Goal: Use online tool/utility: Utilize a website feature to perform a specific function

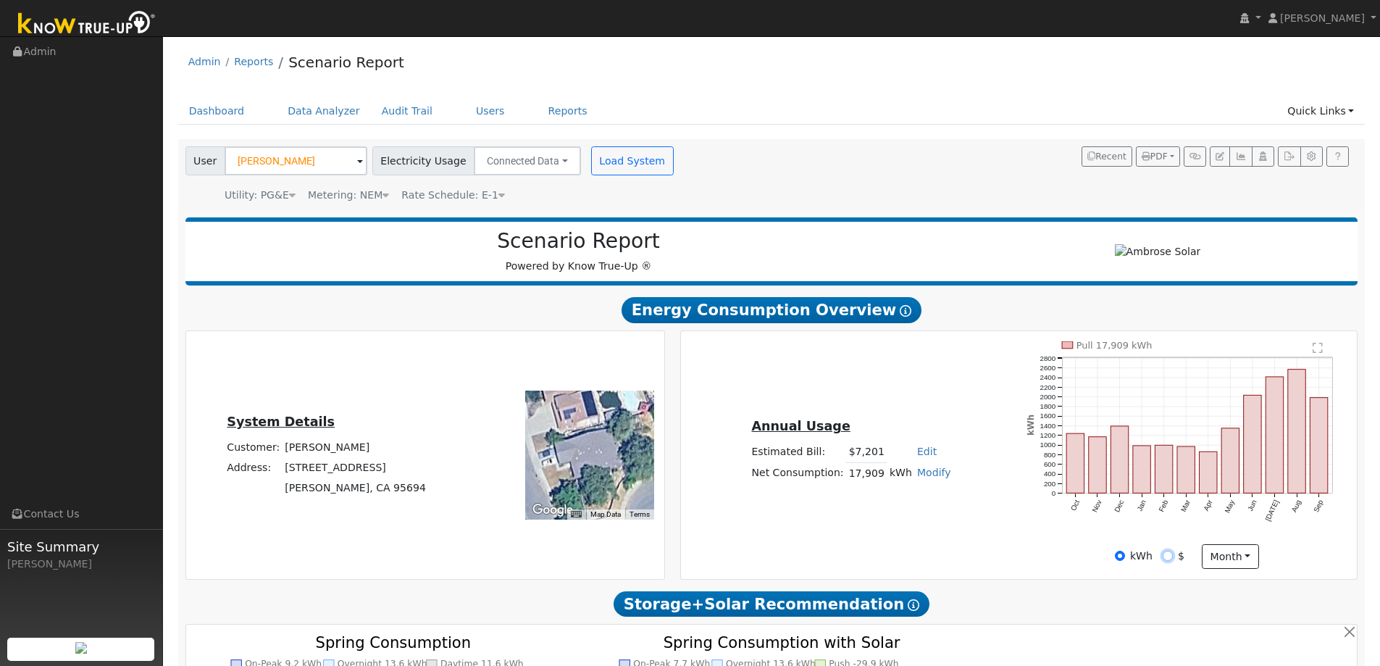
click at [1165, 557] on input "$" at bounding box center [1167, 555] width 10 height 10
radio input "true"
radio input "false"
click at [498, 196] on icon at bounding box center [501, 195] width 7 height 10
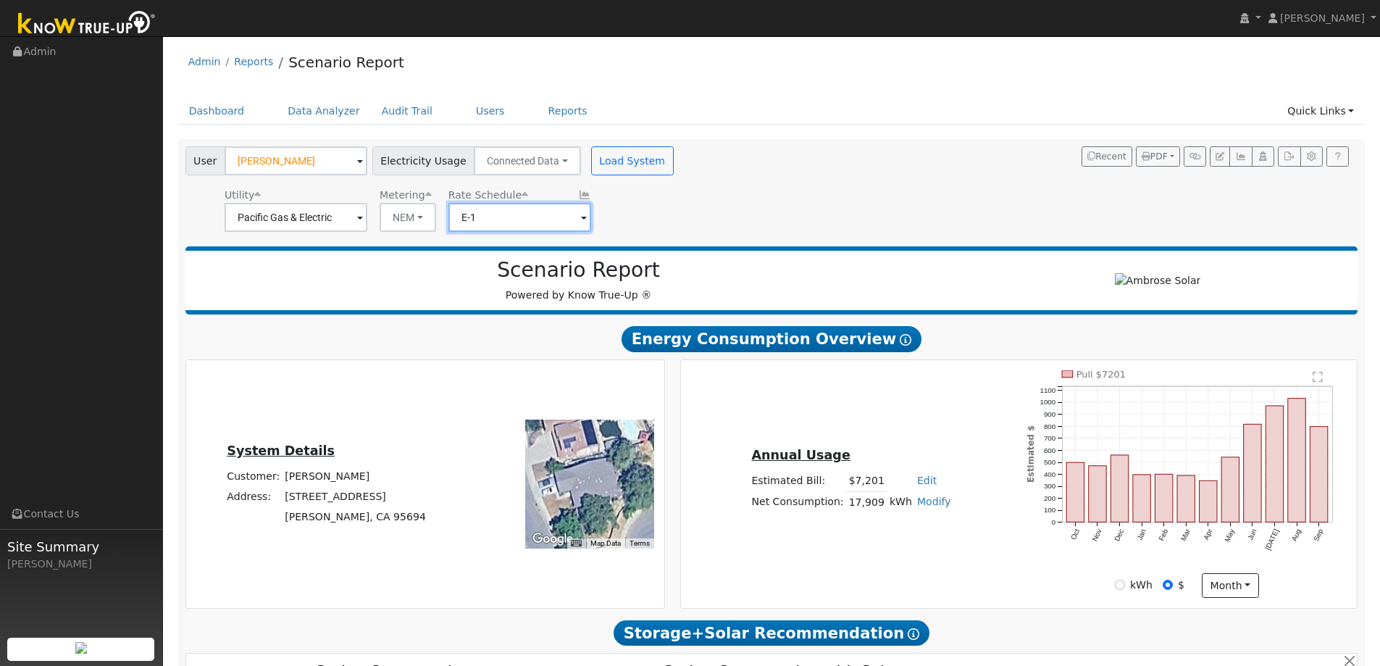
click at [527, 222] on input "E-1" at bounding box center [519, 217] width 143 height 29
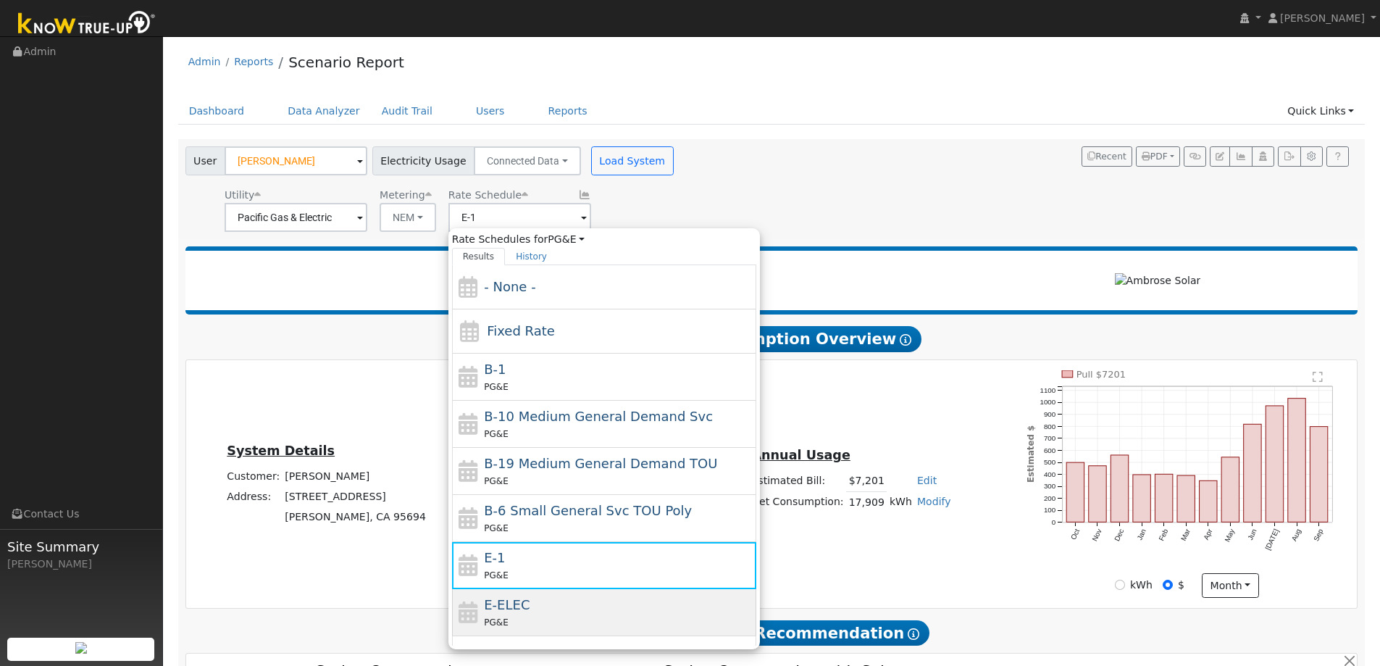
click at [544, 603] on div "E-ELEC PG&E" at bounding box center [618, 612] width 269 height 35
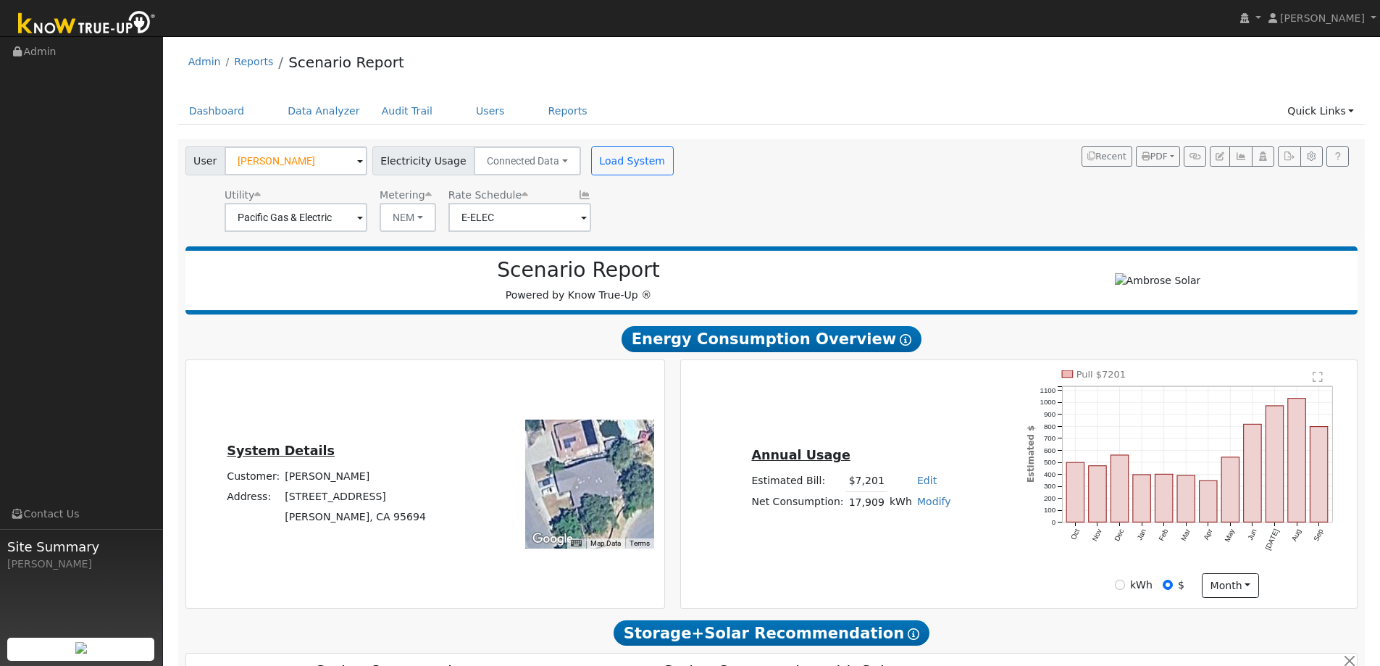
click at [581, 221] on span at bounding box center [584, 218] width 6 height 17
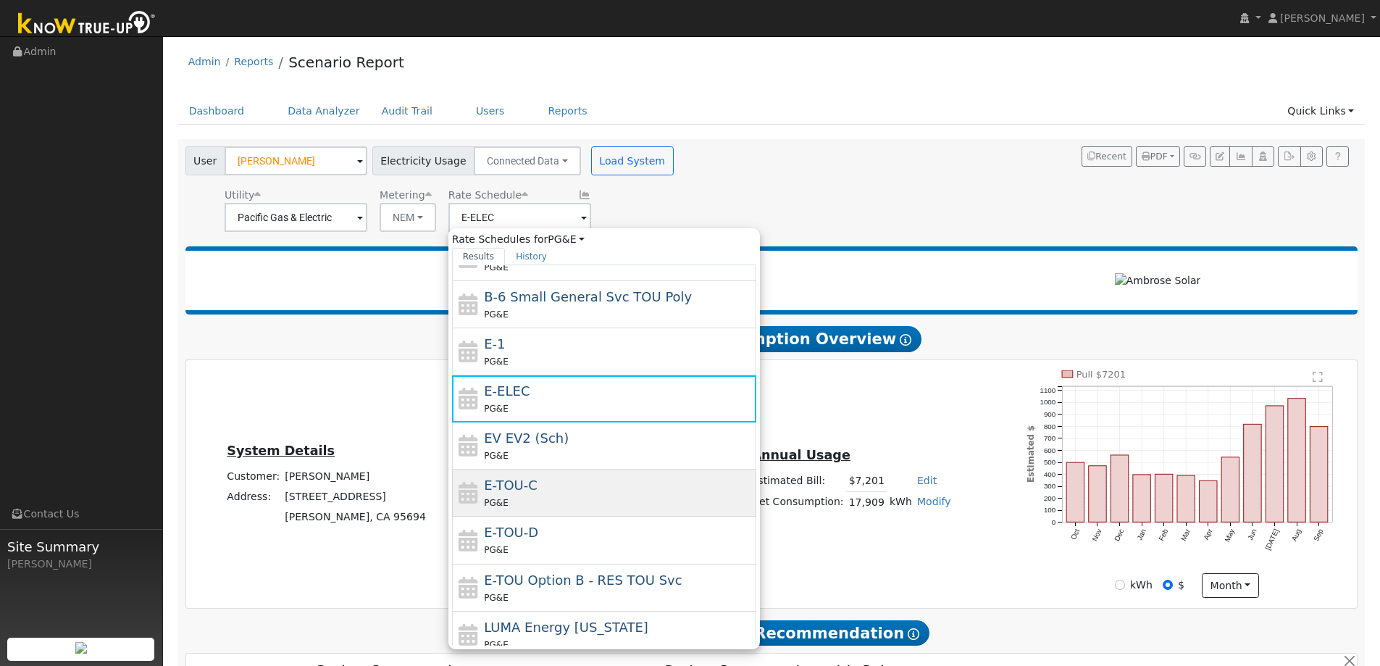
scroll to position [217, 0]
click at [561, 484] on div "E-TOU-C PG&E" at bounding box center [618, 488] width 269 height 35
type input "E-TOU-C"
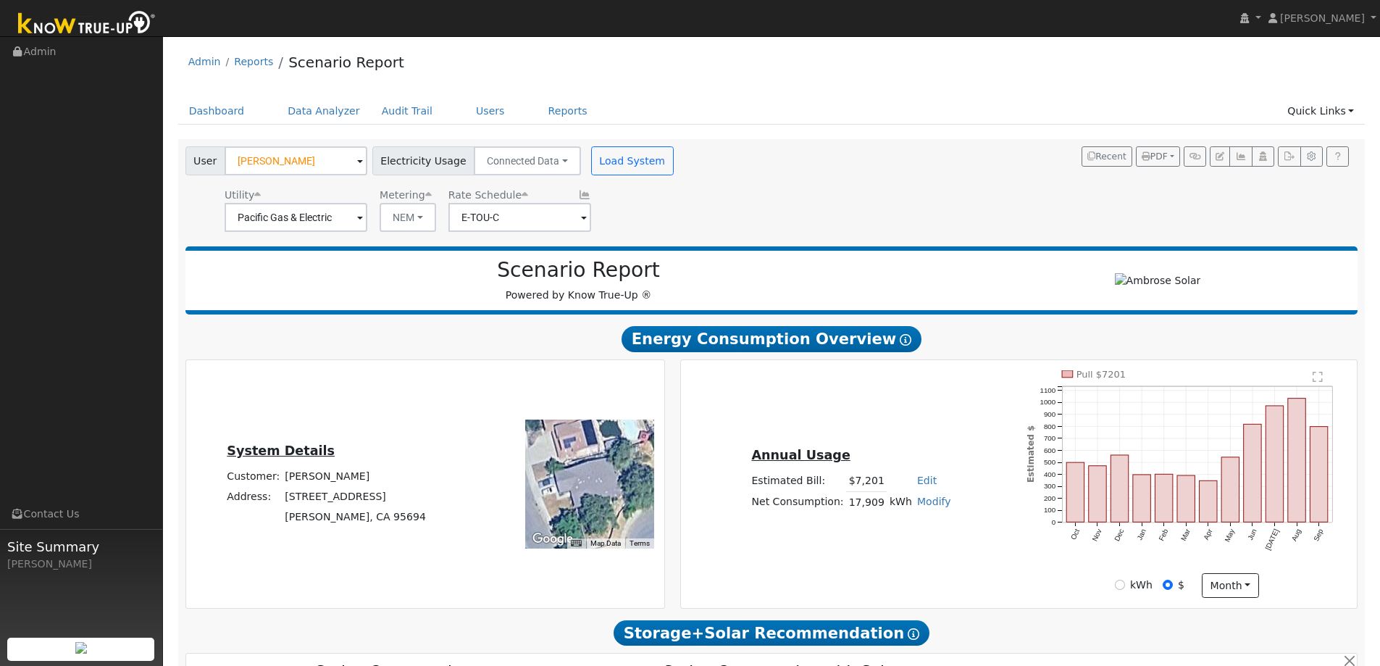
click at [800, 216] on div "User Gia Desoto Account Default Account Default Account 621 Ficus Way, Winters,…" at bounding box center [769, 186] width 1173 height 91
click at [631, 168] on button "Load System" at bounding box center [632, 160] width 83 height 29
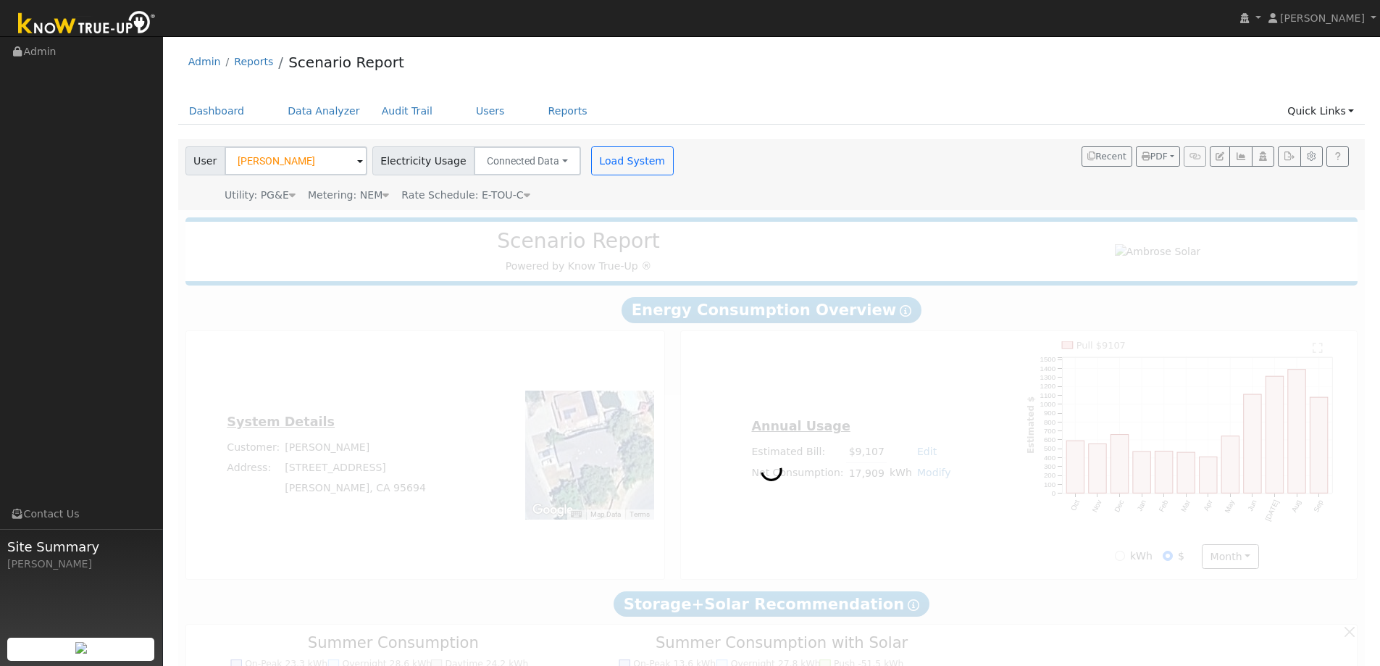
type input "21998"
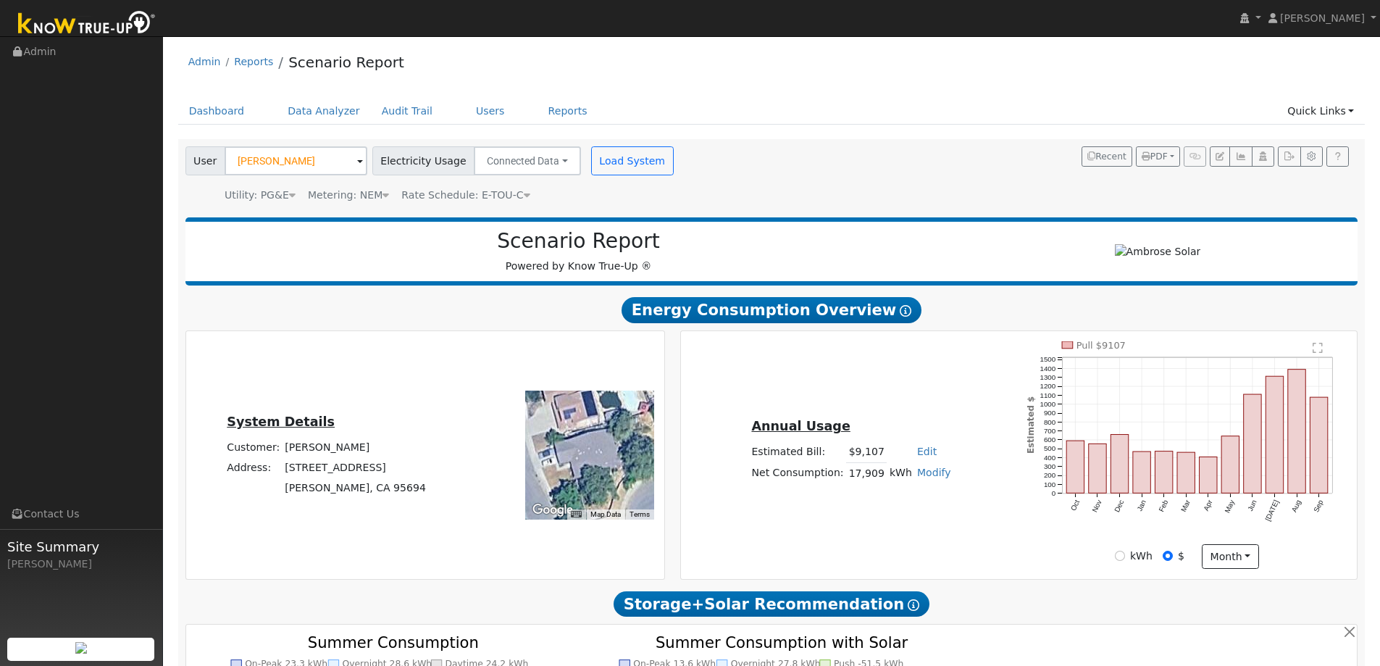
click at [524, 194] on icon at bounding box center [527, 195] width 7 height 10
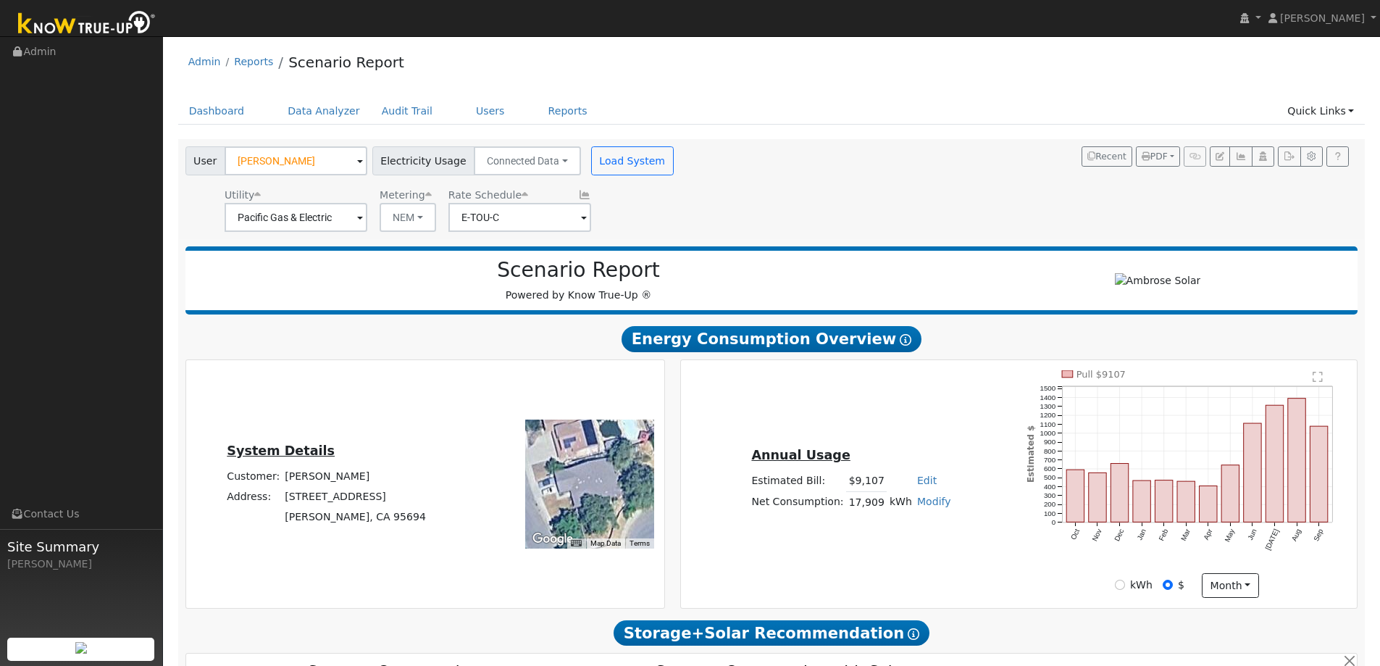
click at [521, 196] on icon at bounding box center [524, 195] width 7 height 10
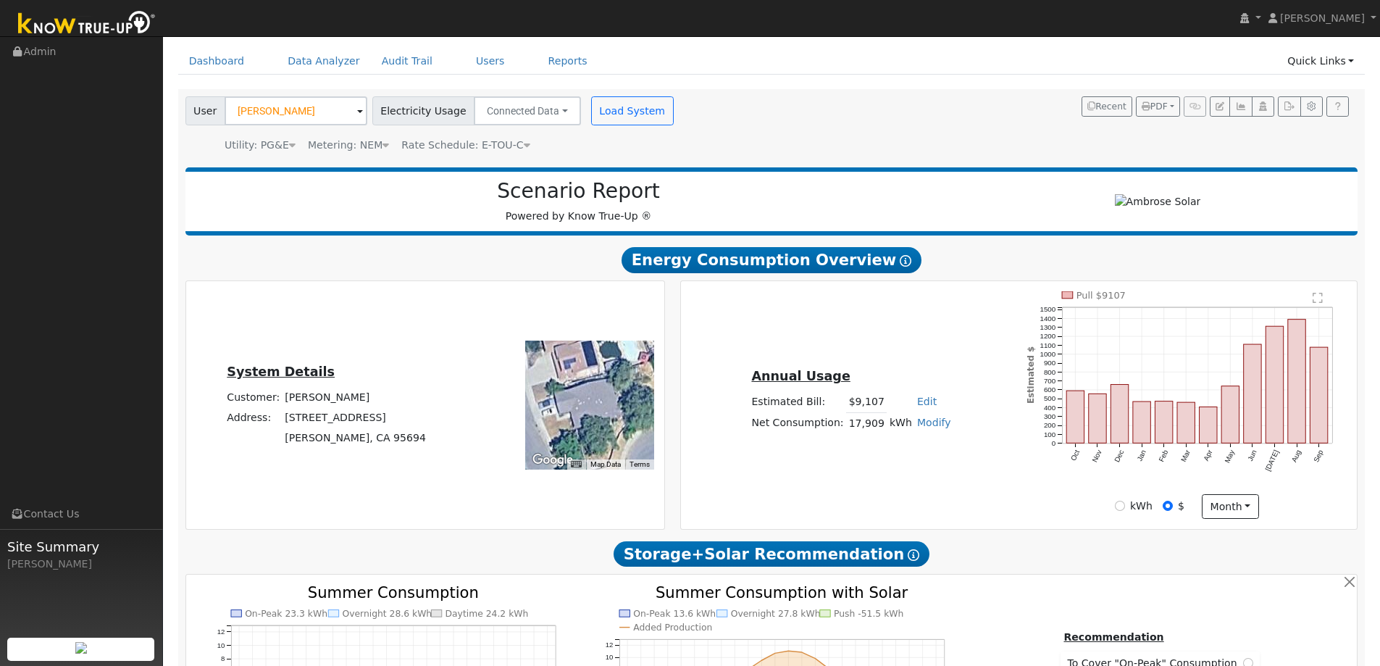
scroll to position [72, 0]
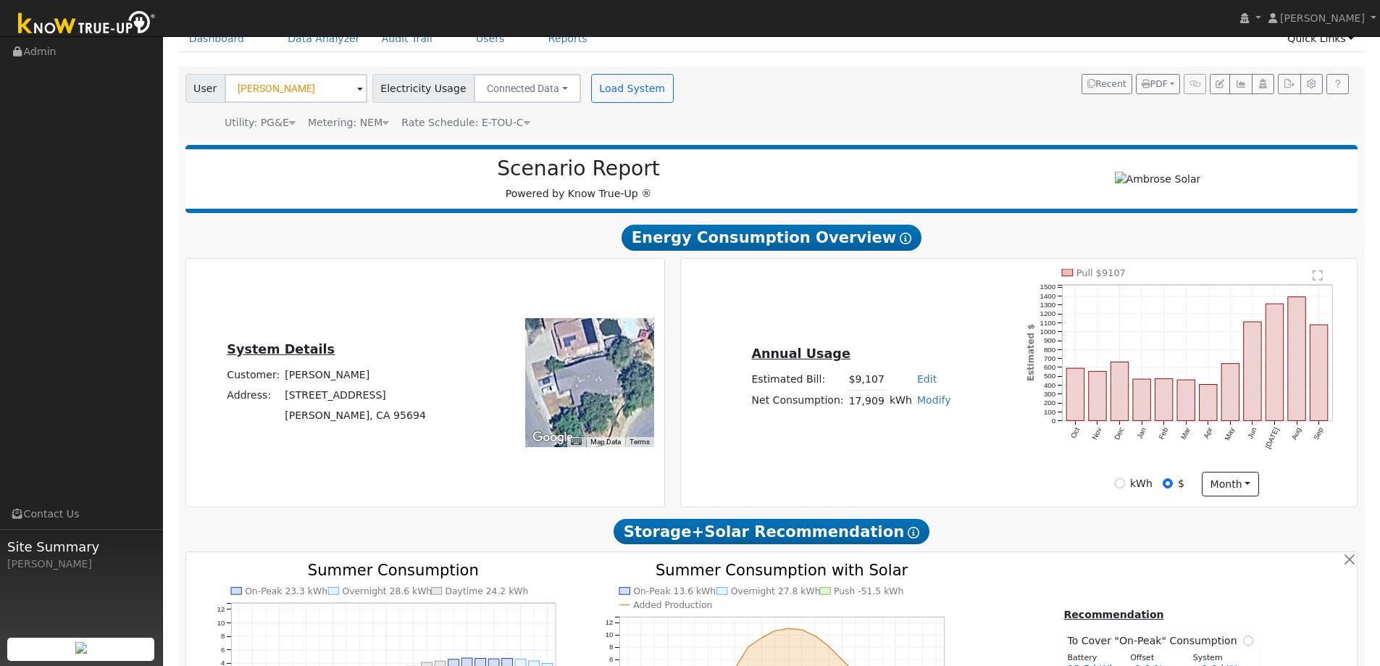
click at [1128, 490] on div "kWh" at bounding box center [1134, 483] width 38 height 15
click at [1127, 487] on div "kWh" at bounding box center [1134, 483] width 38 height 15
click at [1125, 485] on input "kWh" at bounding box center [1120, 483] width 10 height 10
radio input "true"
click at [1172, 482] on input "$" at bounding box center [1167, 483] width 10 height 10
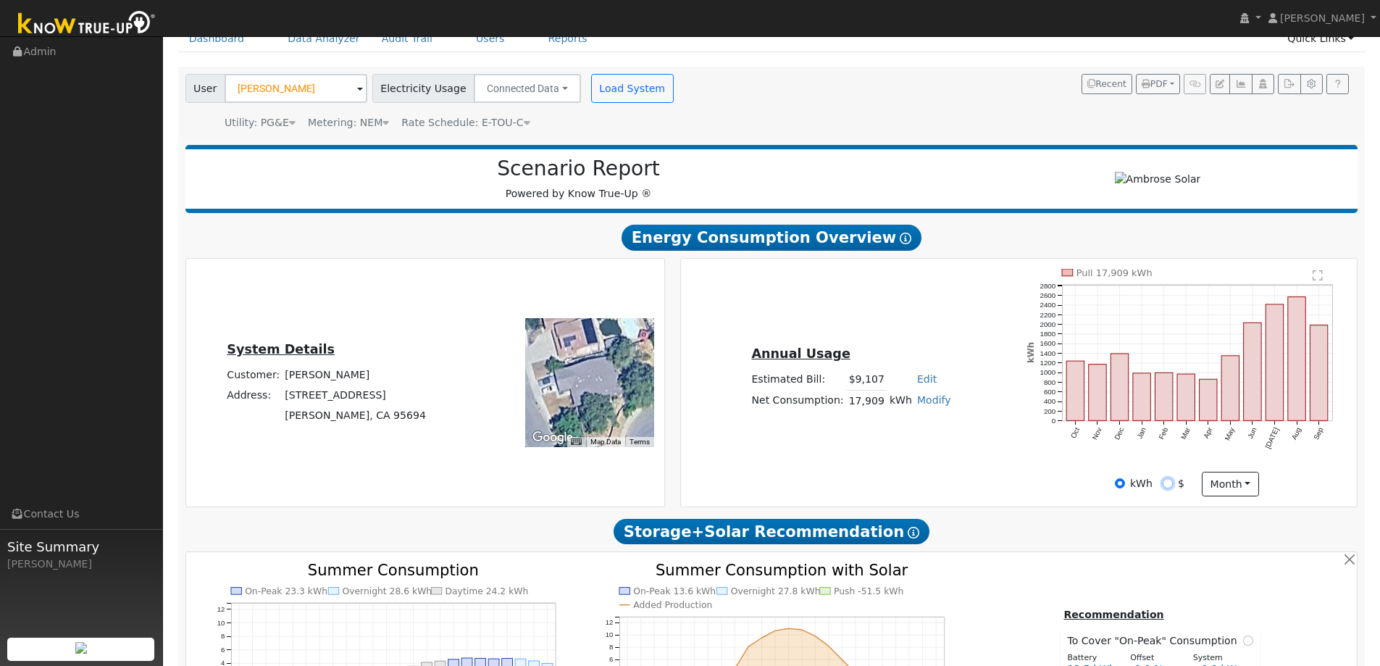
radio input "true"
click at [1120, 482] on input "kWh" at bounding box center [1120, 483] width 10 height 10
radio input "true"
click at [1171, 482] on input "$" at bounding box center [1167, 483] width 10 height 10
radio input "true"
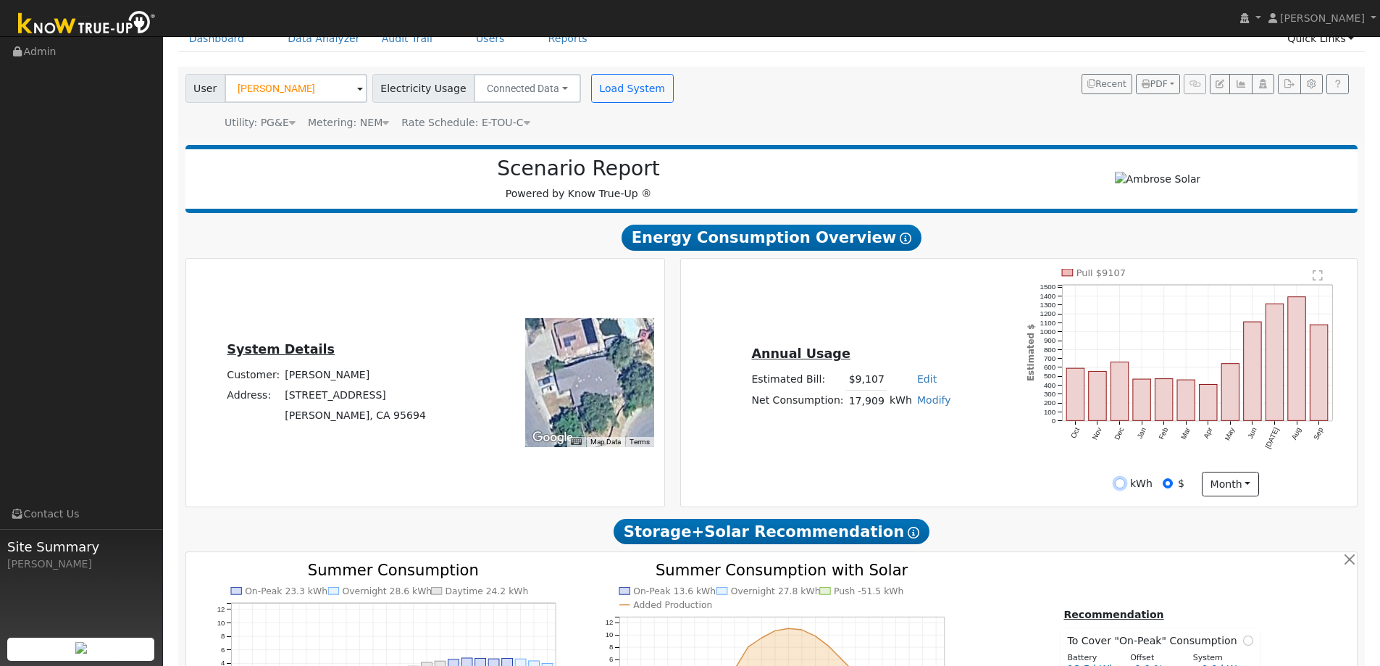
click at [1120, 480] on input "kWh" at bounding box center [1120, 483] width 10 height 10
radio input "true"
drag, startPoint x: 1168, startPoint y: 487, endPoint x: 1194, endPoint y: 471, distance: 31.2
click at [1168, 487] on input "$" at bounding box center [1167, 483] width 10 height 10
radio input "true"
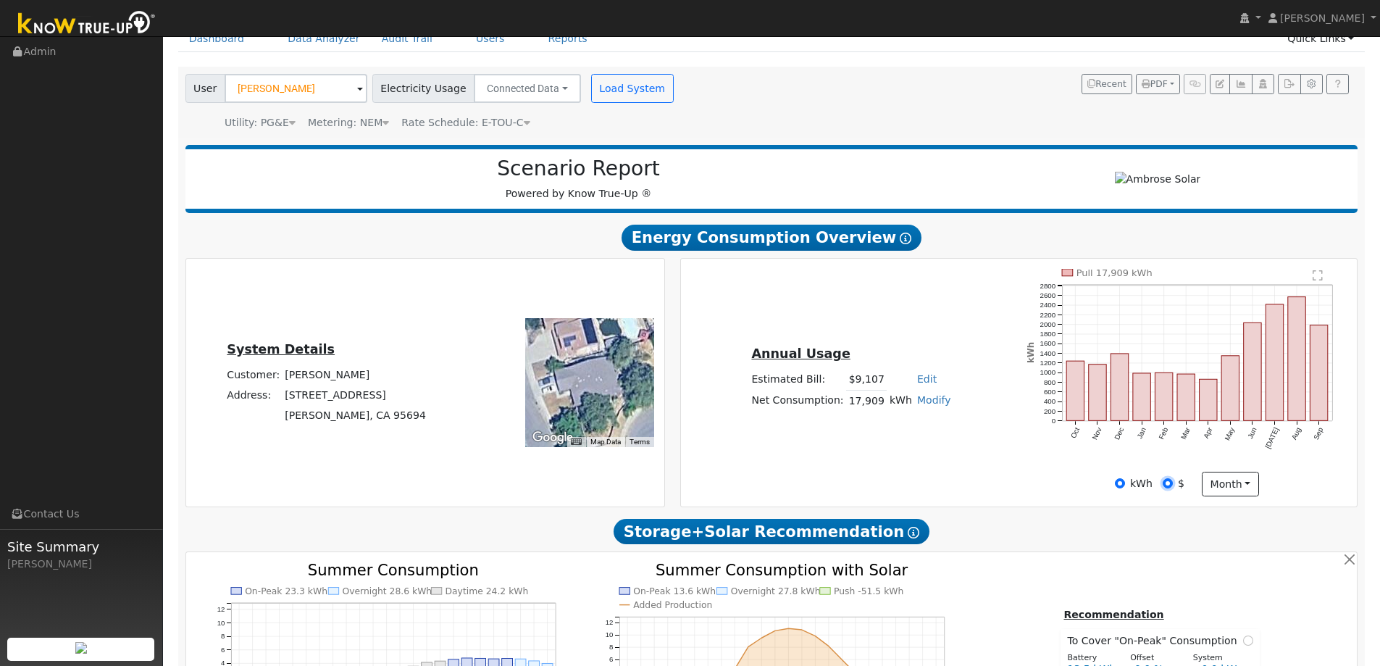
radio input "false"
click at [1319, 282] on icon "Pull $9107 Oct Nov Dec Jan Feb Mar Apr May Jun Jul Aug Sep 0 100 200 300 400 50…" at bounding box center [1186, 370] width 320 height 202
click at [1319, 279] on text "" at bounding box center [1318, 275] width 10 height 12
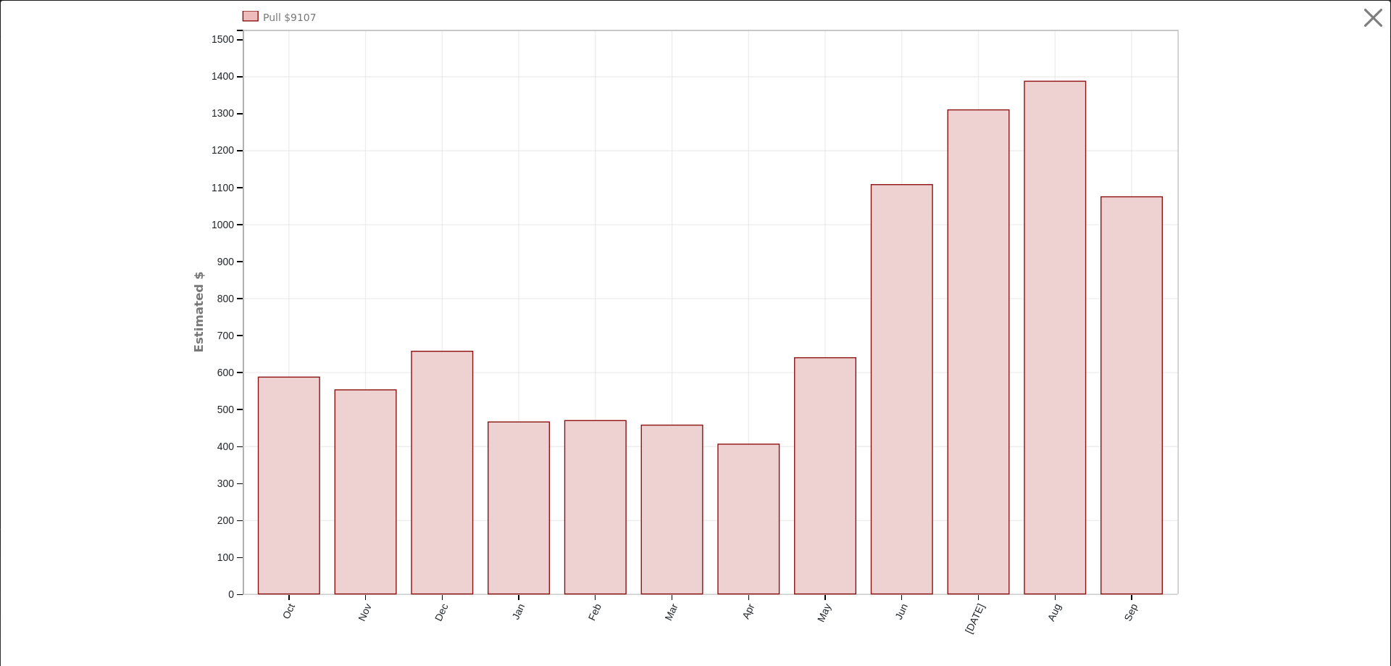
click at [296, 20] on text "Pull $9107" at bounding box center [289, 18] width 53 height 12
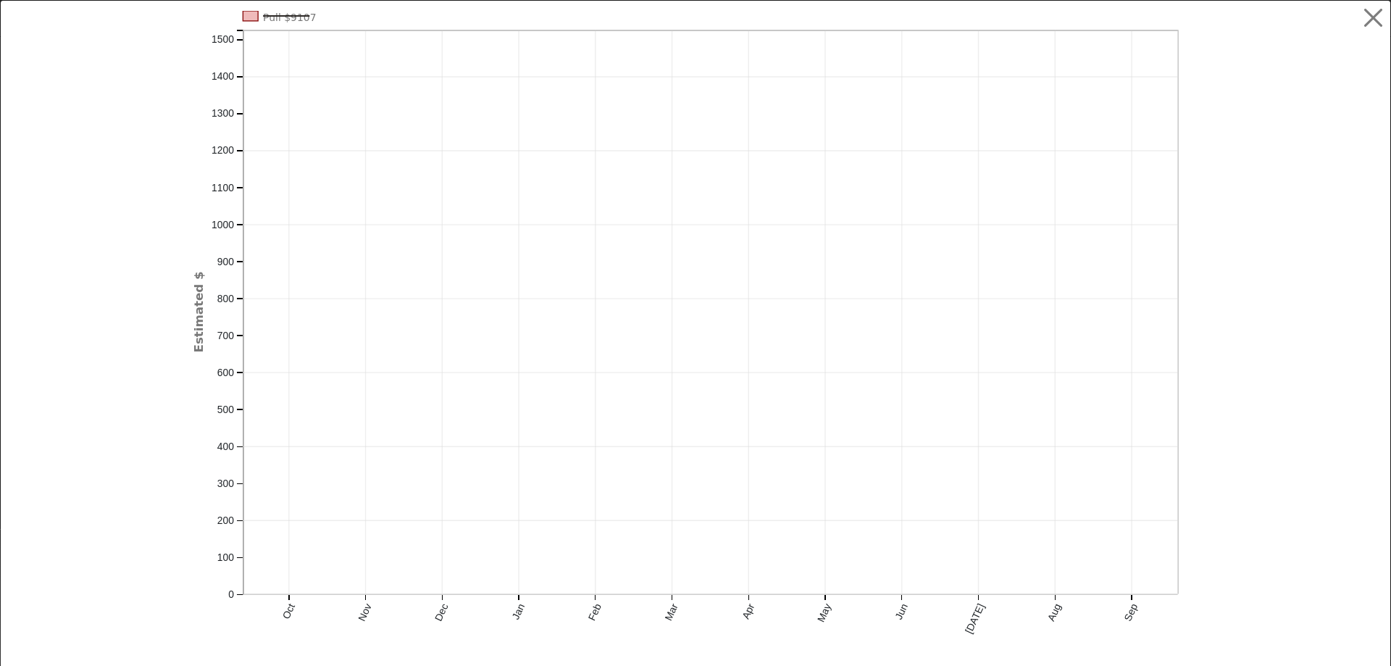
click at [296, 20] on text "Pull $9107" at bounding box center [289, 18] width 53 height 12
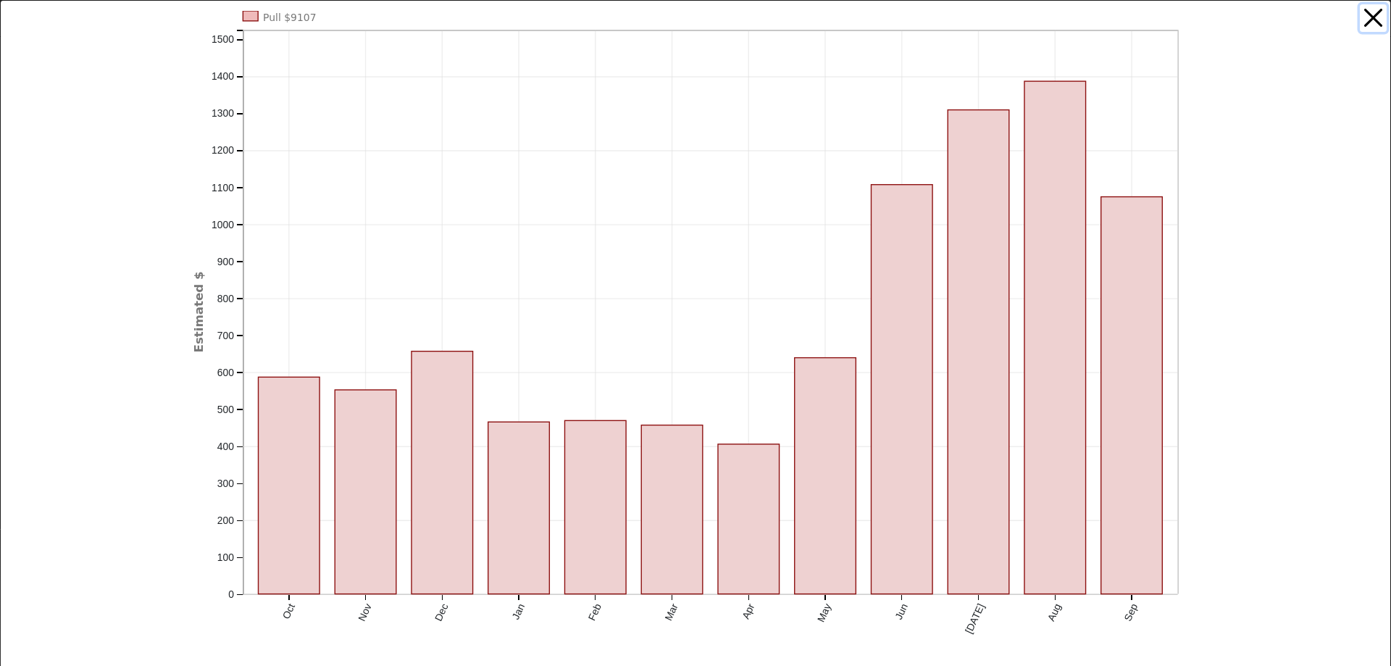
click at [1368, 21] on button "button" at bounding box center [1373, 18] width 28 height 28
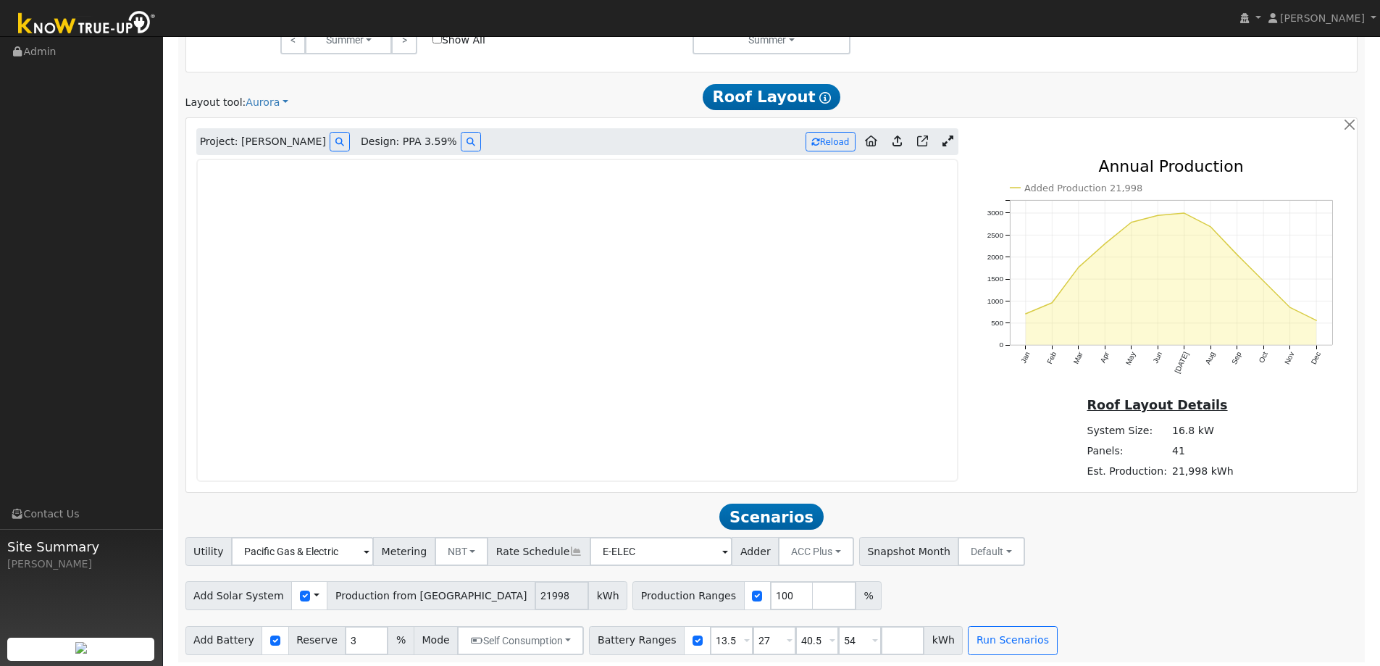
scroll to position [850, 0]
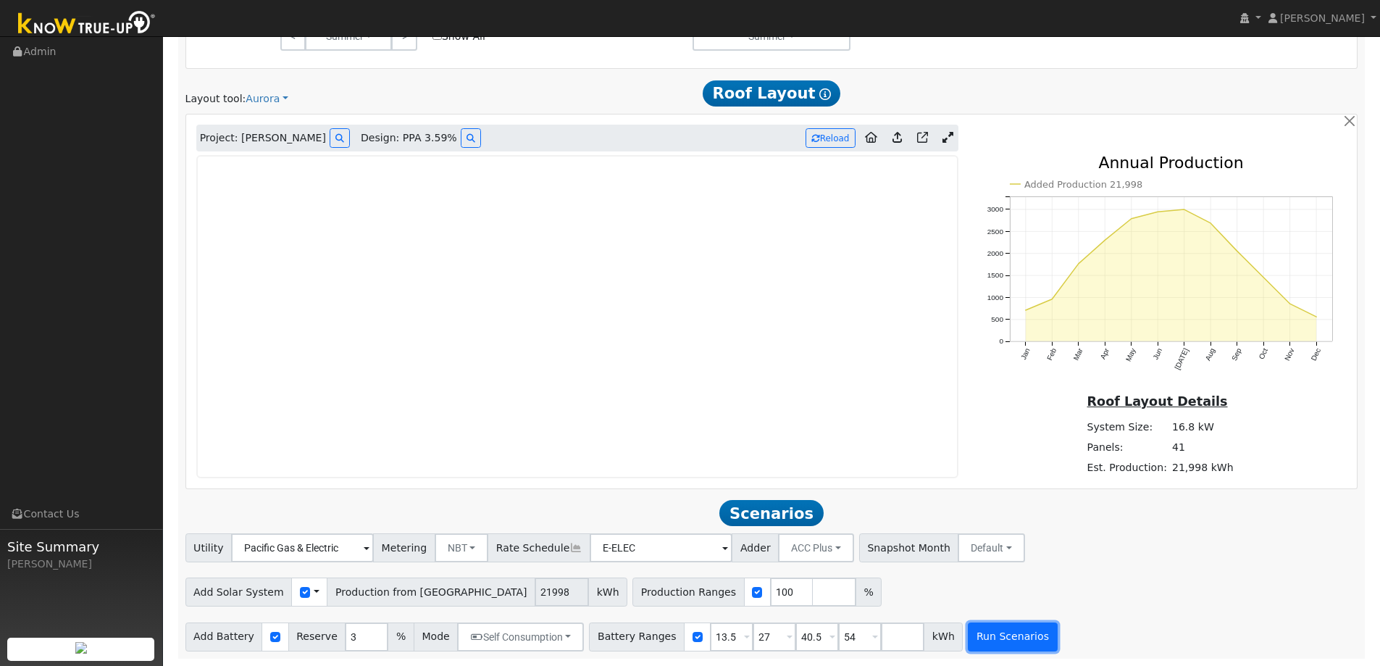
click at [973, 634] on button "Run Scenarios" at bounding box center [1012, 636] width 89 height 29
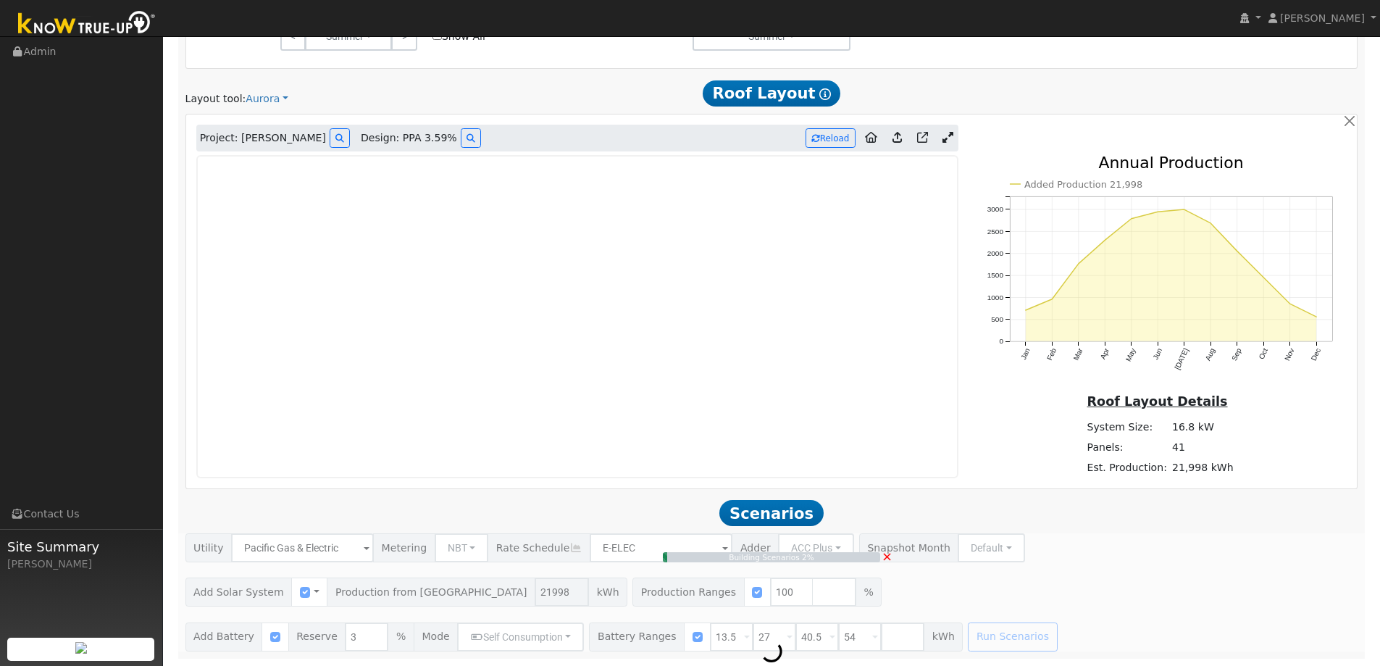
type input "$51,329"
type input "$32,400"
type input "$25,119"
type input "14.7"
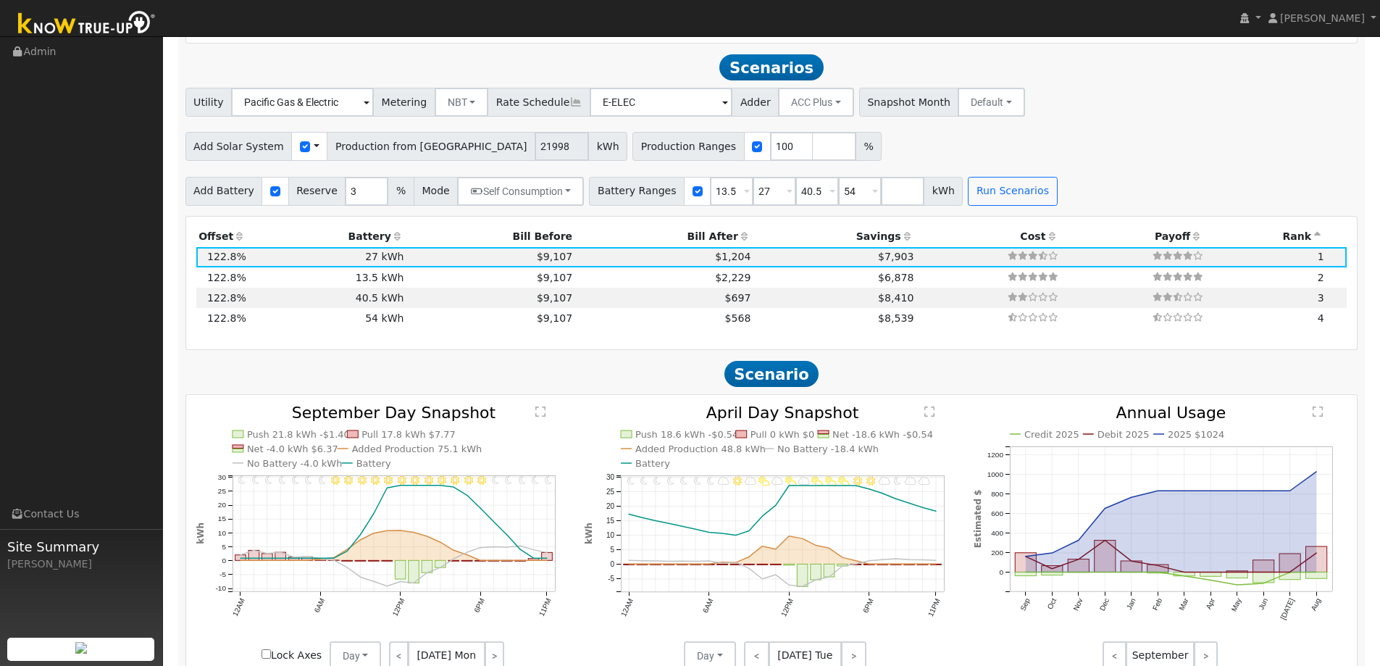
scroll to position [1305, 0]
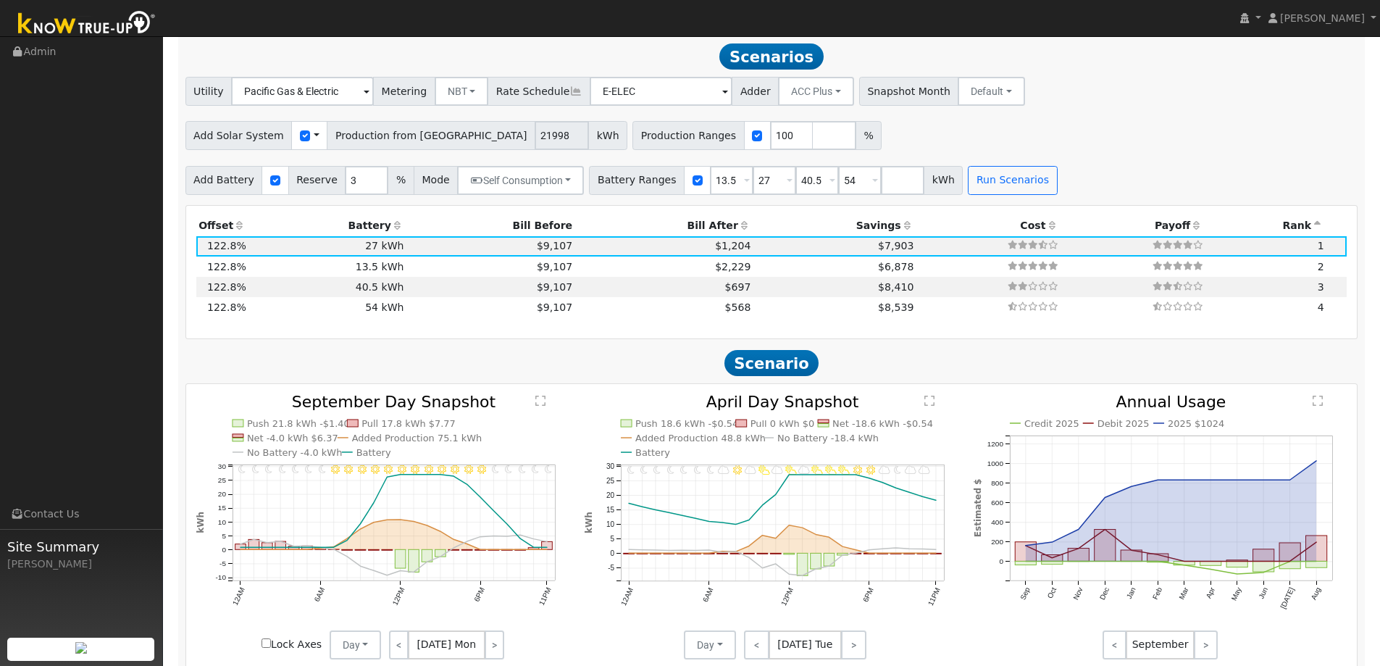
click at [738, 222] on icon at bounding box center [744, 225] width 13 height 10
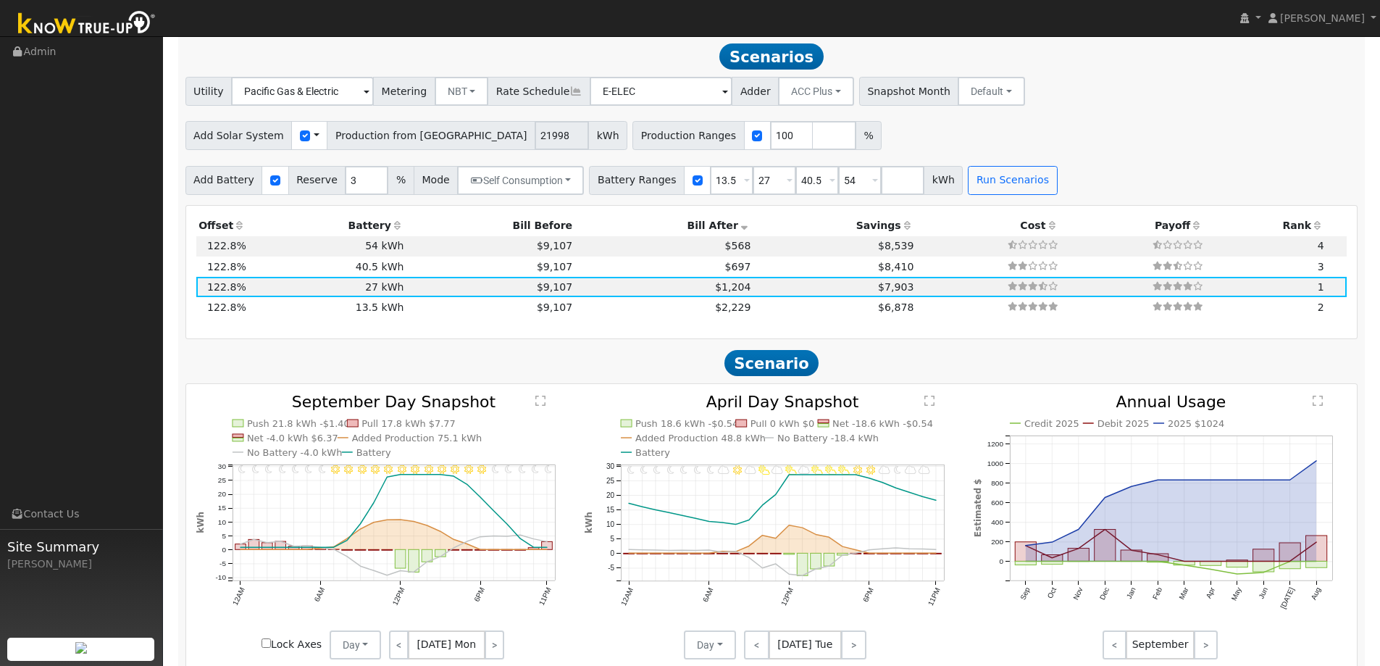
click at [738, 222] on icon at bounding box center [744, 225] width 13 height 10
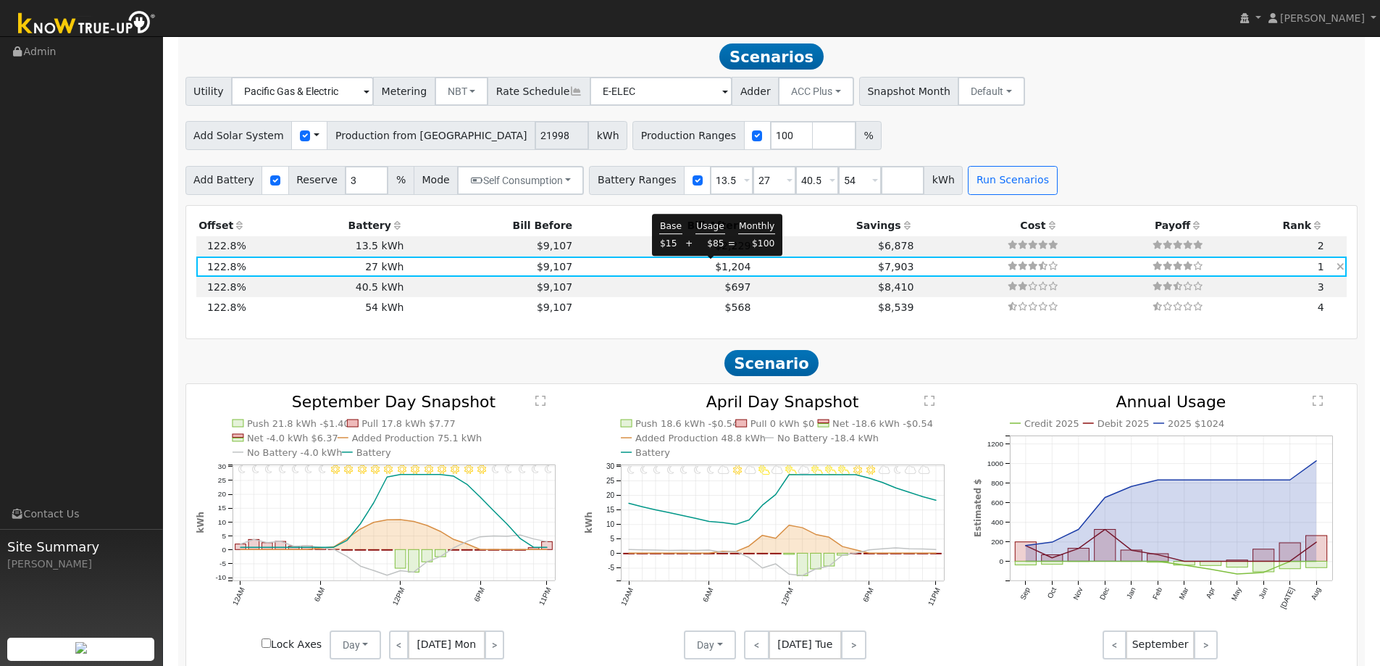
click at [722, 269] on span "$1,204" at bounding box center [732, 267] width 35 height 12
click at [620, 269] on td "$1,204" at bounding box center [664, 266] width 178 height 20
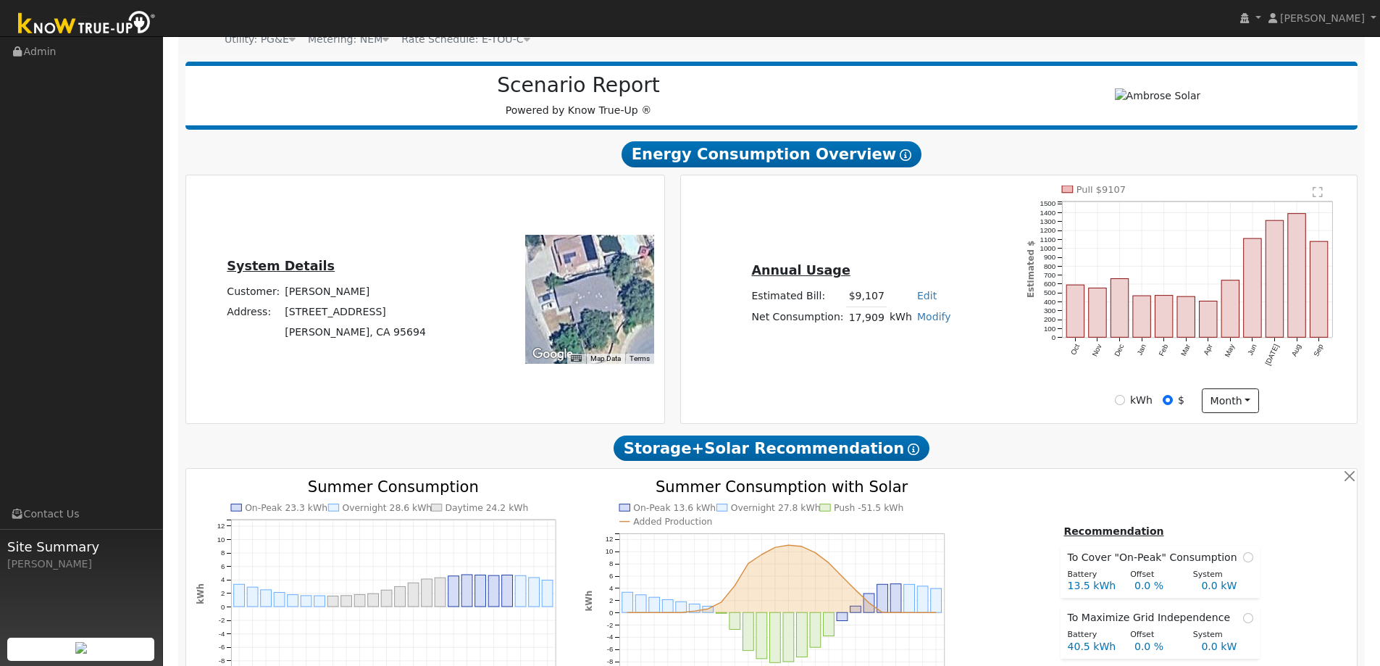
scroll to position [1, 0]
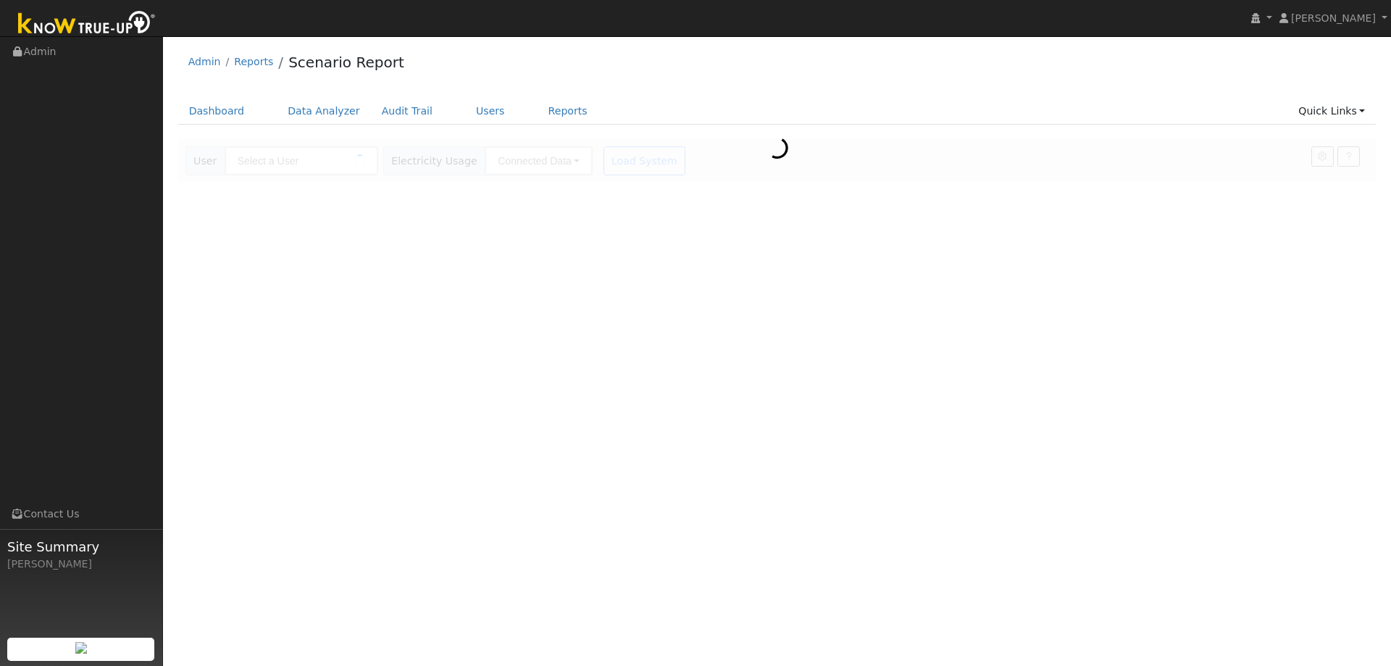
type input "[PERSON_NAME]"
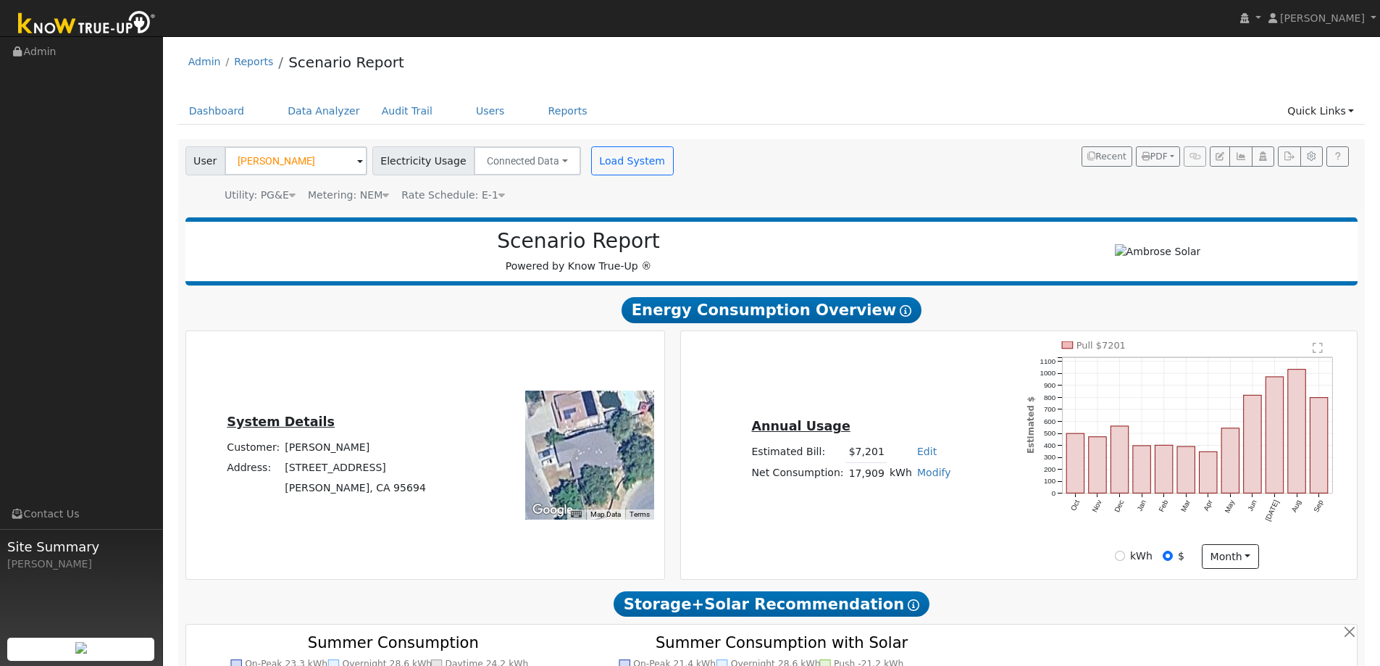
type input "21998"
click at [498, 199] on icon at bounding box center [501, 195] width 7 height 10
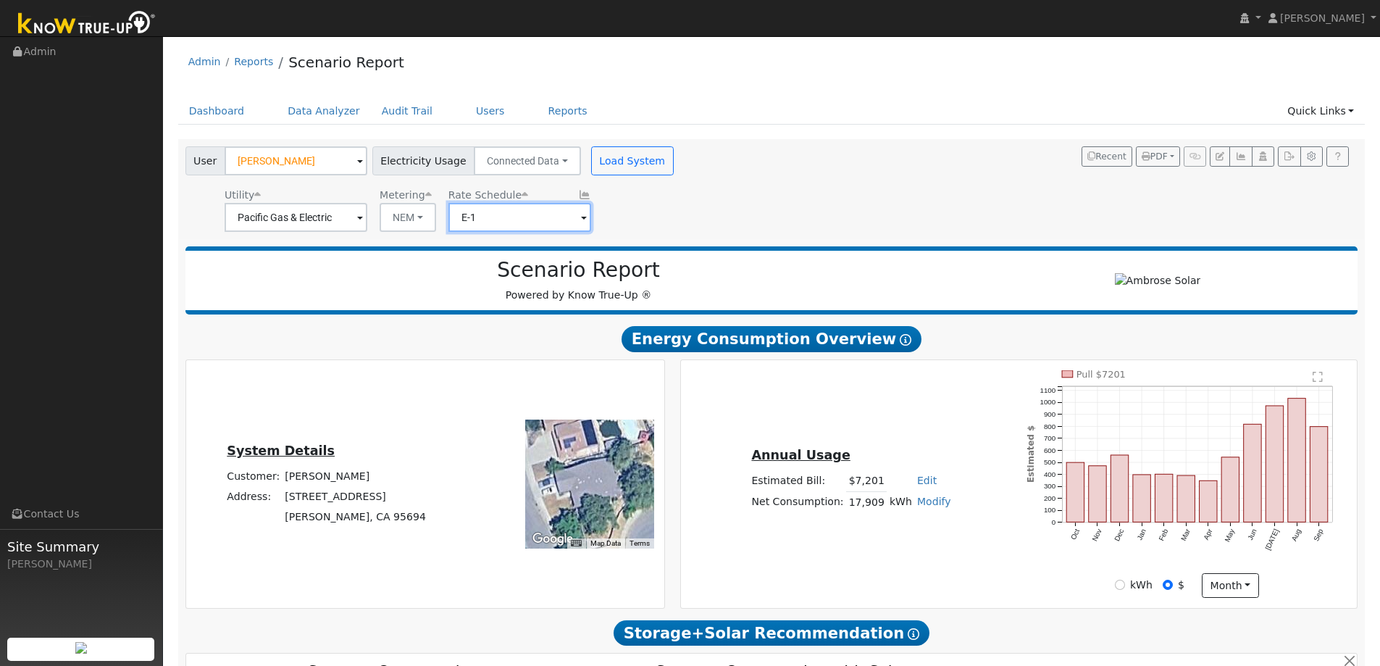
click at [488, 223] on input "E-1" at bounding box center [519, 217] width 143 height 29
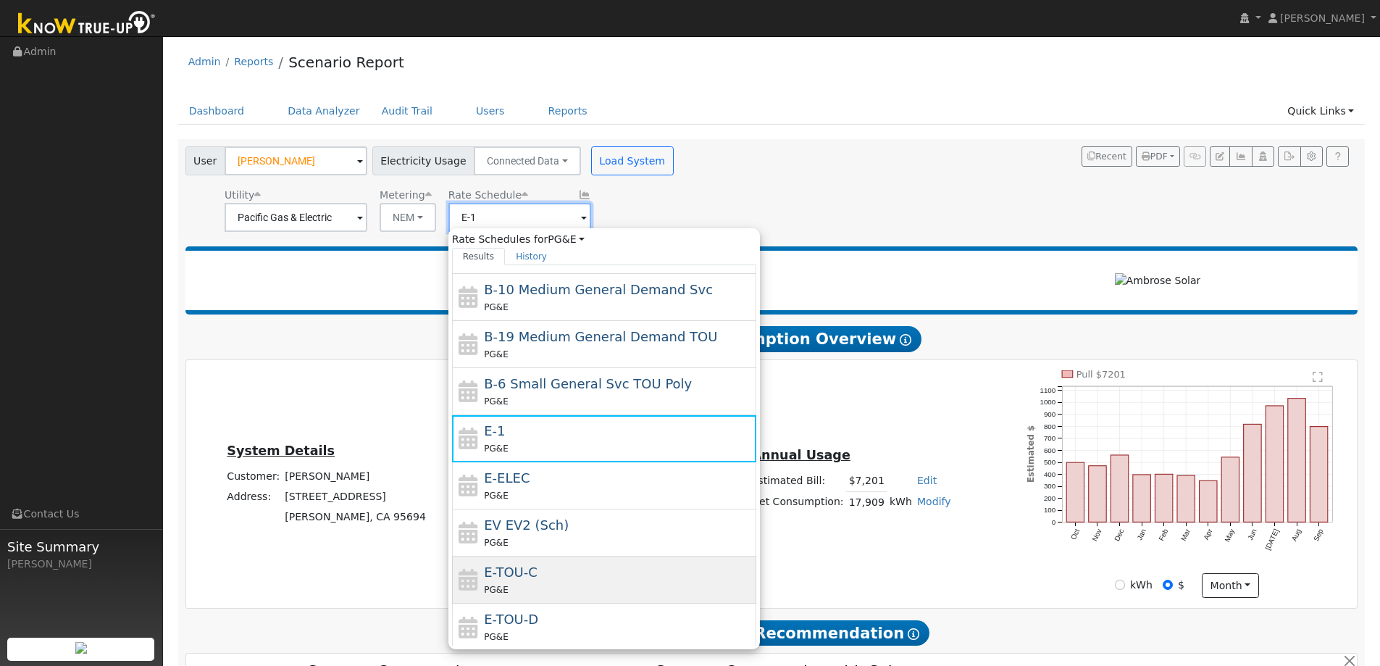
scroll to position [145, 0]
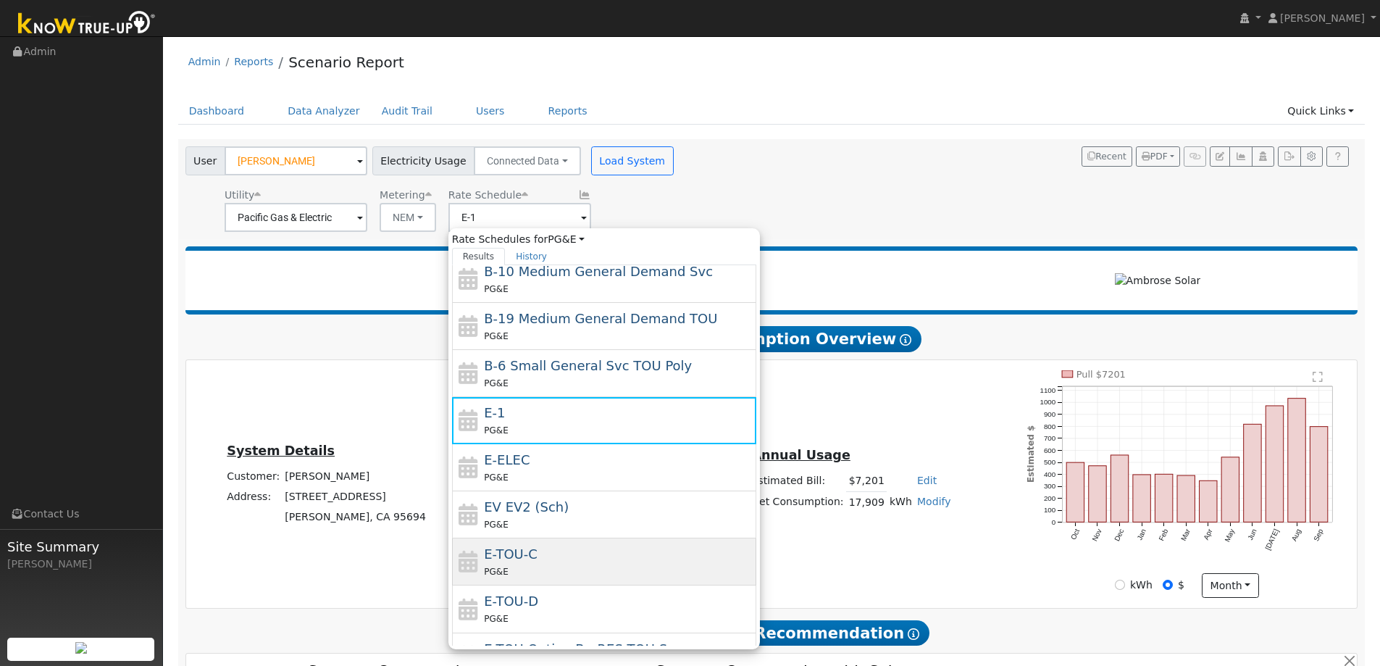
click at [560, 550] on div "E-TOU-C PG&E" at bounding box center [618, 561] width 269 height 35
type input "E-TOU-C"
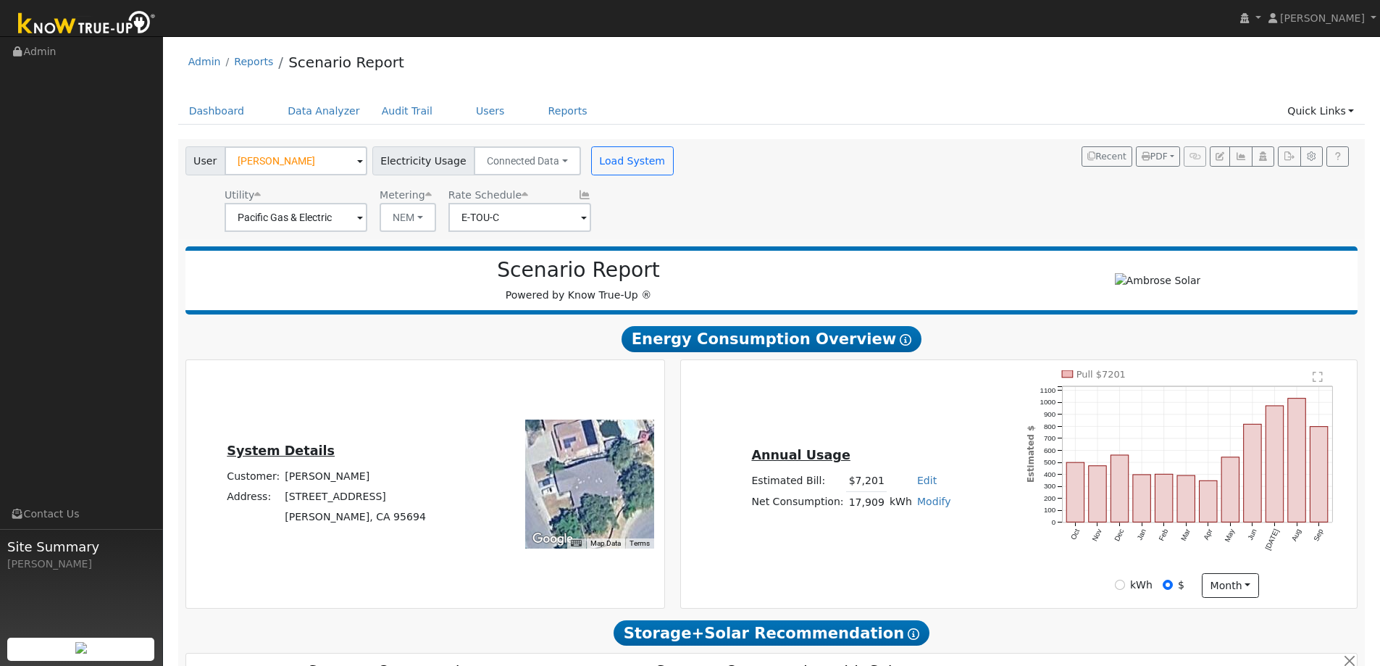
click at [879, 382] on div "Annual Usage Estimated Bill: $7,201 Edit Estimated Bill $ Annual Net Consumptio…" at bounding box center [1018, 483] width 671 height 227
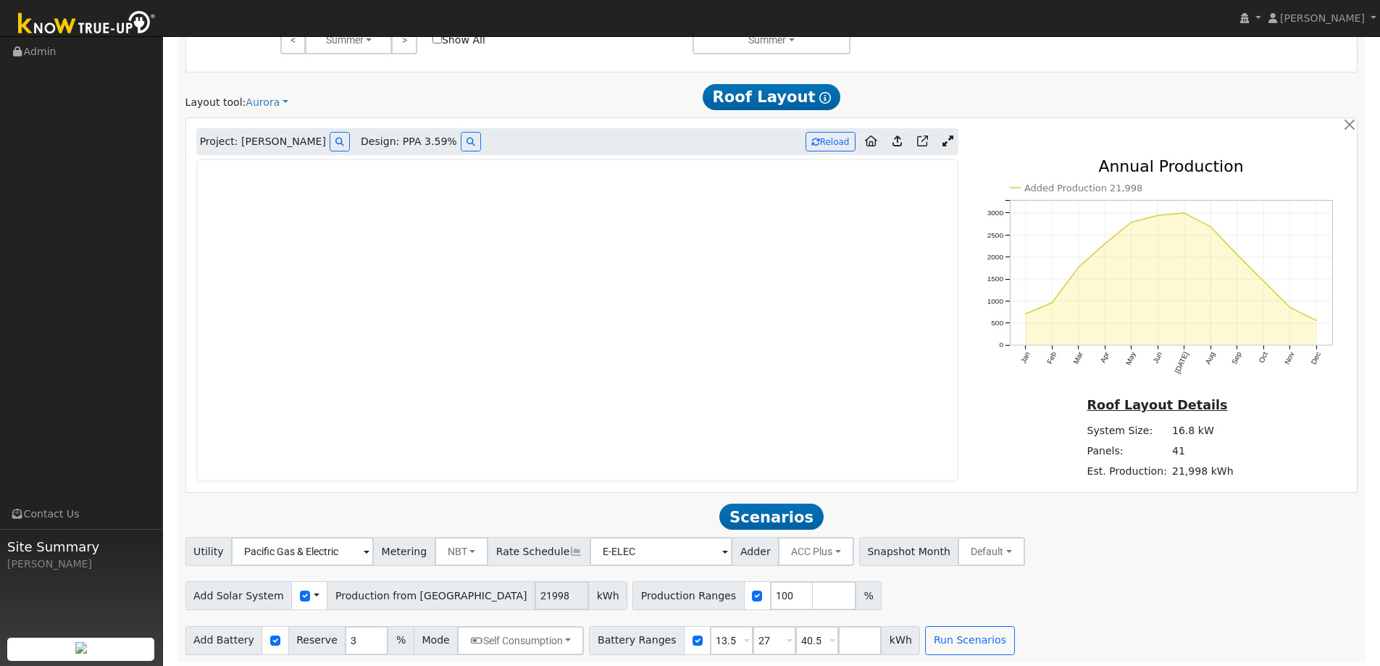
scroll to position [879, 0]
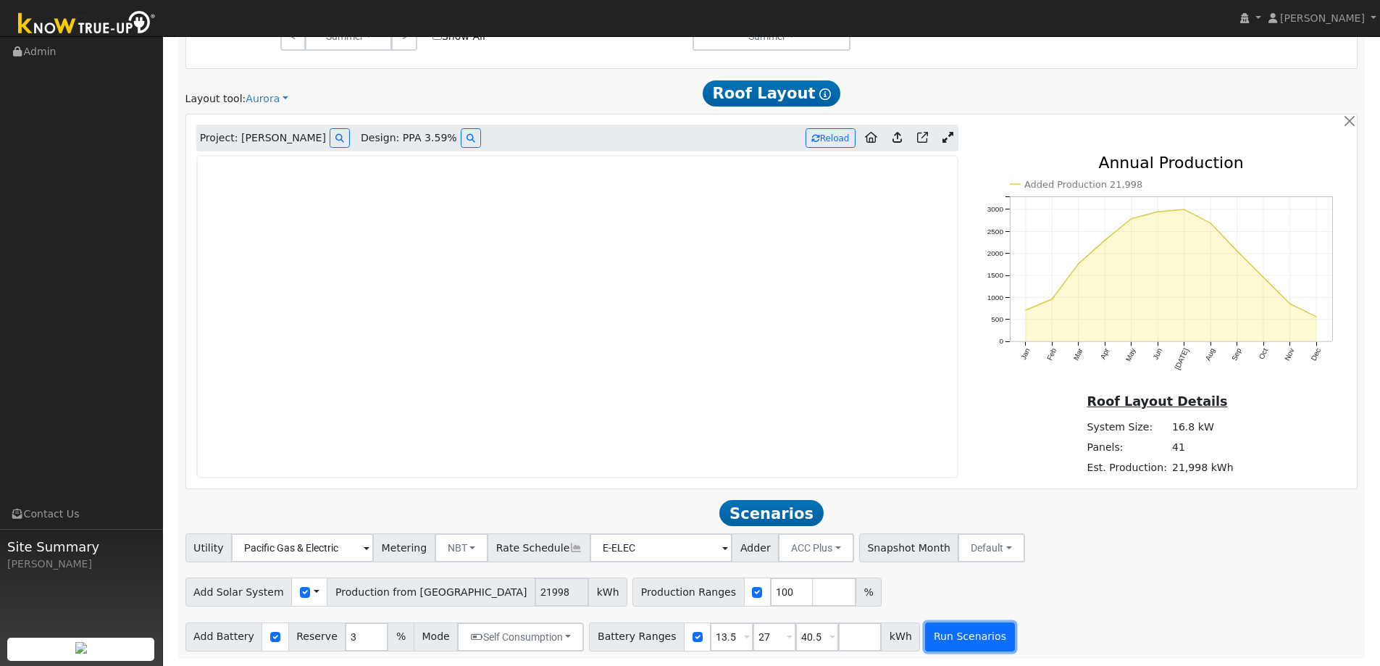
click at [925, 640] on button "Run Scenarios" at bounding box center [969, 636] width 89 height 29
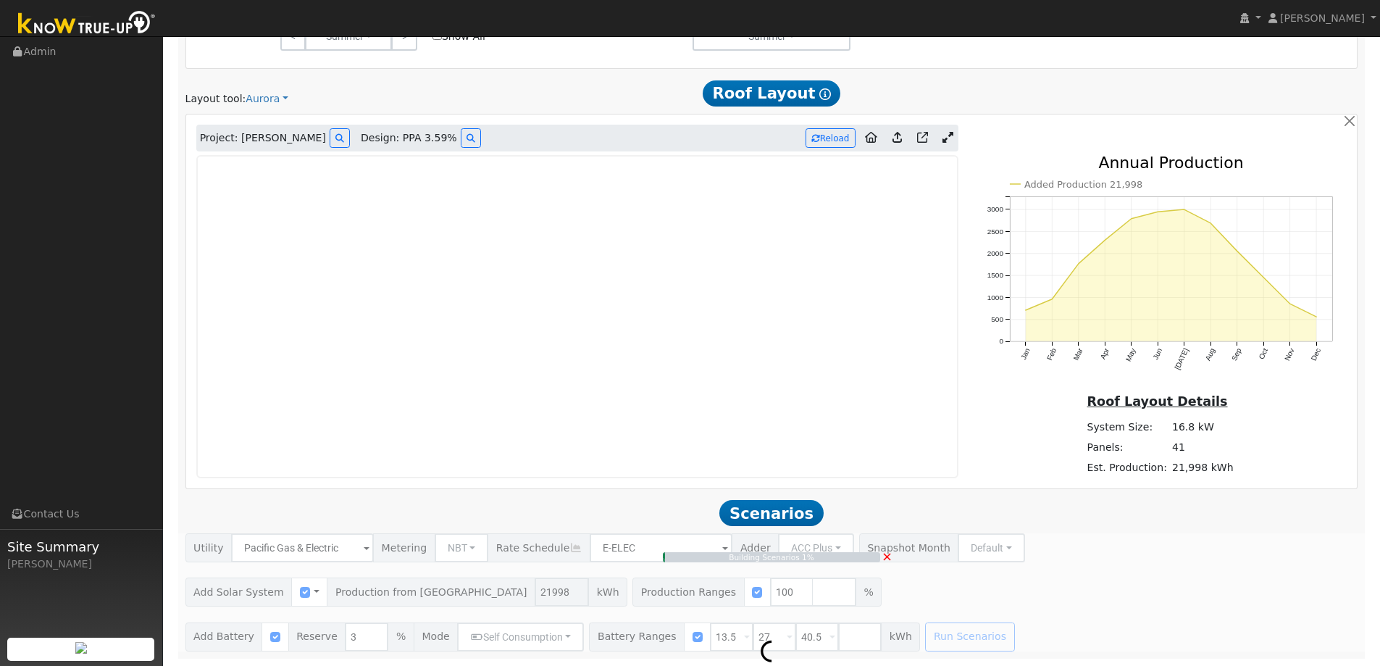
type input "14.7"
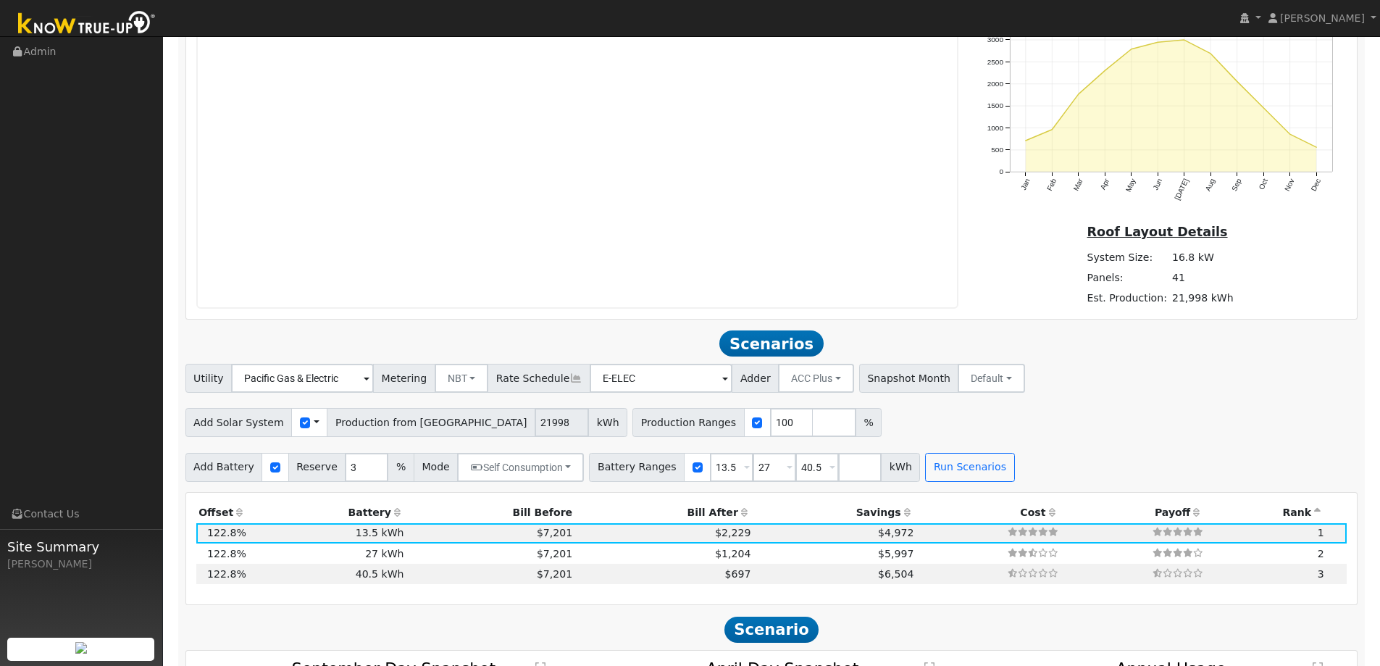
scroll to position [1262, 0]
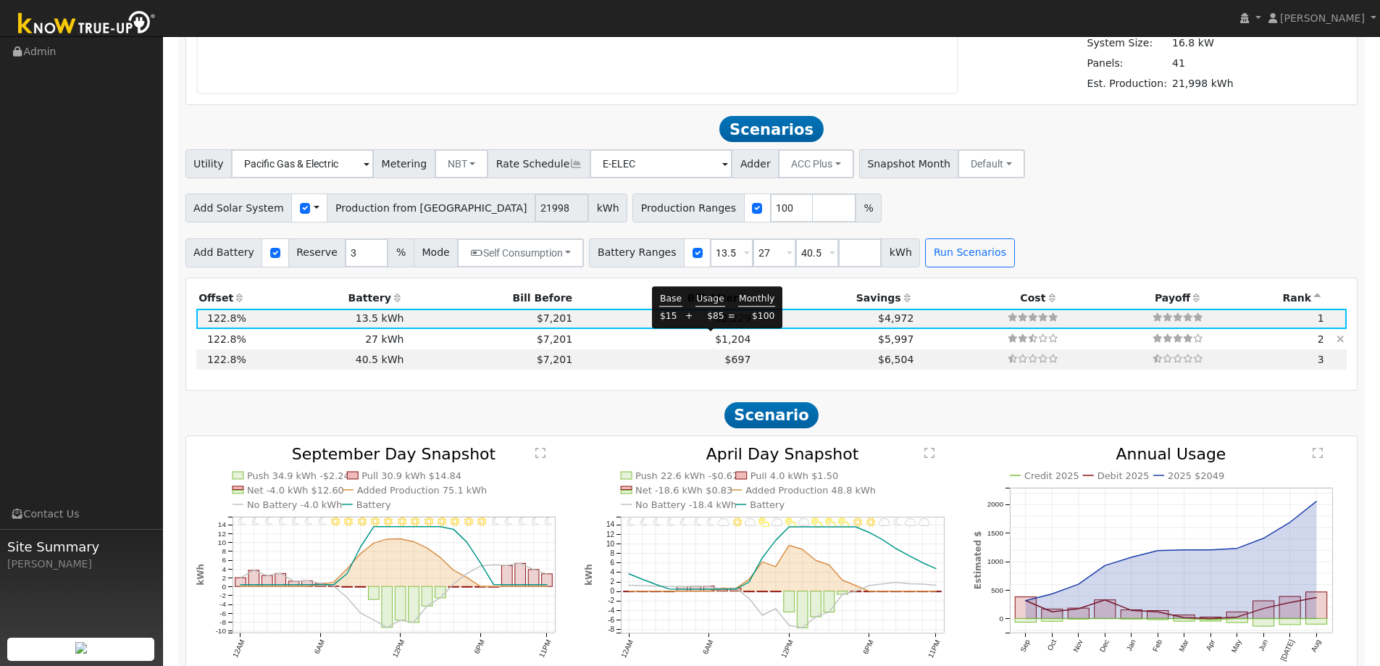
click at [716, 335] on span "$1,204" at bounding box center [732, 339] width 35 height 12
type input "$32,400"
type input "$25,119"
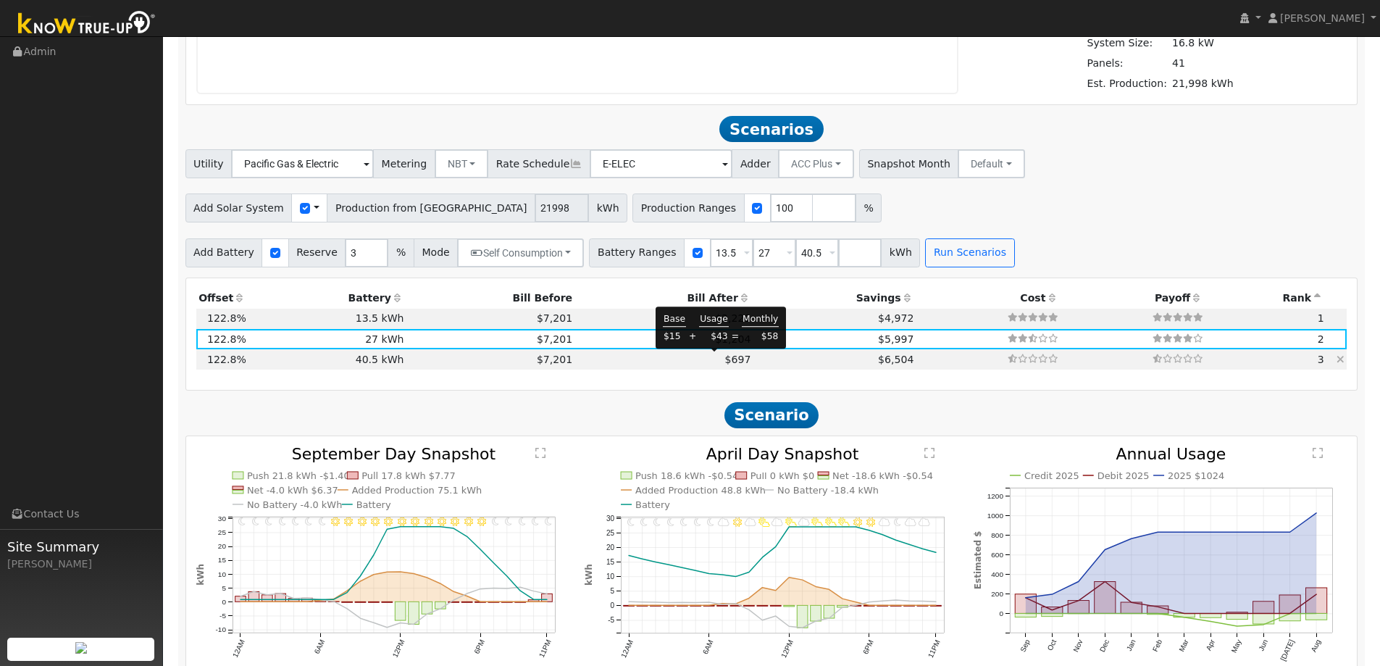
click at [725, 364] on span "$697" at bounding box center [738, 359] width 26 height 12
type input "$48,600"
type input "$29,979"
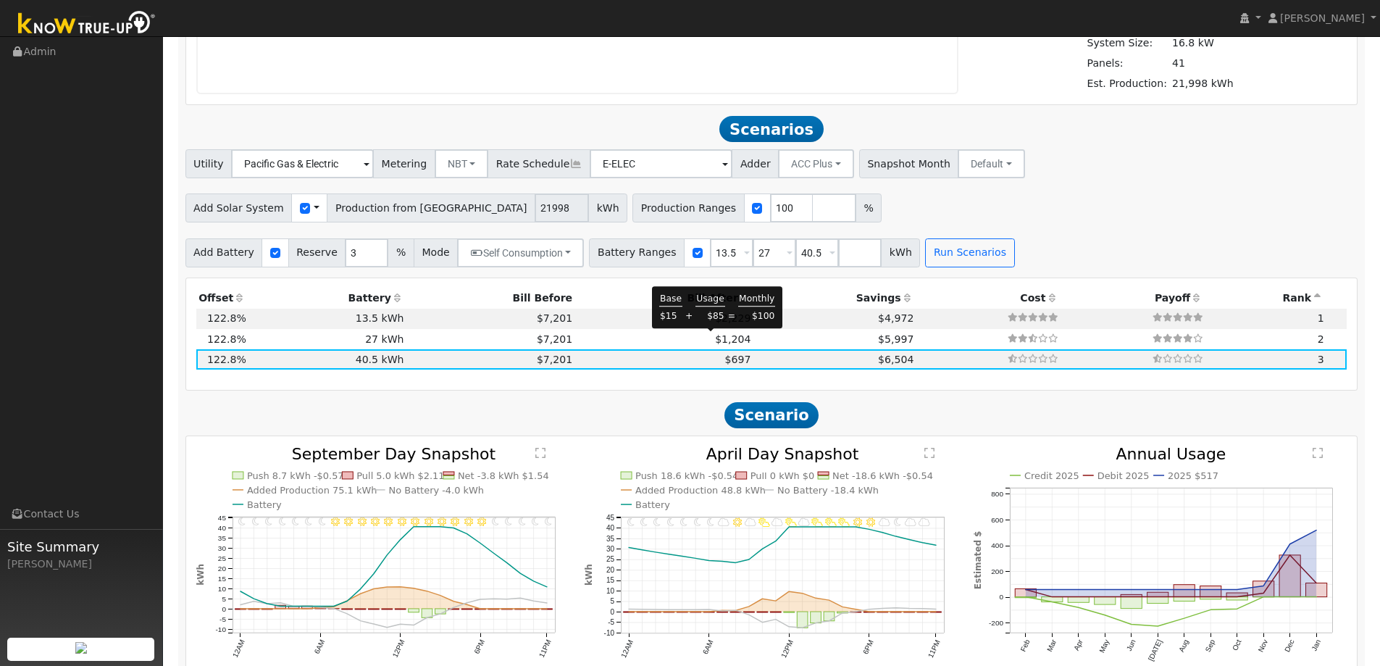
click at [723, 345] on span "$1,204" at bounding box center [732, 339] width 35 height 12
type input "$32,400"
type input "$25,119"
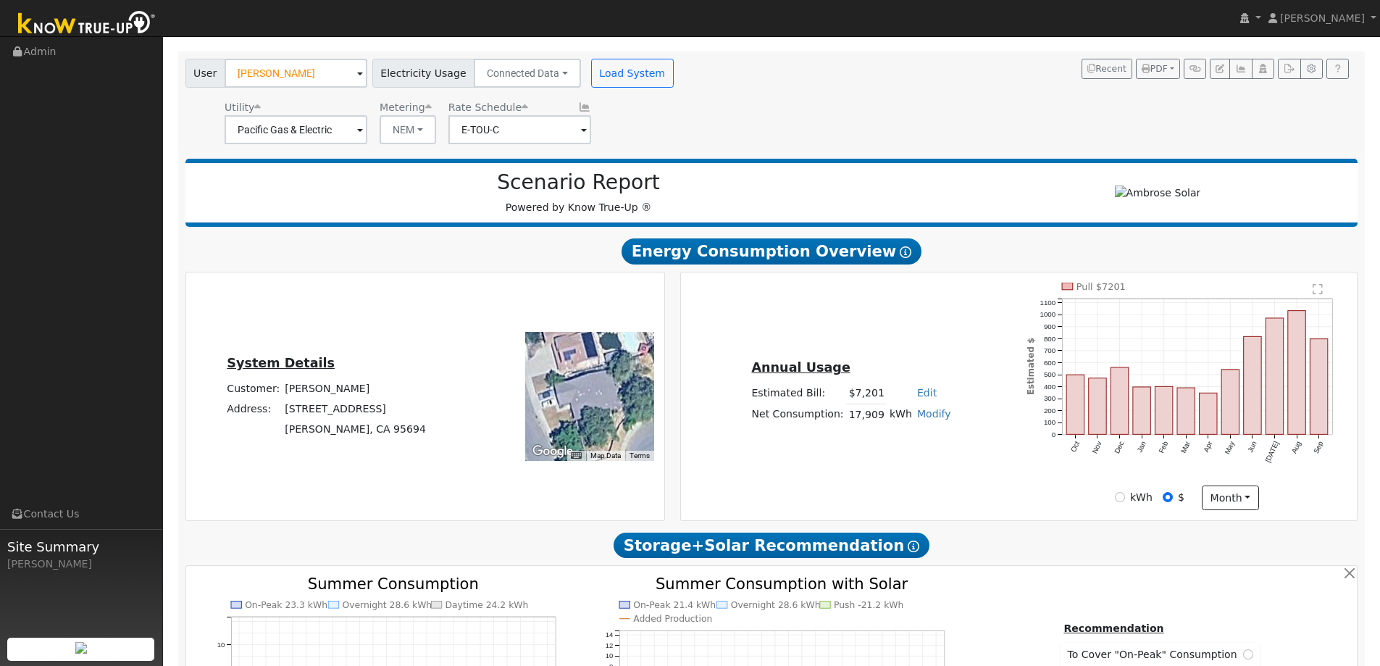
scroll to position [0, 0]
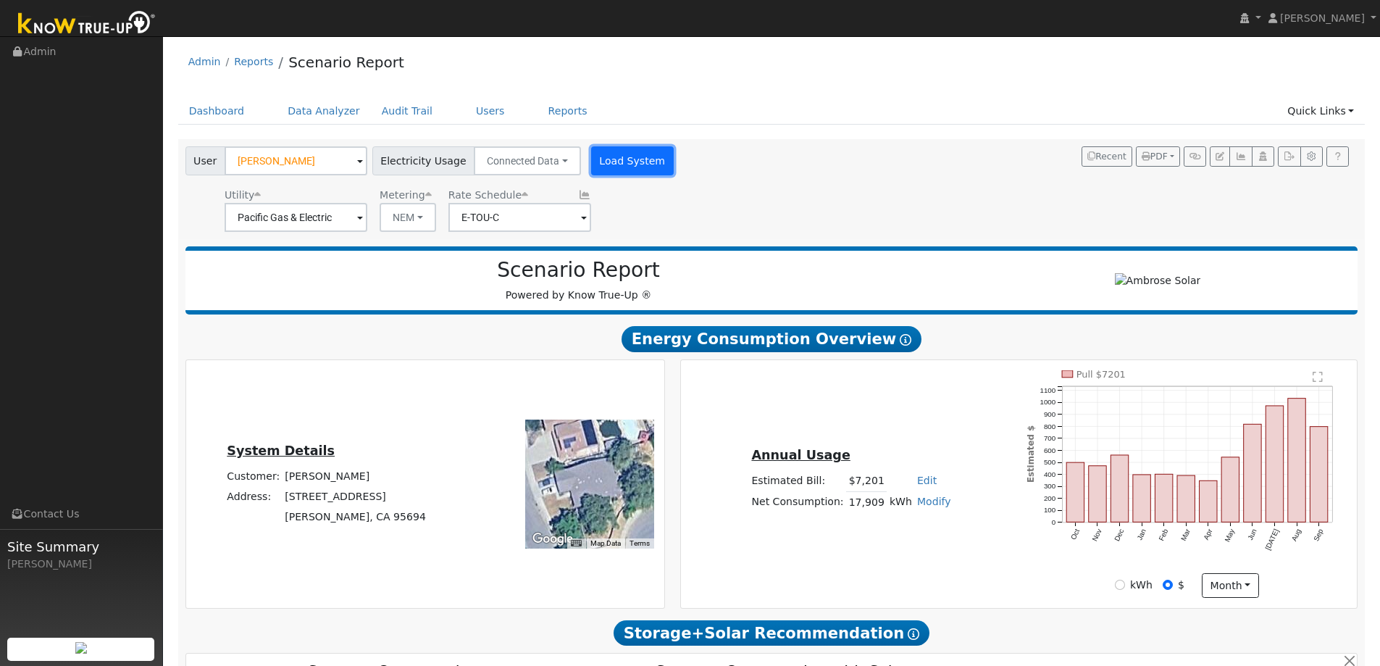
click at [610, 150] on button "Load System" at bounding box center [632, 160] width 83 height 29
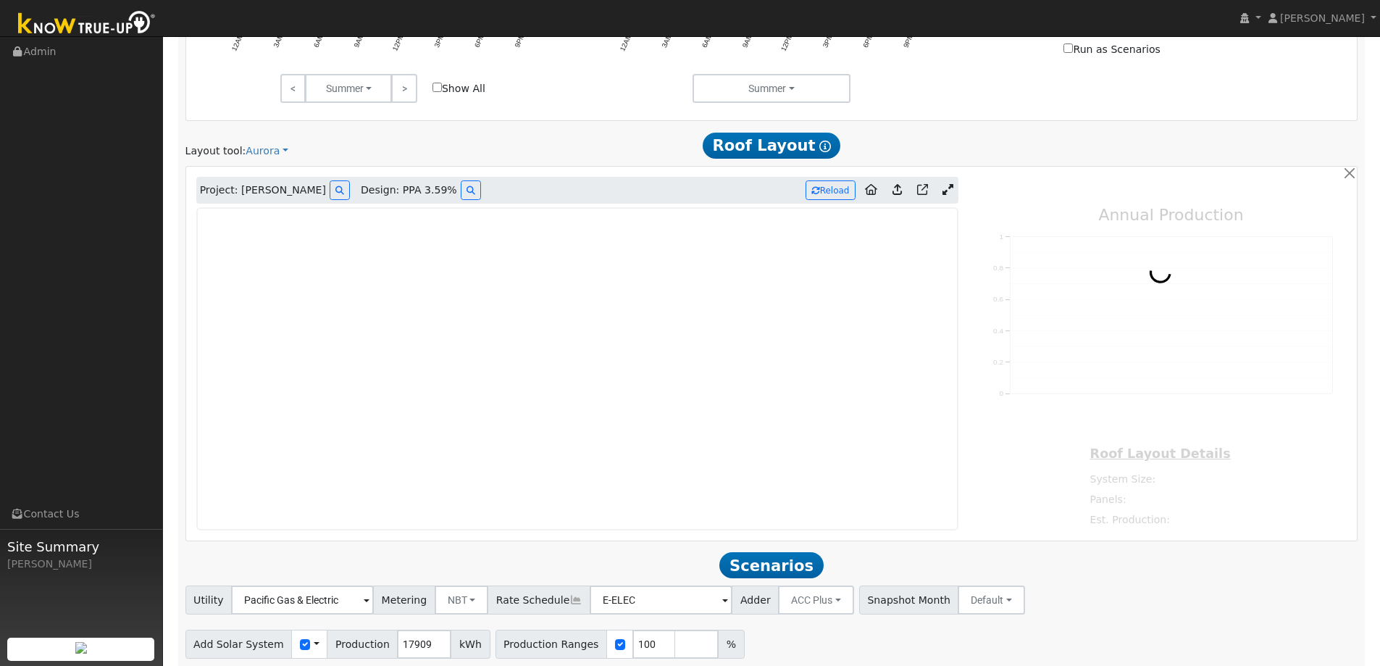
scroll to position [850, 0]
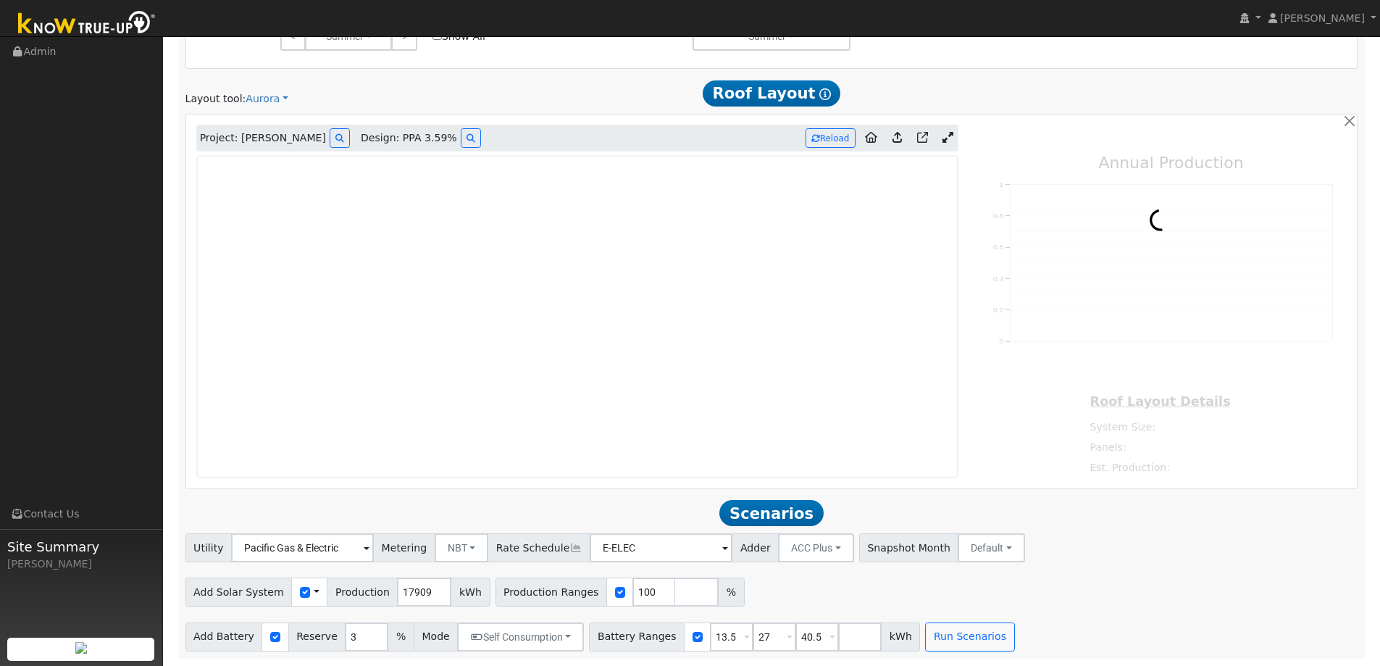
type input "21998"
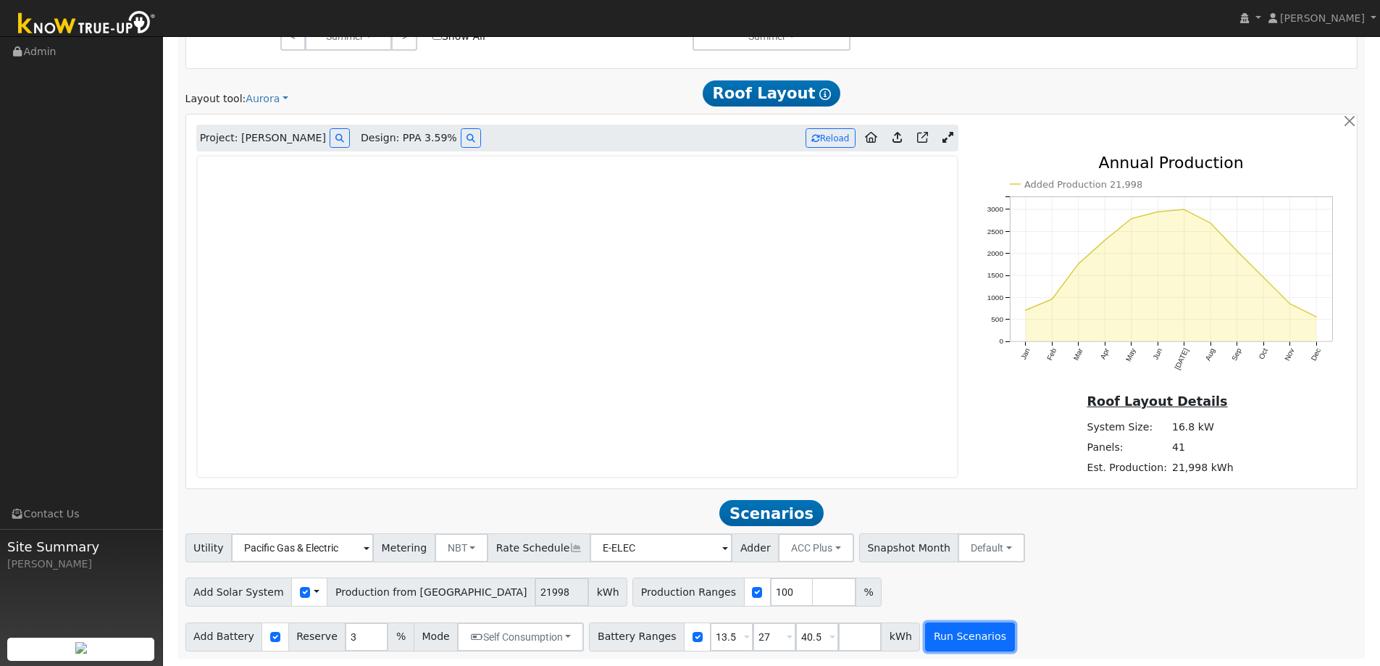
click at [934, 637] on button "Run Scenarios" at bounding box center [969, 636] width 89 height 29
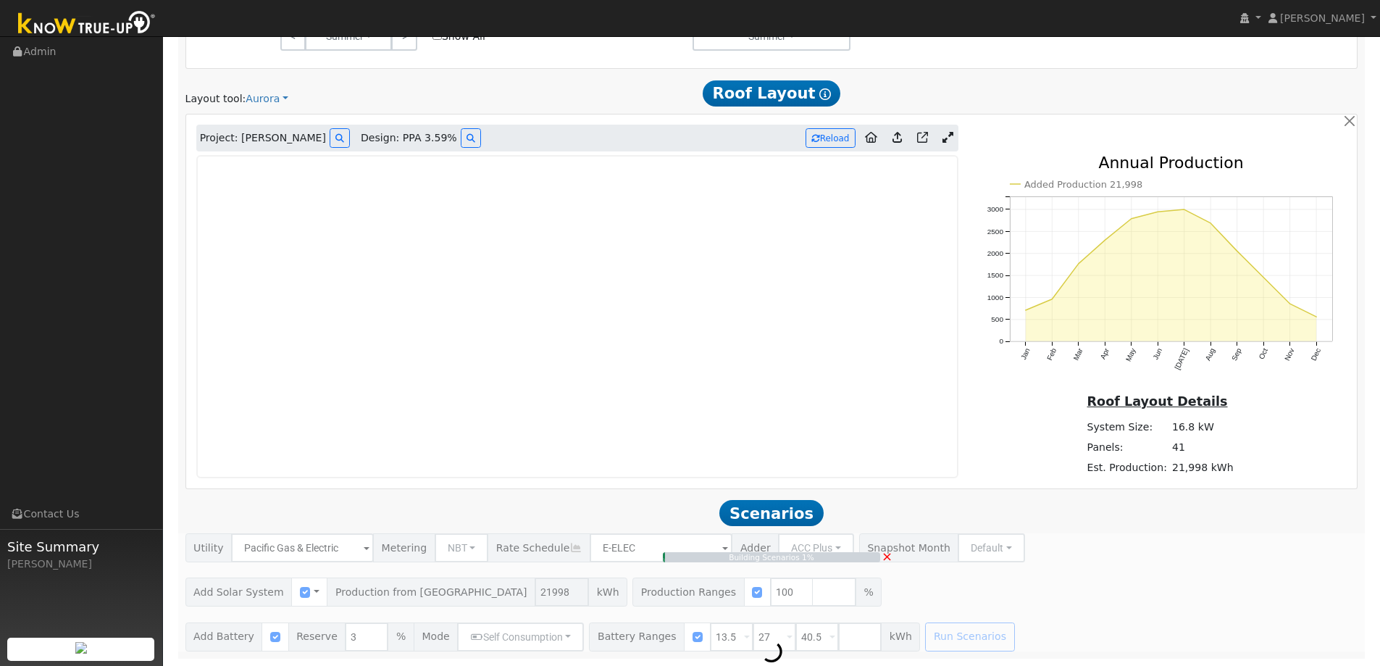
type input "$16,200"
type input "$20,259"
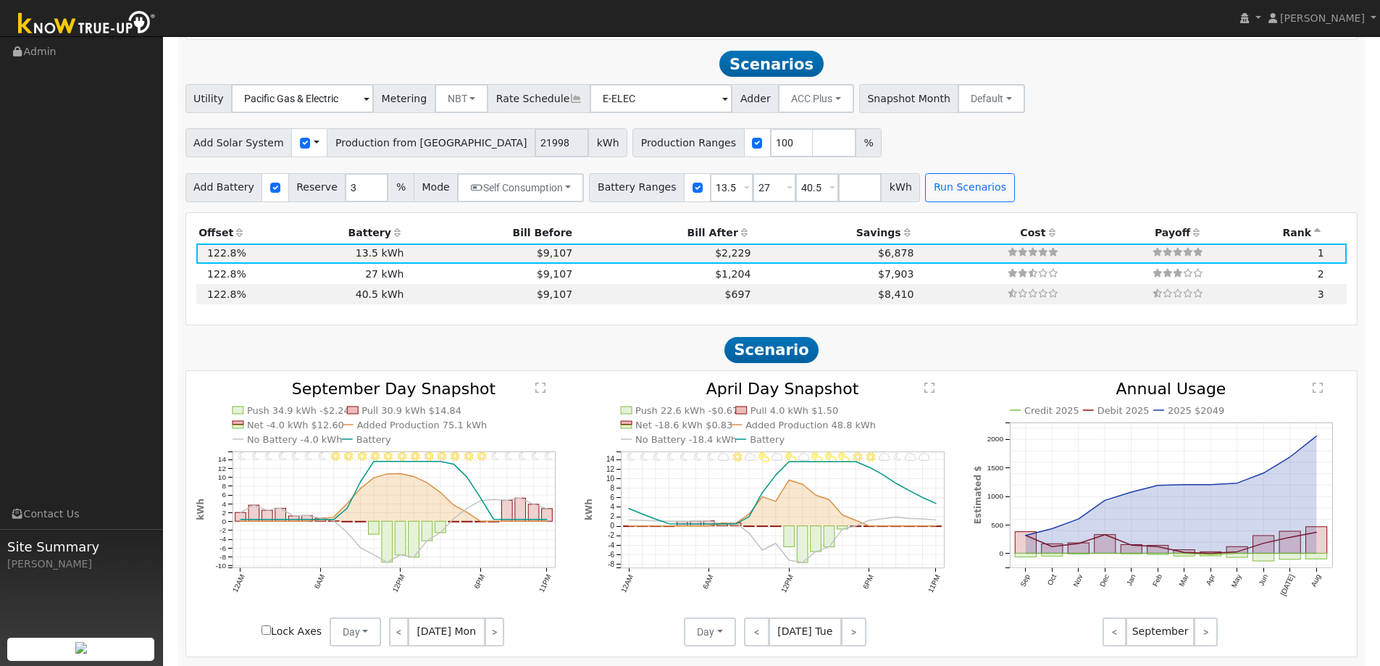
scroll to position [1305, 0]
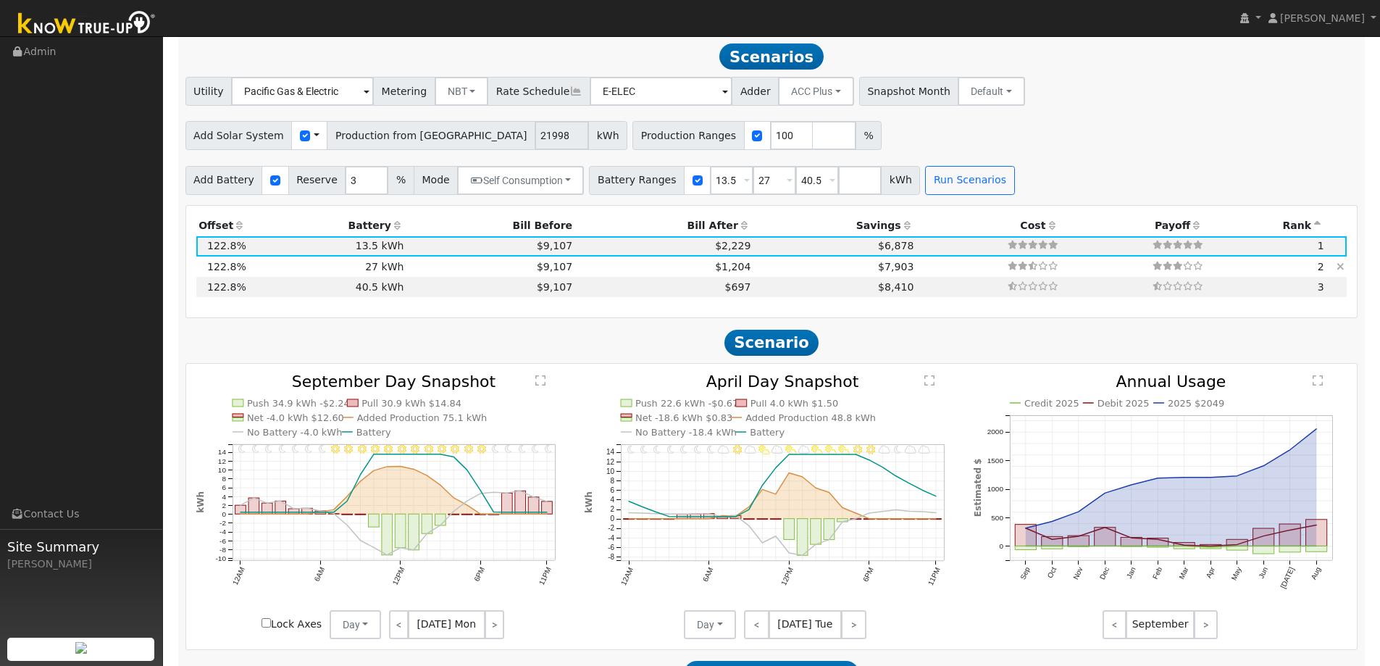
click at [645, 266] on td "$1,204" at bounding box center [664, 266] width 178 height 20
type input "$32,400"
type input "$25,119"
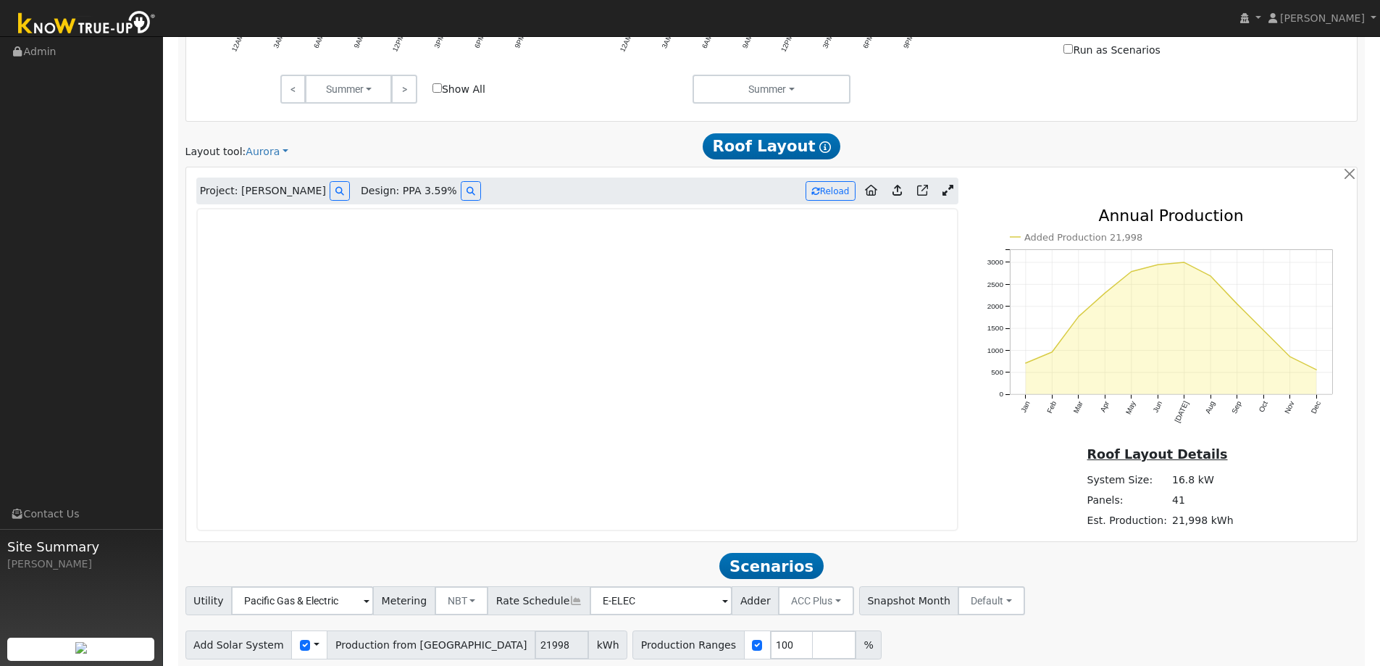
scroll to position [789, 0]
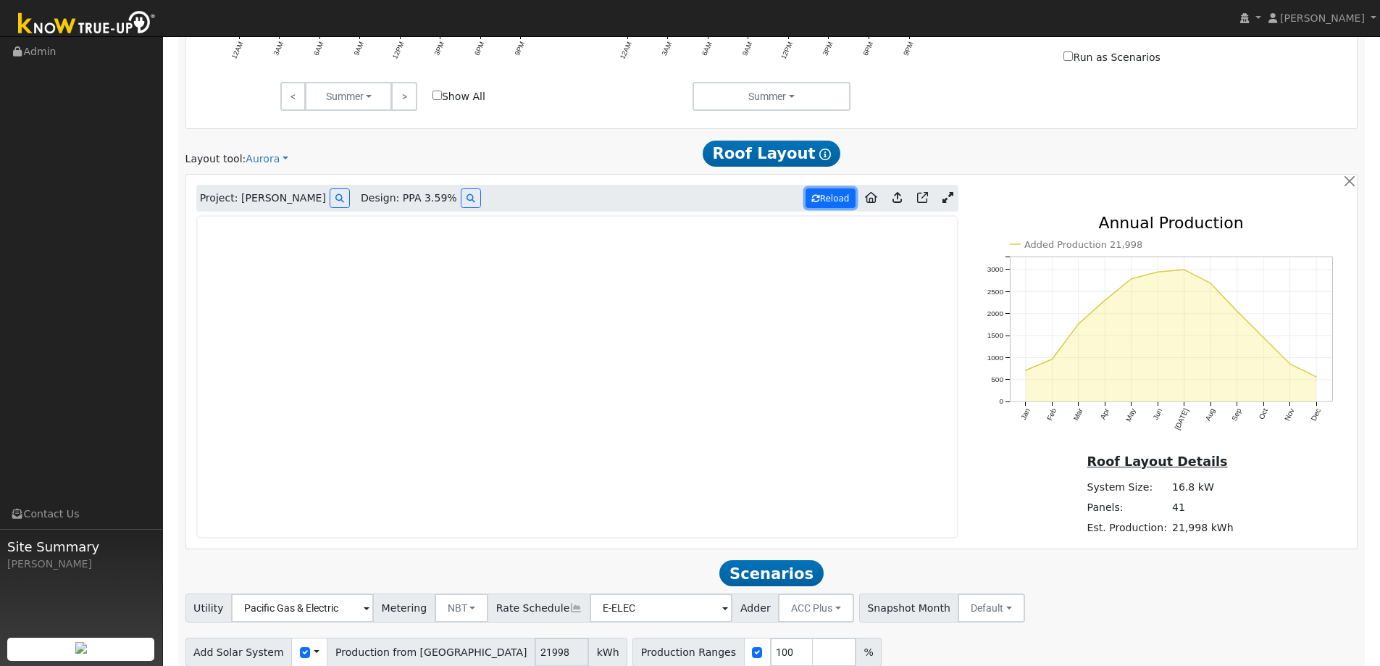
click at [828, 200] on button "Reload" at bounding box center [830, 198] width 50 height 20
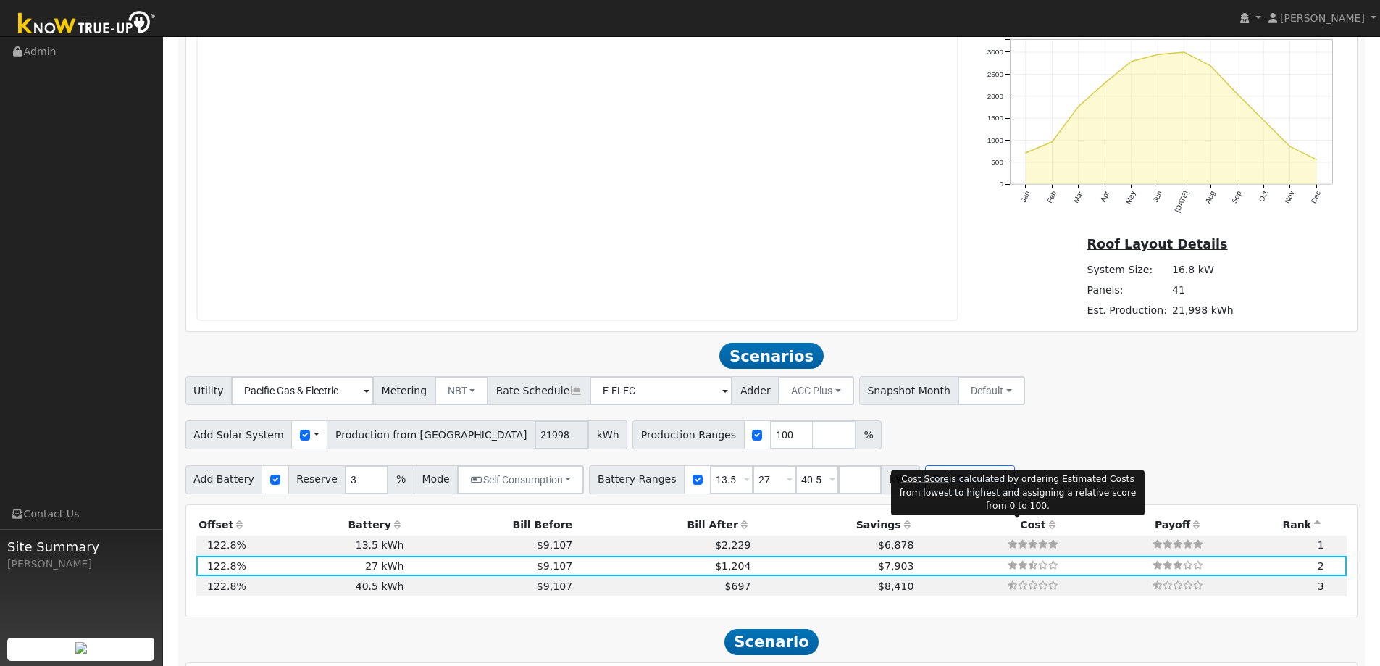
scroll to position [1078, 0]
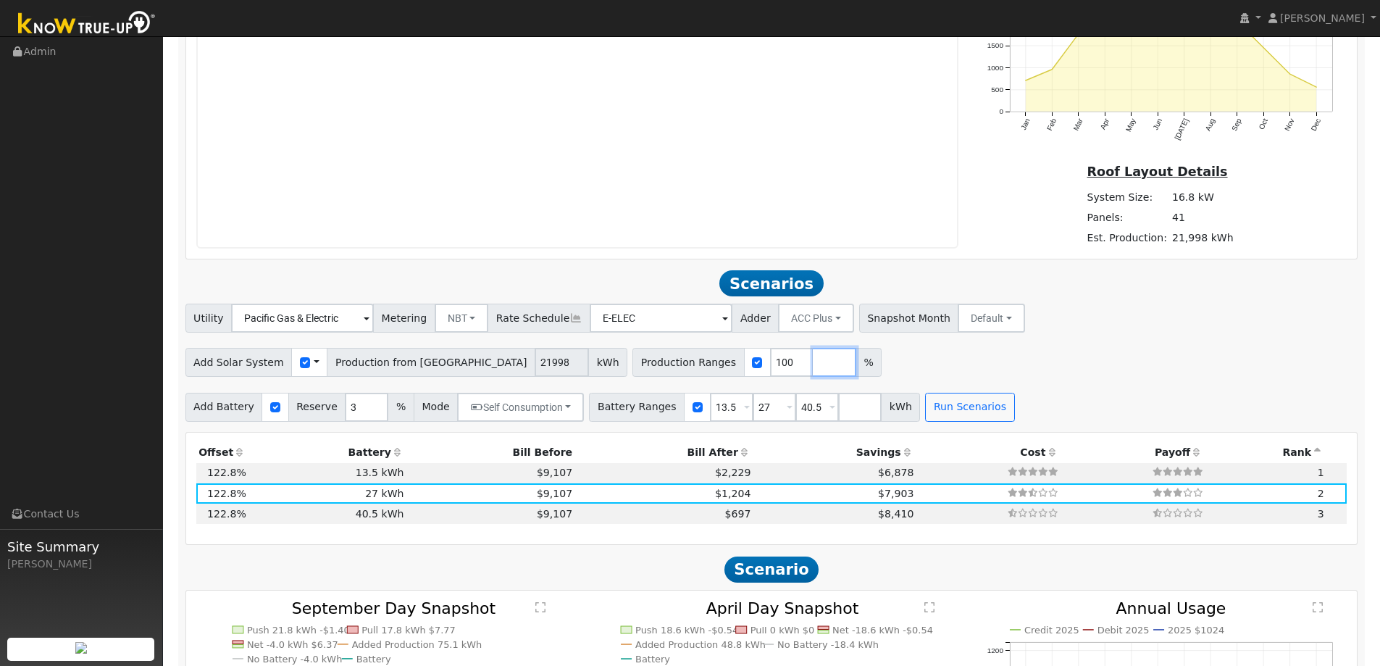
click at [813, 364] on input "number" at bounding box center [834, 362] width 43 height 29
type input "120"
click at [967, 357] on div "Add Solar System Use CSV Data Production from Aurora 21998 kWh Production Range…" at bounding box center [772, 360] width 1178 height 34
click at [939, 414] on button "Run Scenarios" at bounding box center [969, 407] width 89 height 29
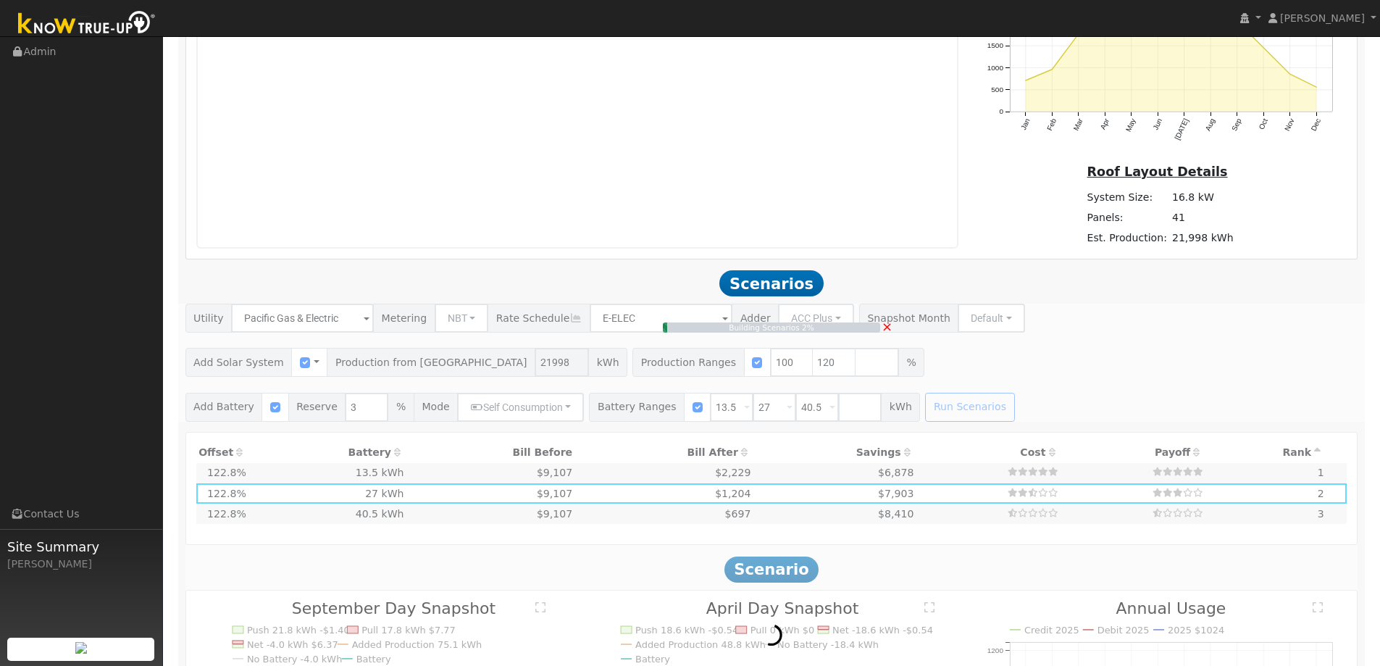
type input "$16,200"
type input "$20,259"
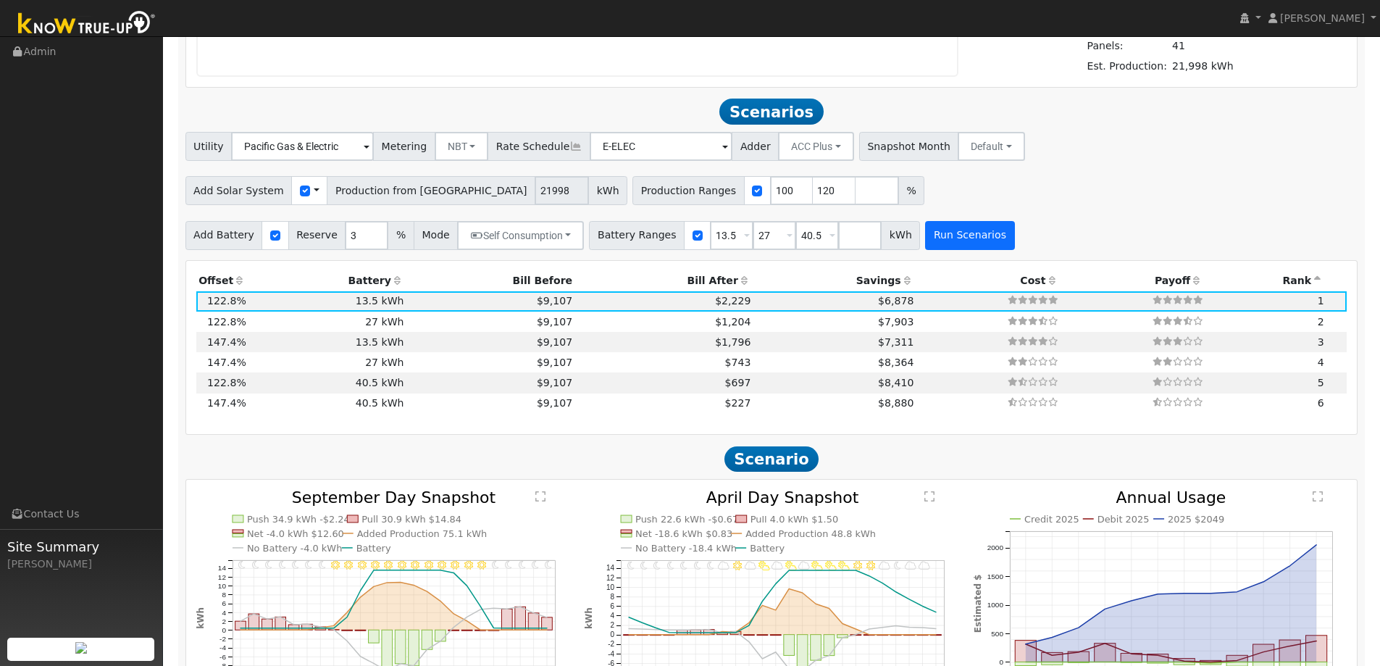
scroll to position [1305, 0]
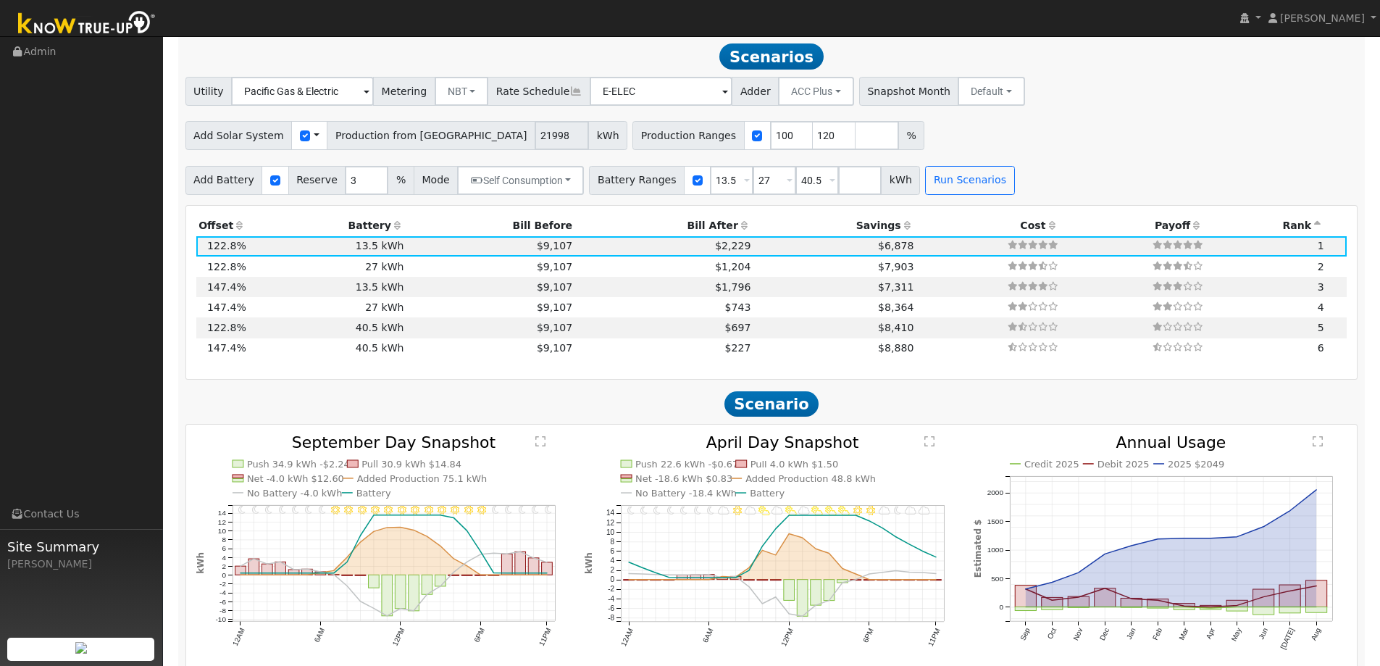
click at [738, 224] on icon at bounding box center [744, 225] width 13 height 10
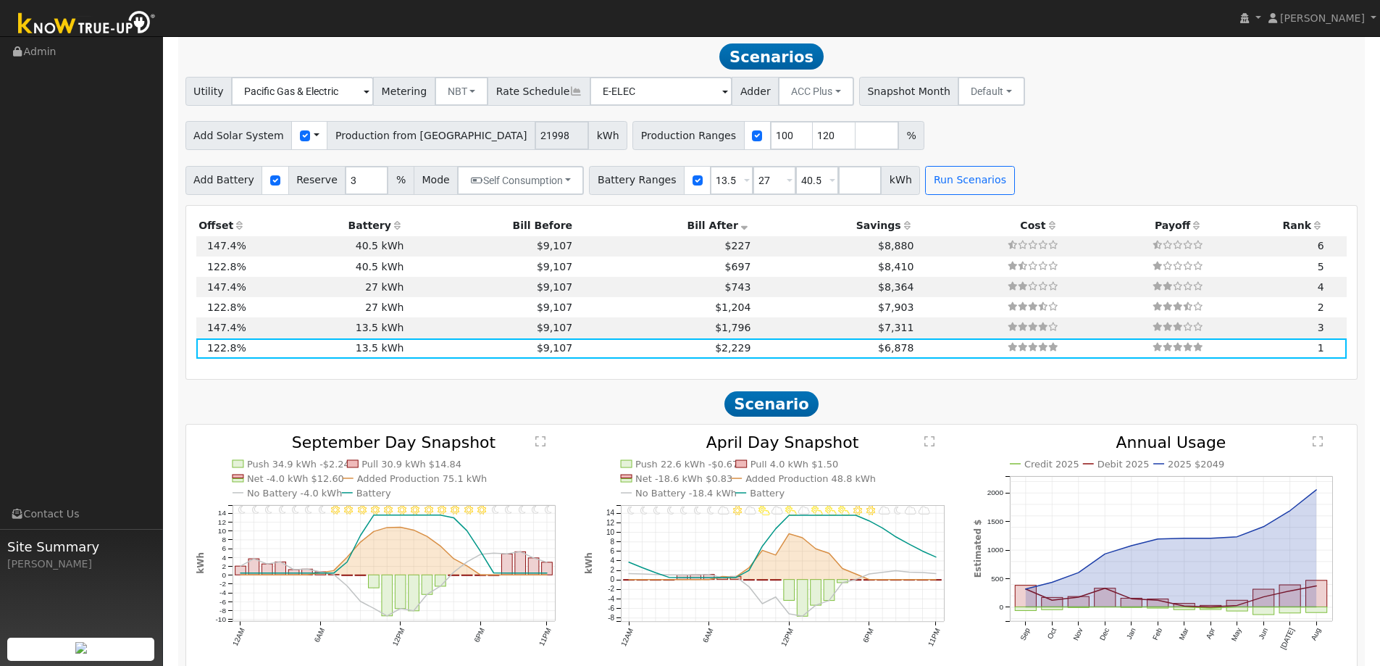
click at [711, 230] on th "Bill After" at bounding box center [664, 226] width 178 height 20
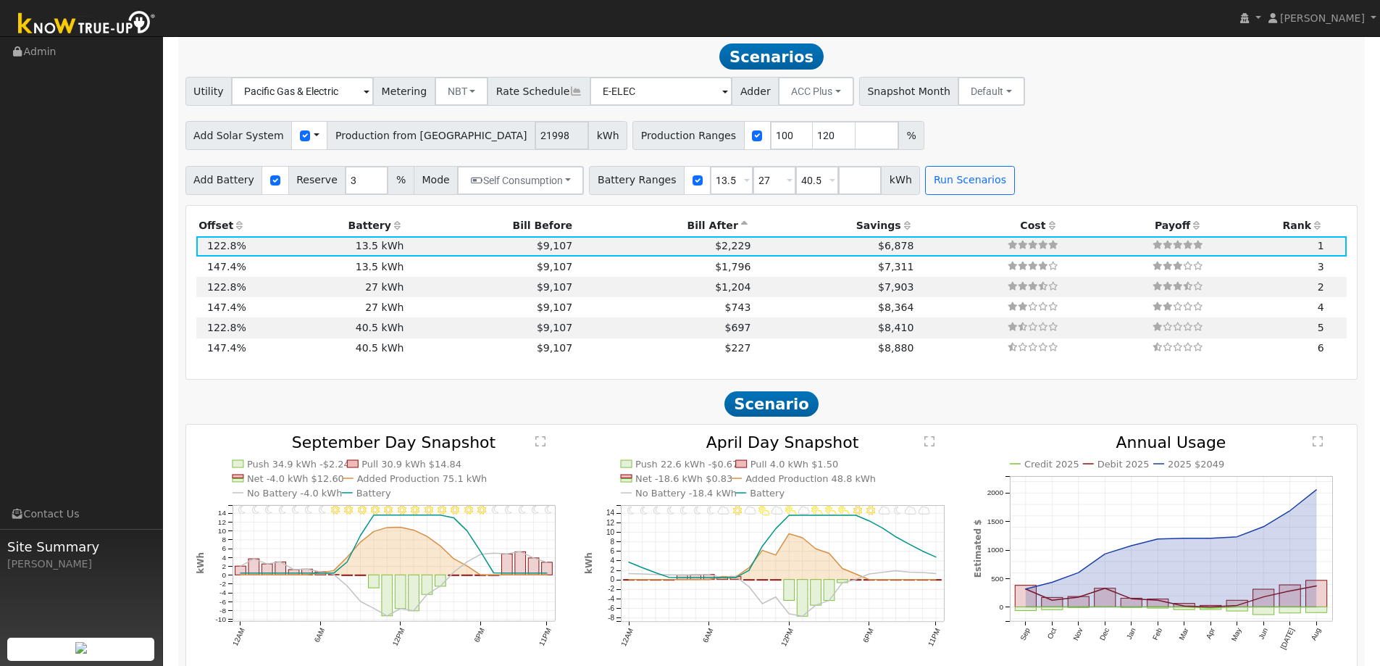
click at [738, 221] on icon at bounding box center [744, 225] width 13 height 10
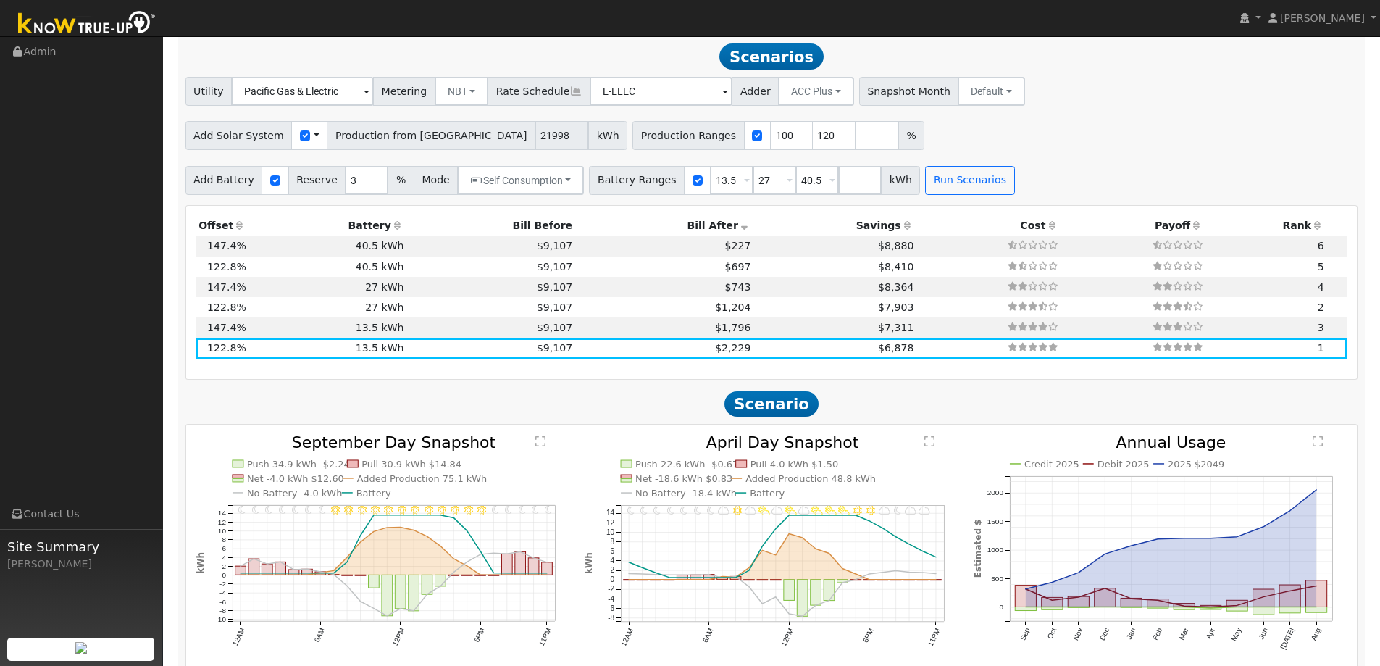
click at [738, 225] on icon at bounding box center [744, 225] width 13 height 10
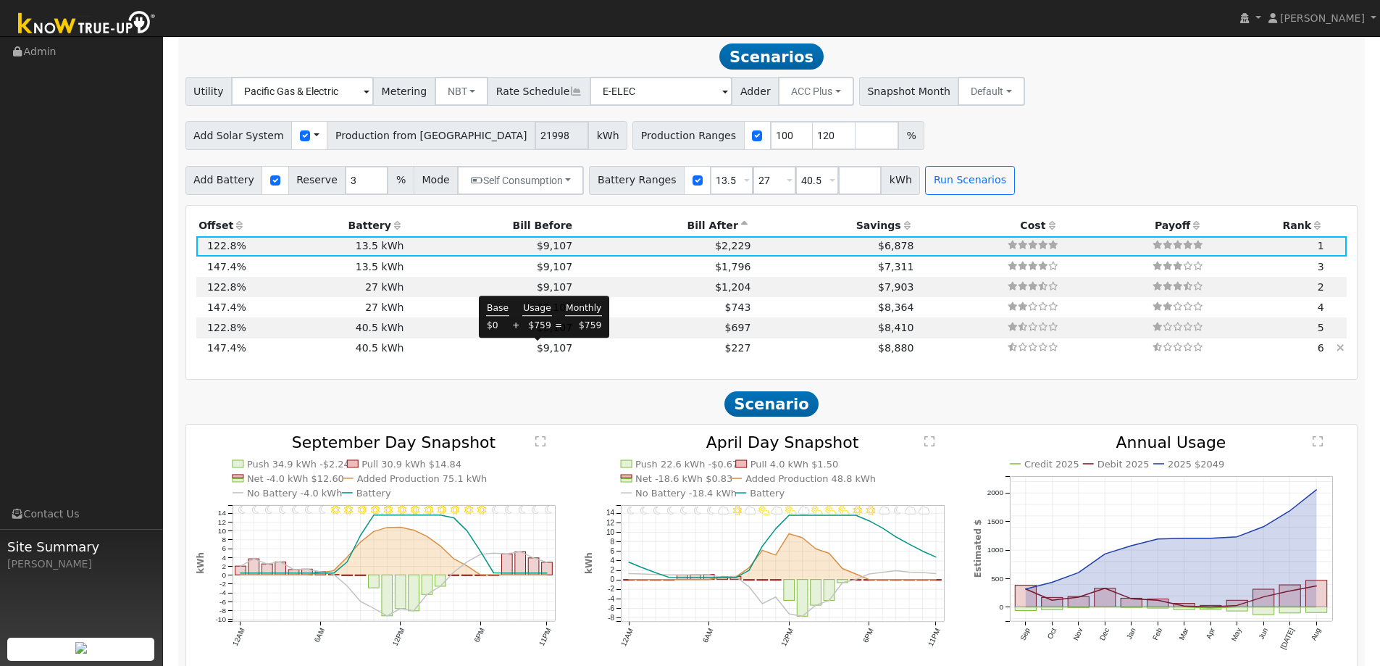
click at [540, 347] on span "$9,107" at bounding box center [554, 348] width 35 height 12
type input "17.6"
type input "$61,595"
type input "$48,600"
type input "$33,059"
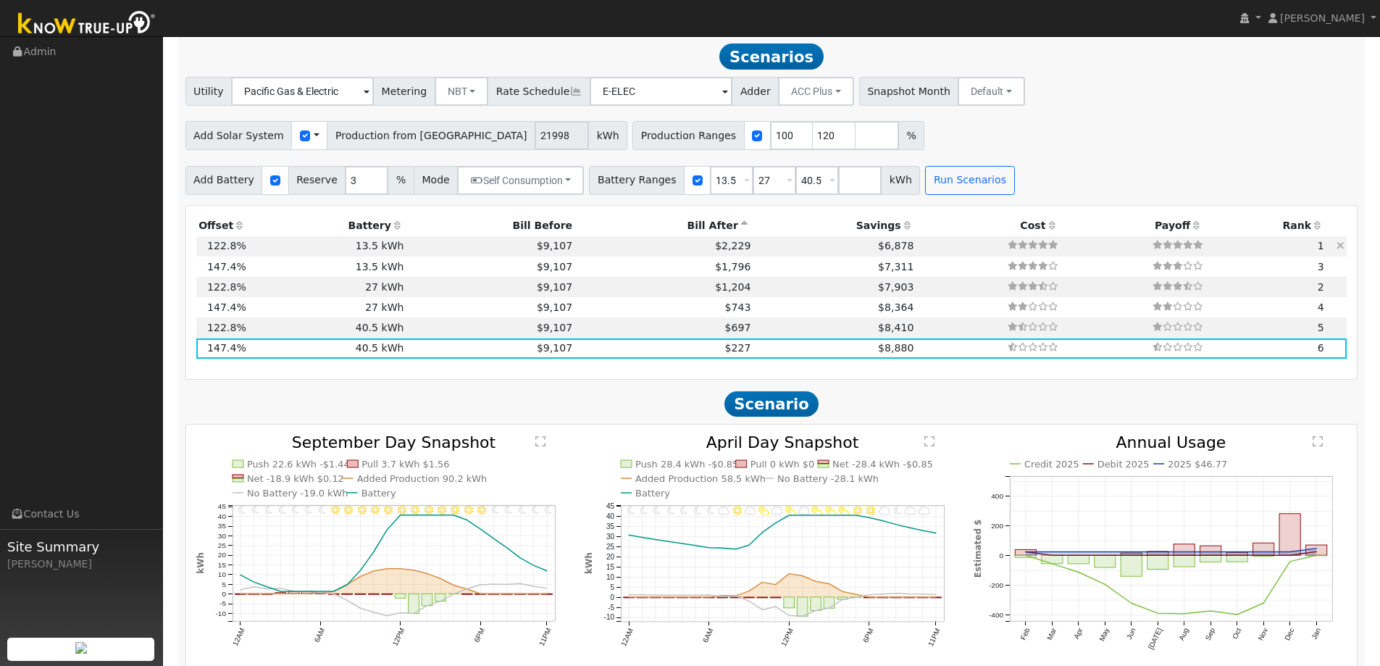
click at [753, 243] on td "$6,878" at bounding box center [834, 246] width 163 height 20
type input "14.7"
type input "$51,329"
type input "$16,200"
type input "$20,259"
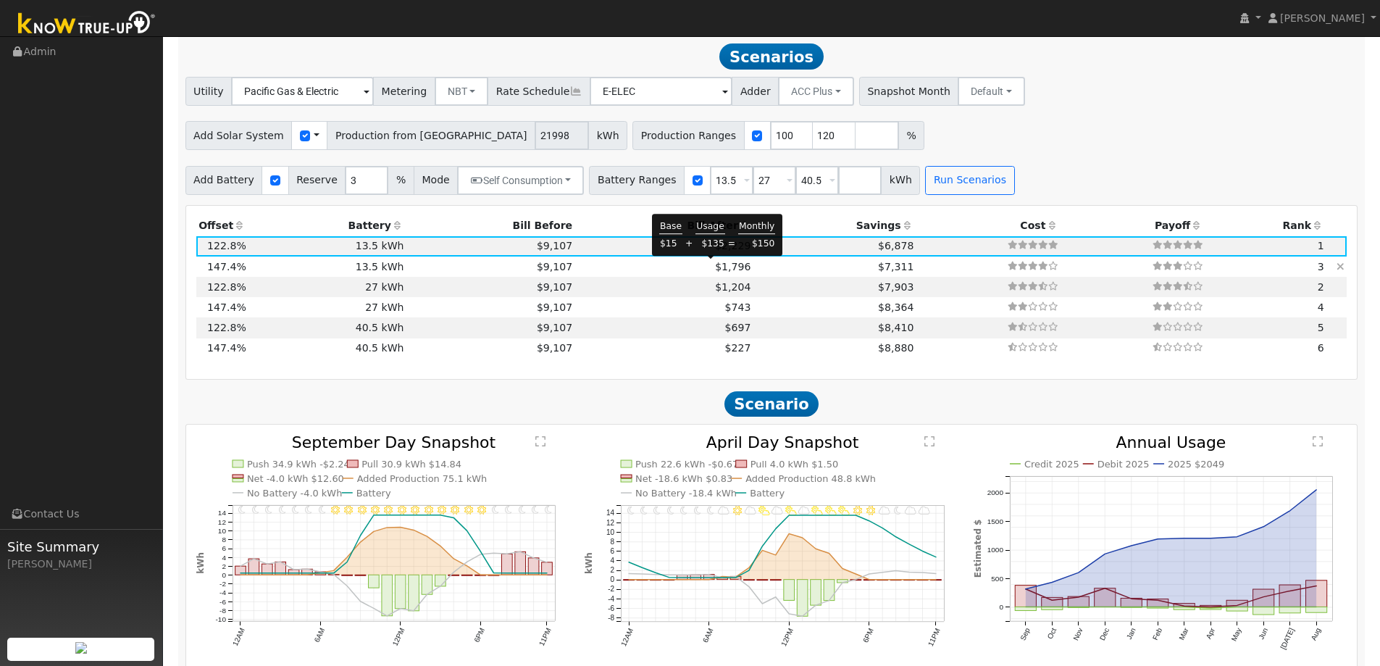
click at [722, 269] on span "$1,796" at bounding box center [732, 267] width 35 height 12
type input "17.6"
type input "$61,595"
type input "$23,339"
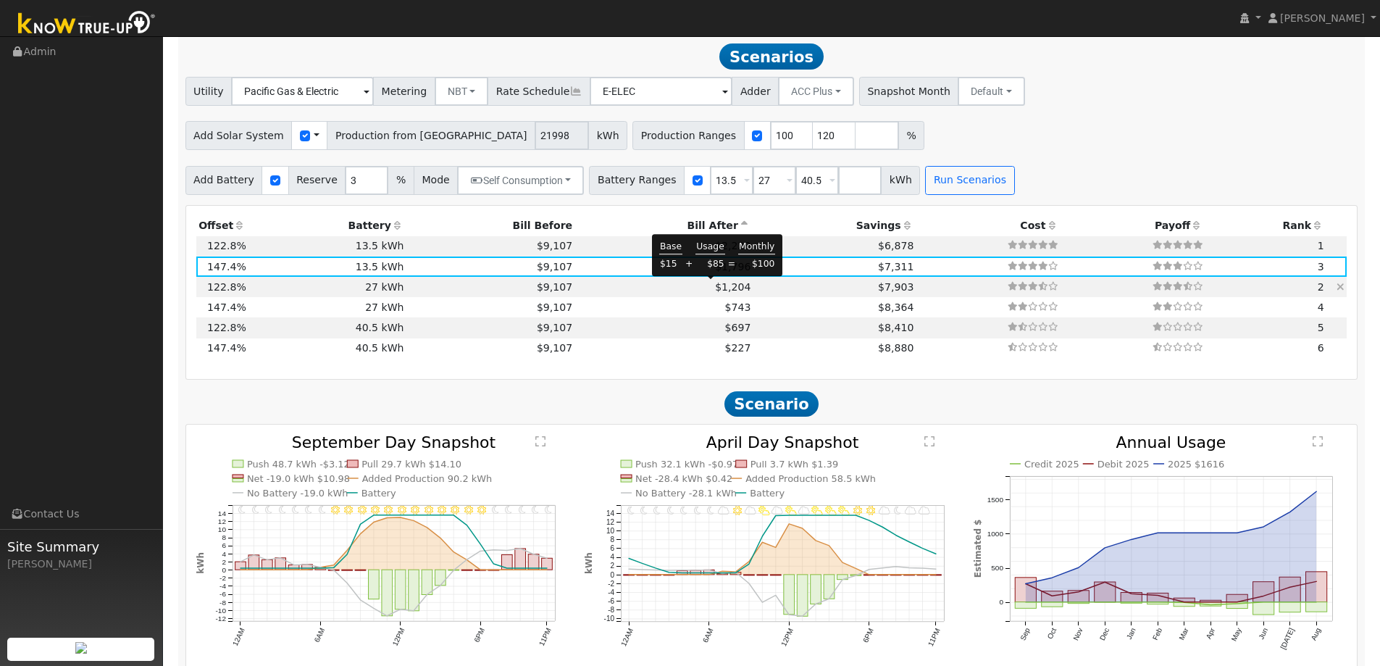
click at [722, 290] on span "$1,204" at bounding box center [732, 287] width 35 height 12
type input "14.7"
type input "$51,329"
type input "$32,400"
type input "$25,119"
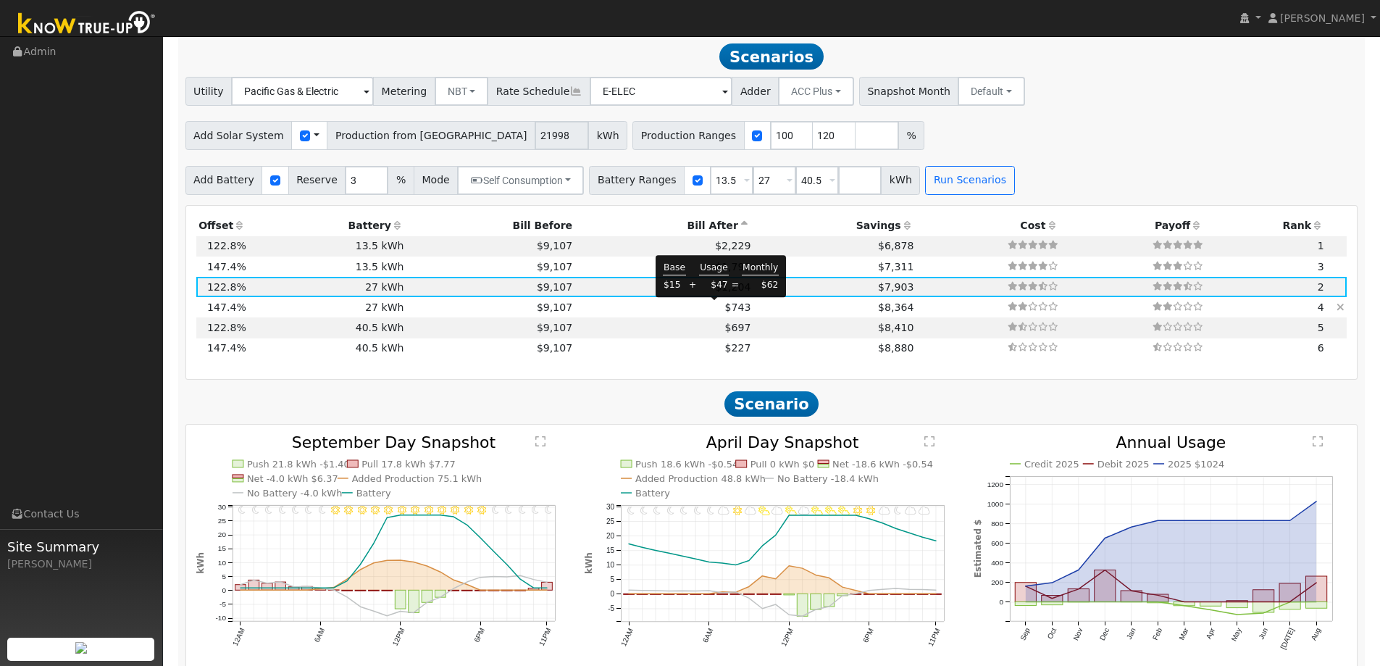
click at [725, 313] on span "$743" at bounding box center [738, 307] width 26 height 12
type input "17.6"
type input "$61,595"
type input "$28,199"
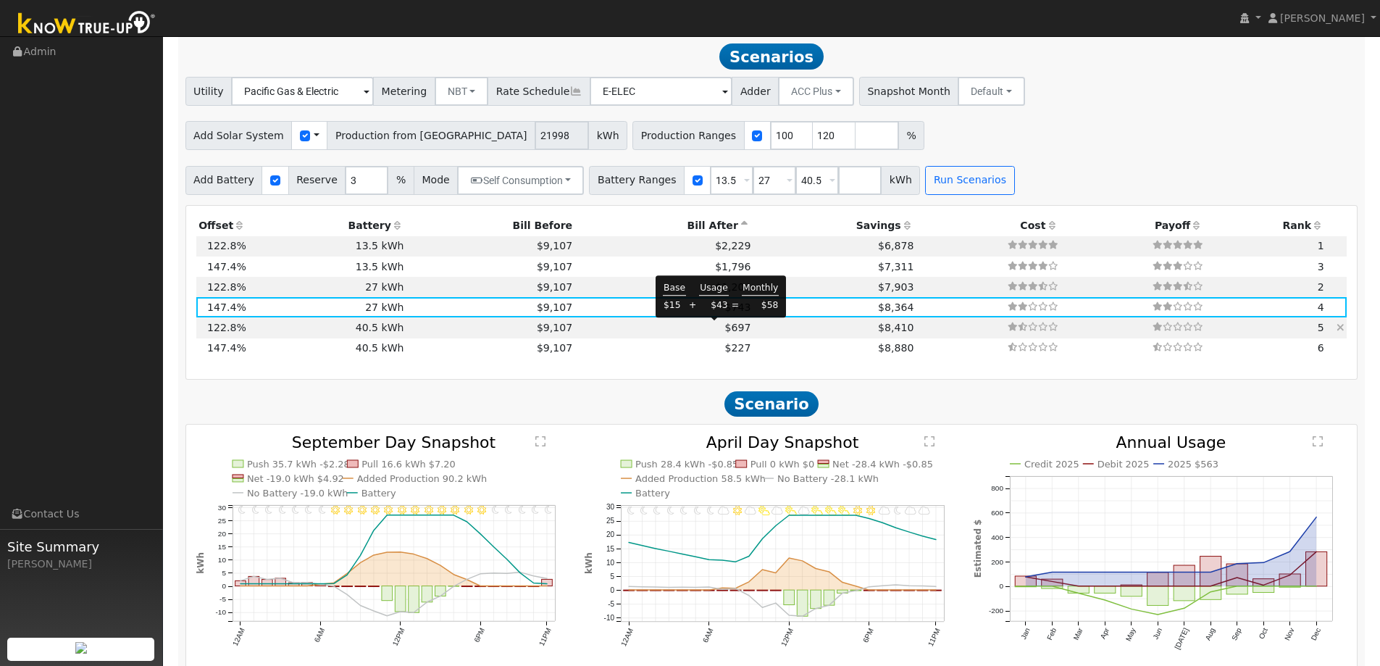
click at [725, 331] on span "$697" at bounding box center [738, 328] width 26 height 12
type input "14.7"
type input "$51,329"
type input "$48,600"
type input "$29,979"
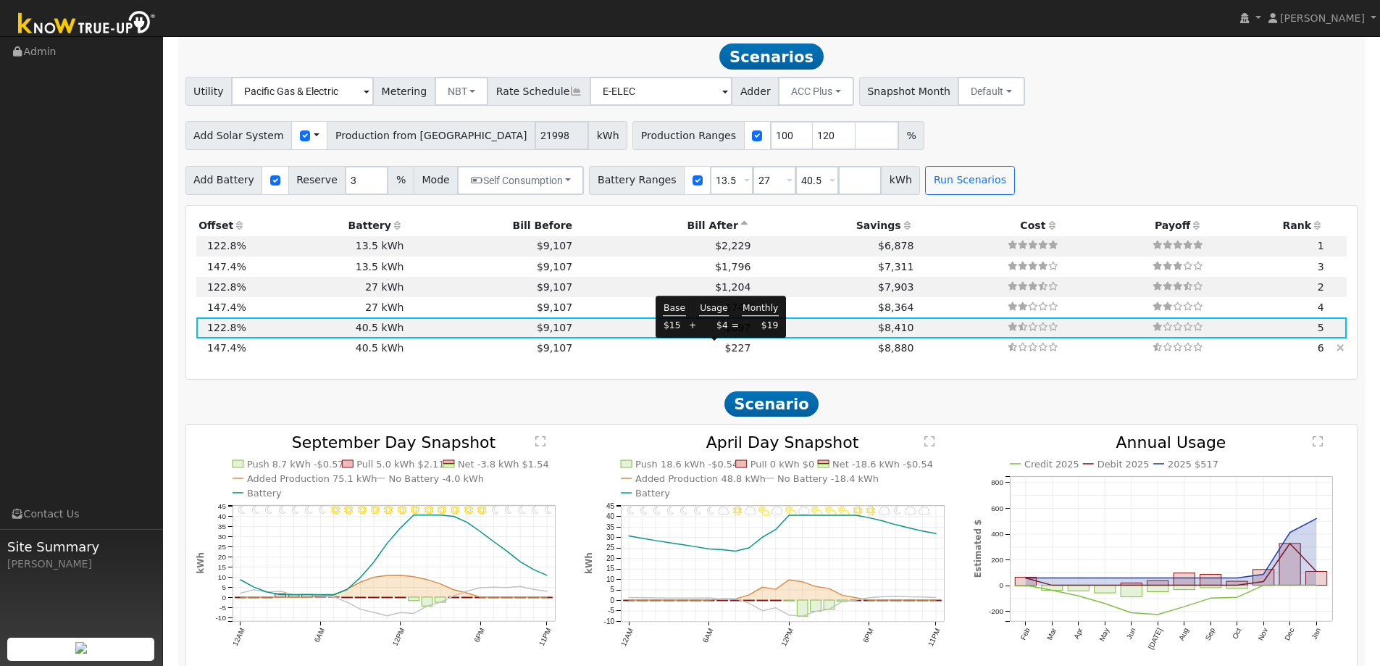
click at [725, 348] on span "$227" at bounding box center [738, 348] width 26 height 12
type input "17.6"
type input "$61,595"
type input "$33,059"
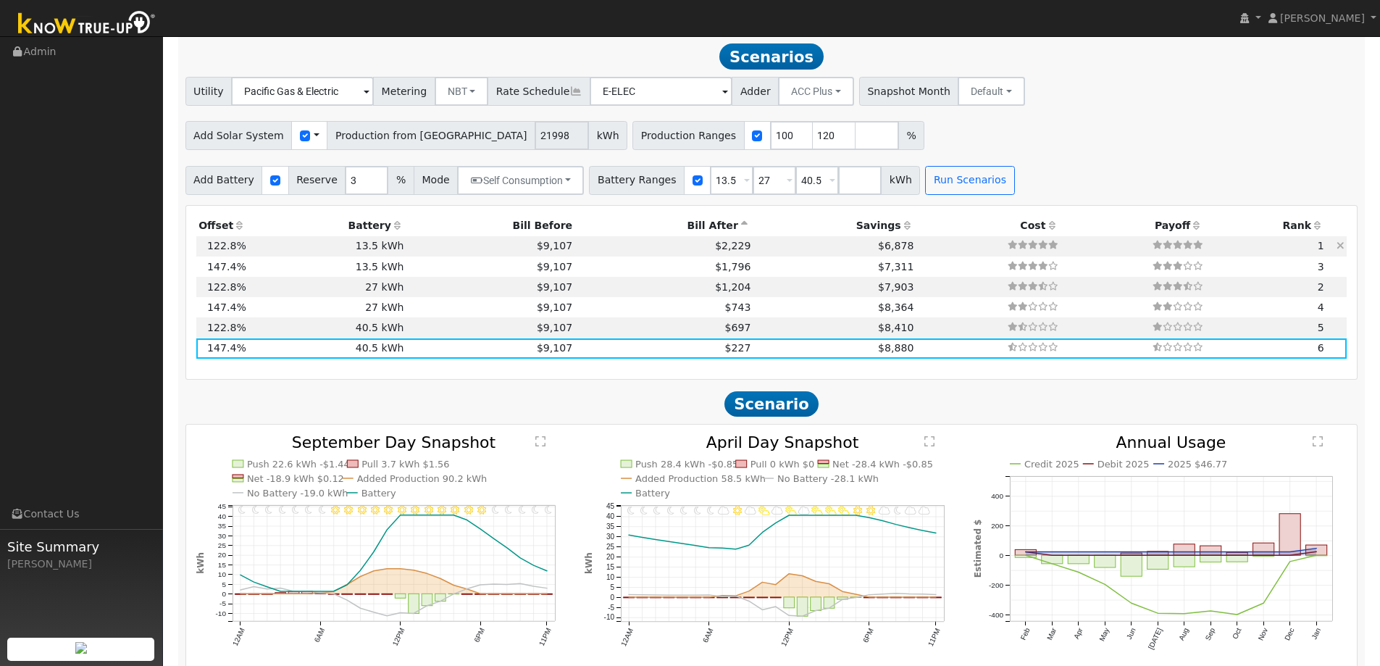
click at [575, 244] on td "$2,229" at bounding box center [664, 246] width 178 height 20
type input "14.7"
type input "$51,329"
type input "$16,200"
type input "$20,259"
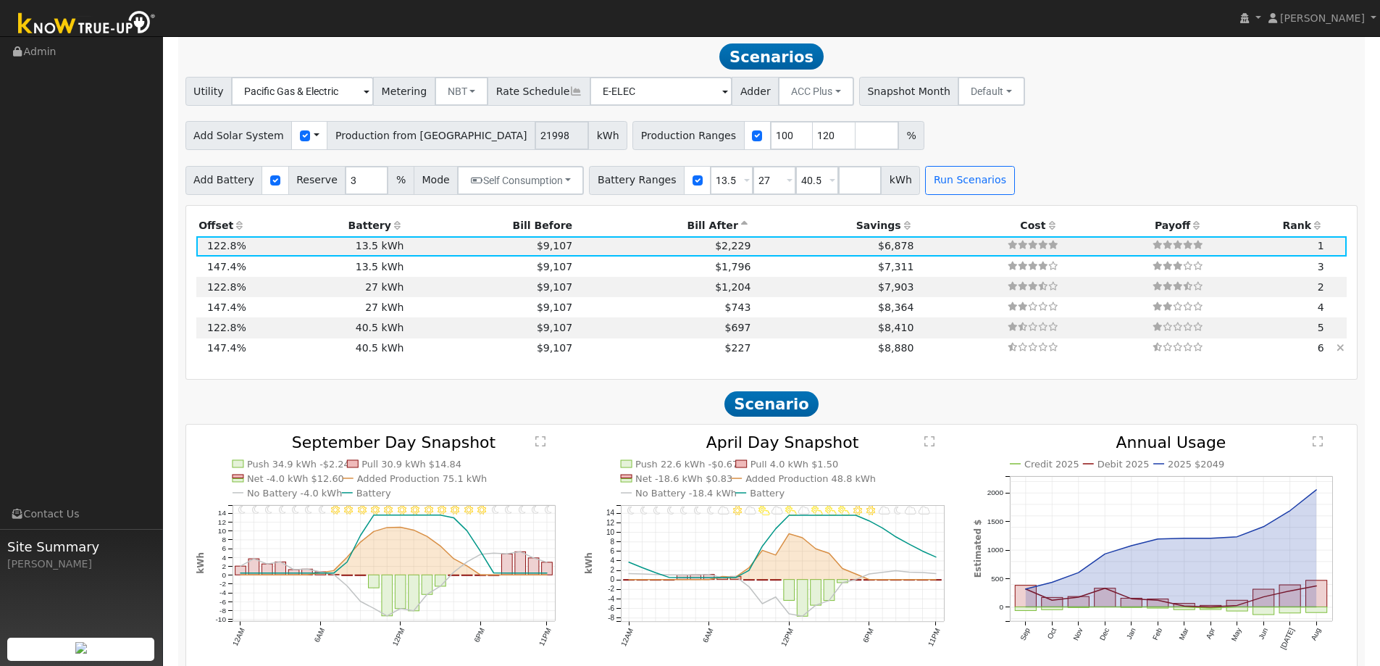
click at [725, 345] on span "$227" at bounding box center [738, 348] width 26 height 12
type input "17.6"
type input "$61,595"
type input "$48,600"
type input "$33,059"
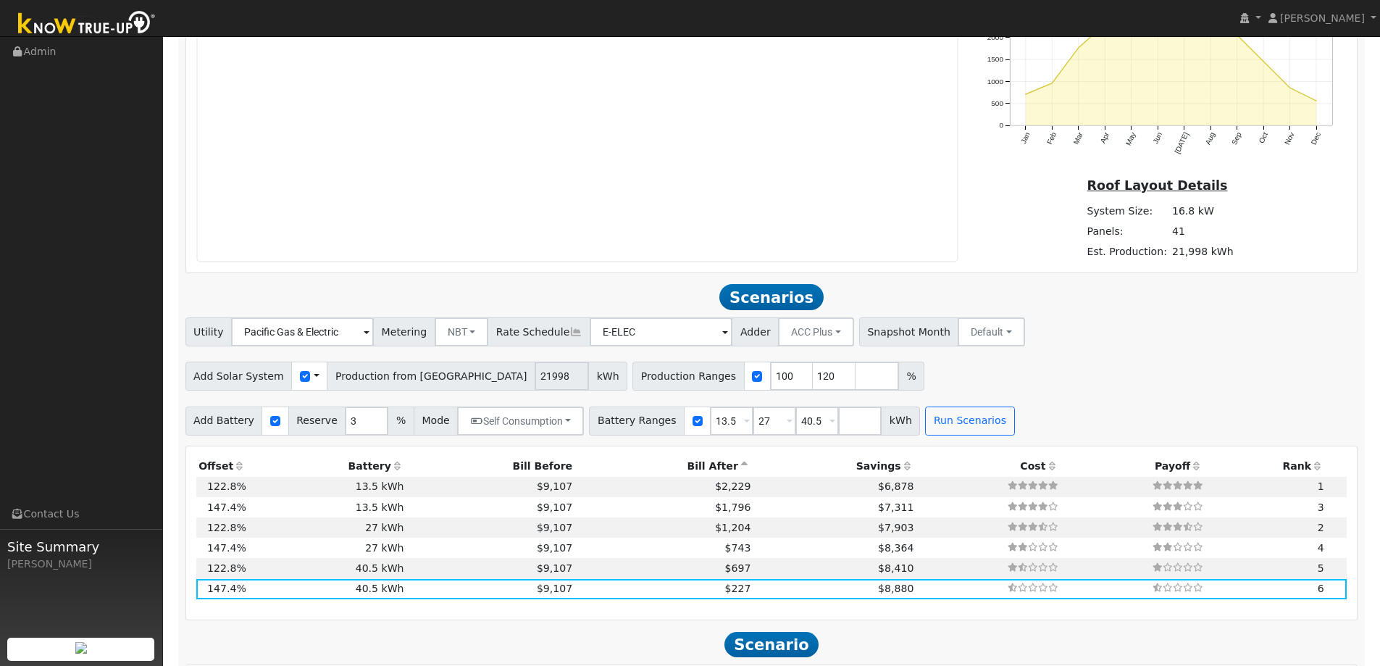
scroll to position [1233, 0]
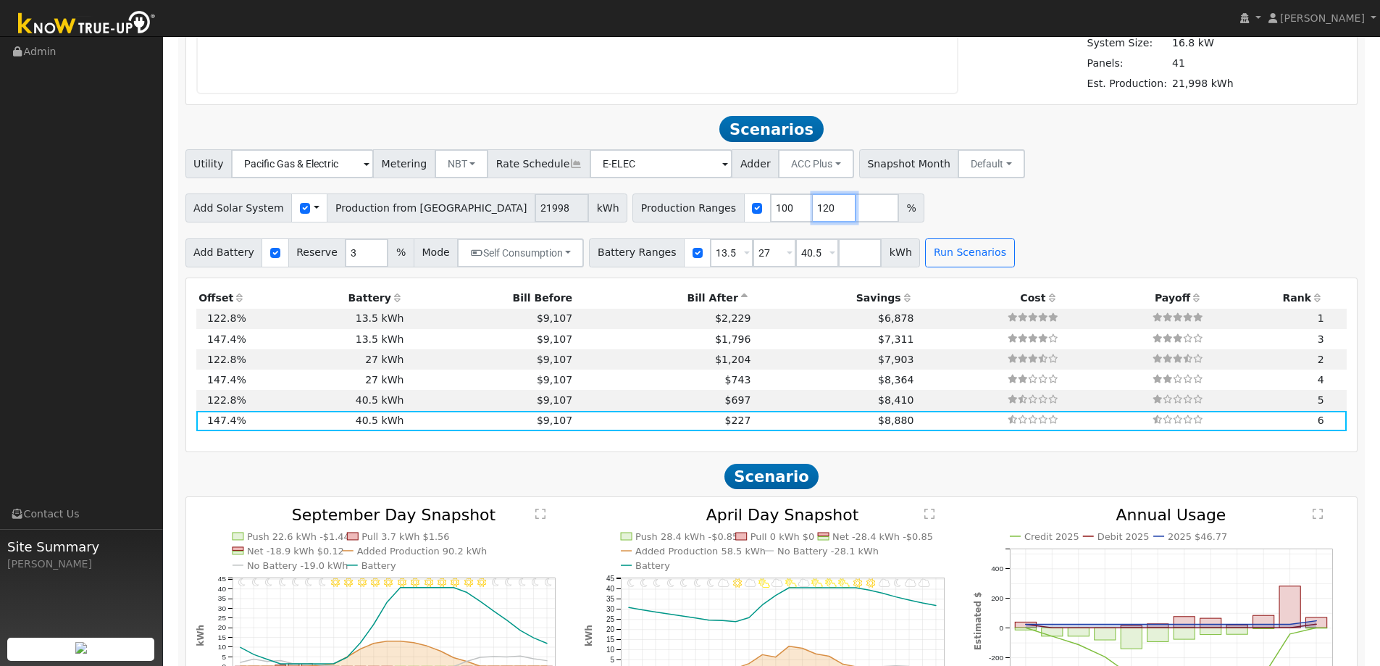
drag, startPoint x: 742, startPoint y: 212, endPoint x: 687, endPoint y: 208, distance: 55.9
click at [687, 208] on div "Production Ranges 100 120 %" at bounding box center [778, 207] width 292 height 29
click at [1168, 252] on div "Add Battery Reserve 3 % Mode Self Consumption Self Consumption Peak Savings ACC…" at bounding box center [772, 250] width 1178 height 34
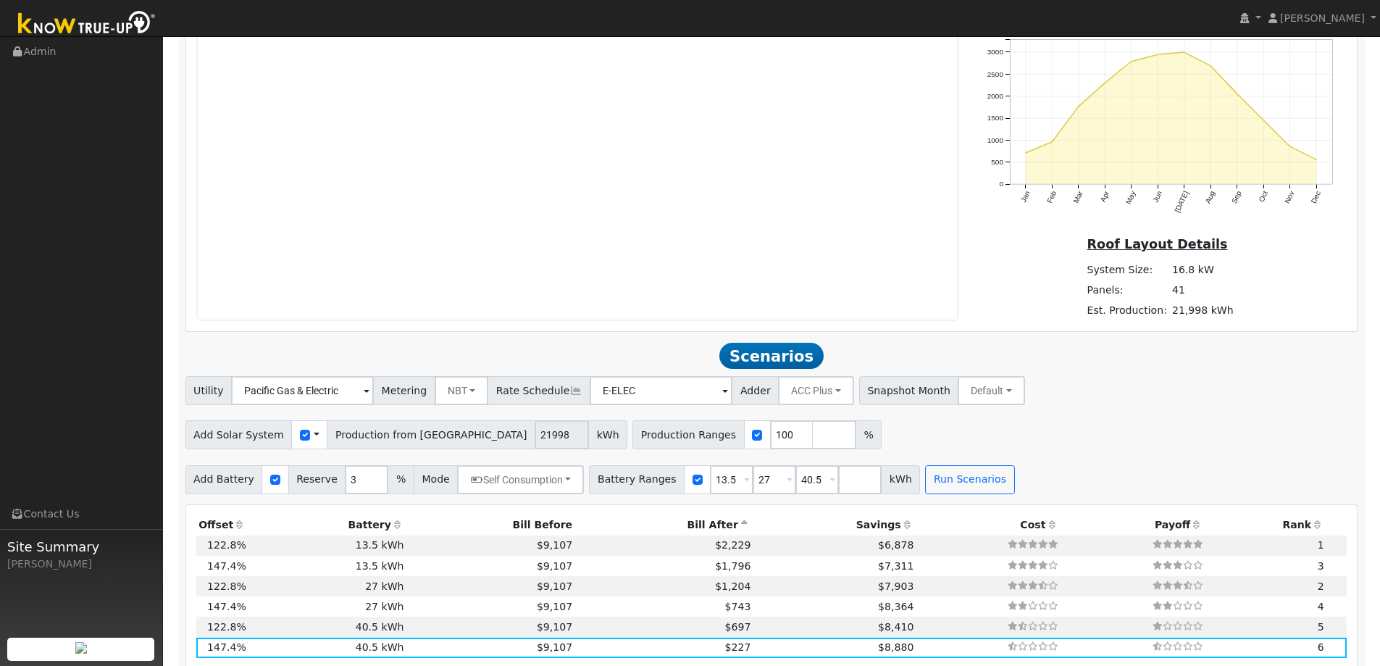
scroll to position [1015, 0]
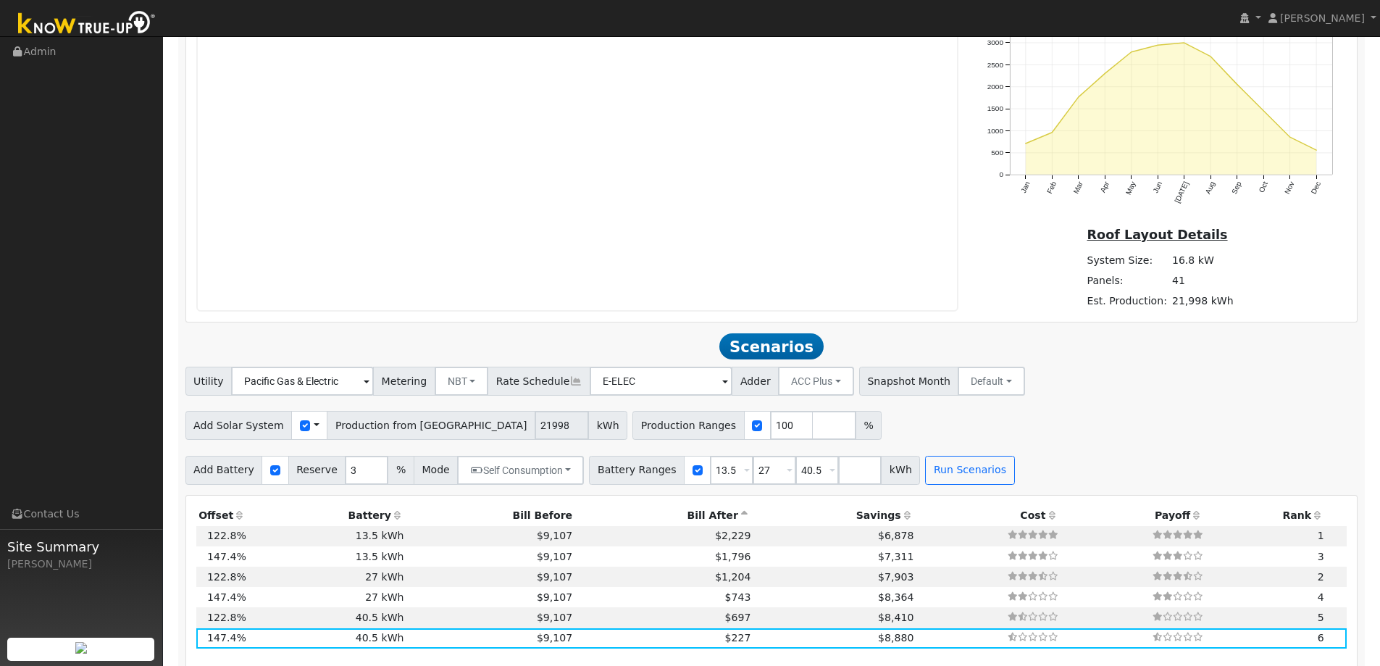
click at [871, 419] on div "Add Solar System Use CSV Data Production from Aurora 21998 kWh Production Range…" at bounding box center [772, 423] width 1178 height 34
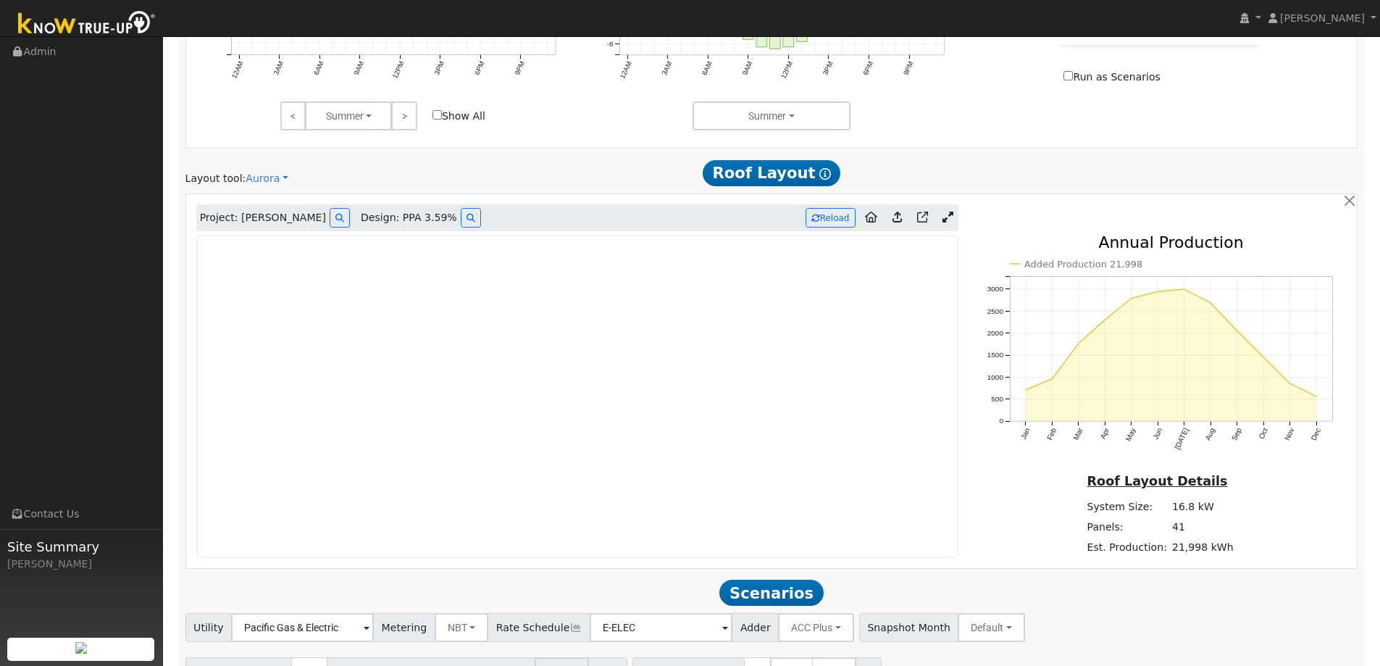
scroll to position [760, 0]
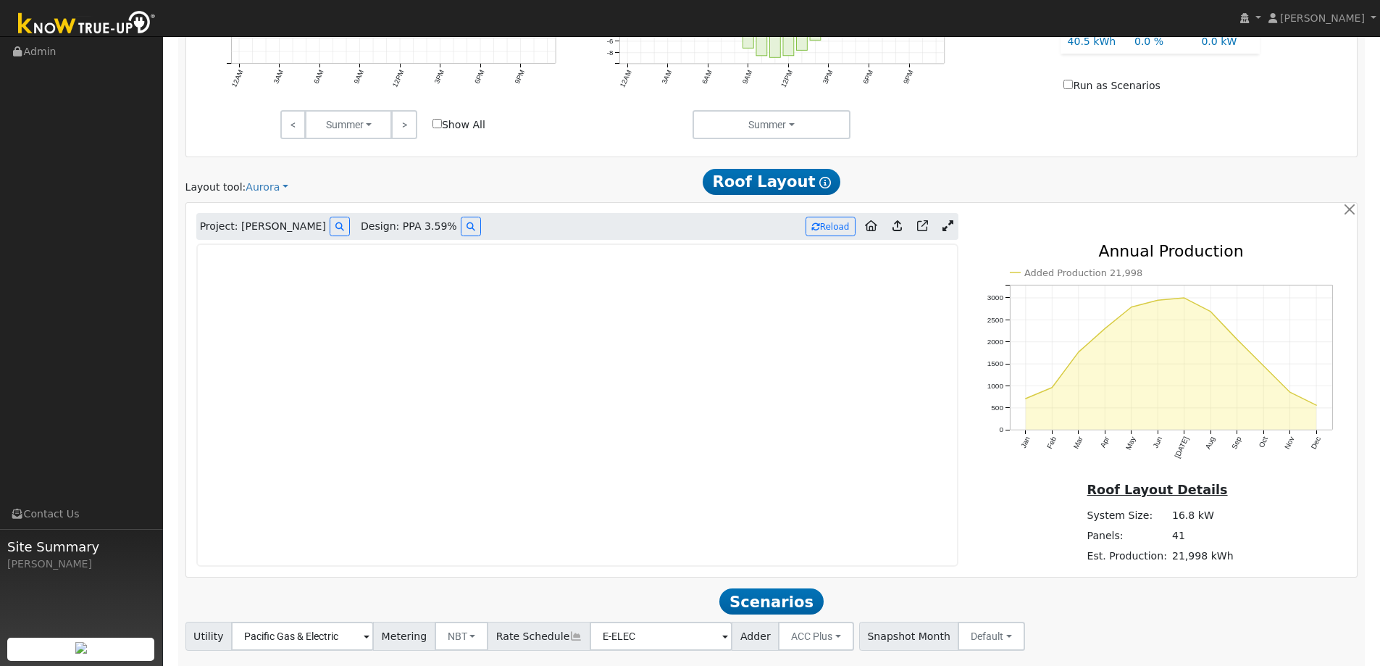
click at [952, 221] on link at bounding box center [947, 227] width 21 height 22
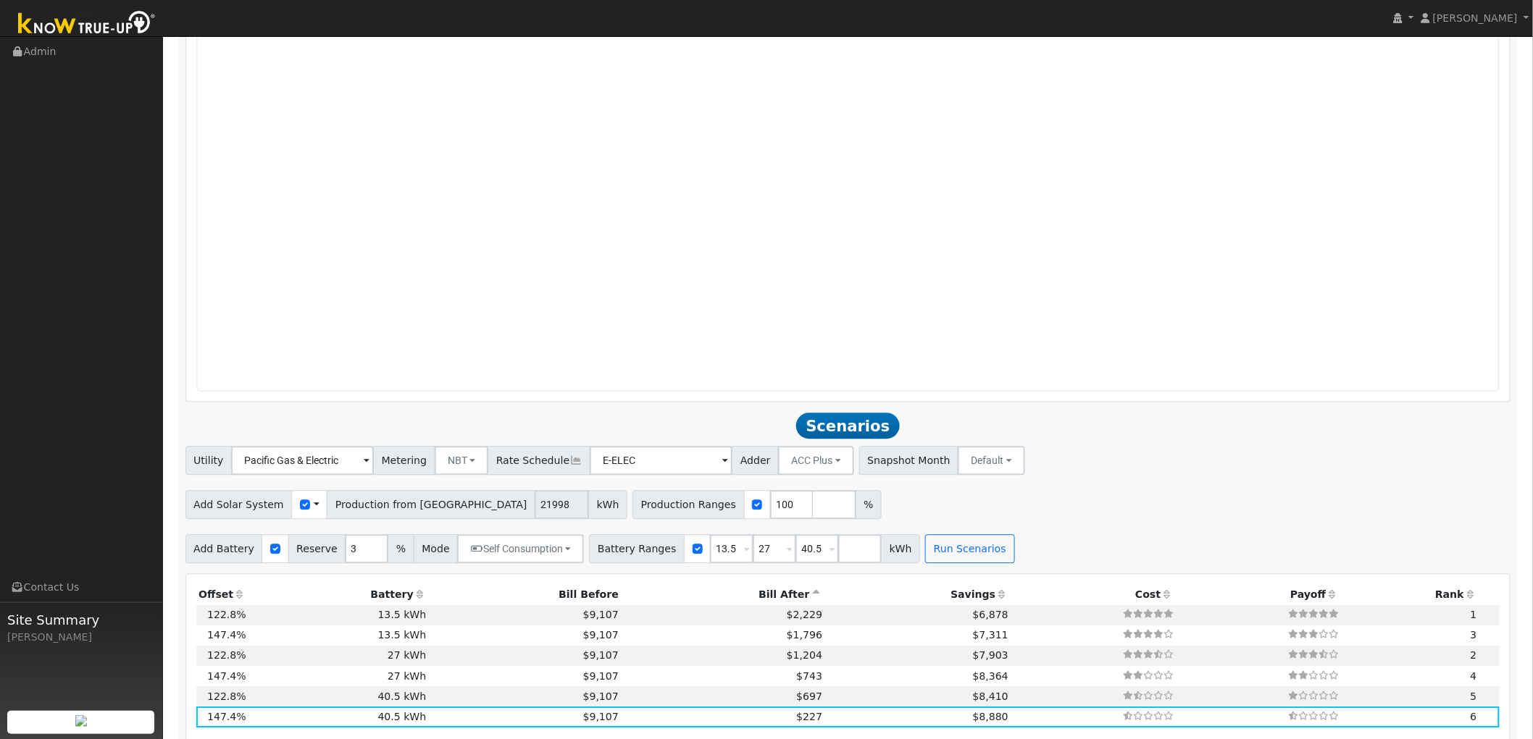
scroll to position [724, 0]
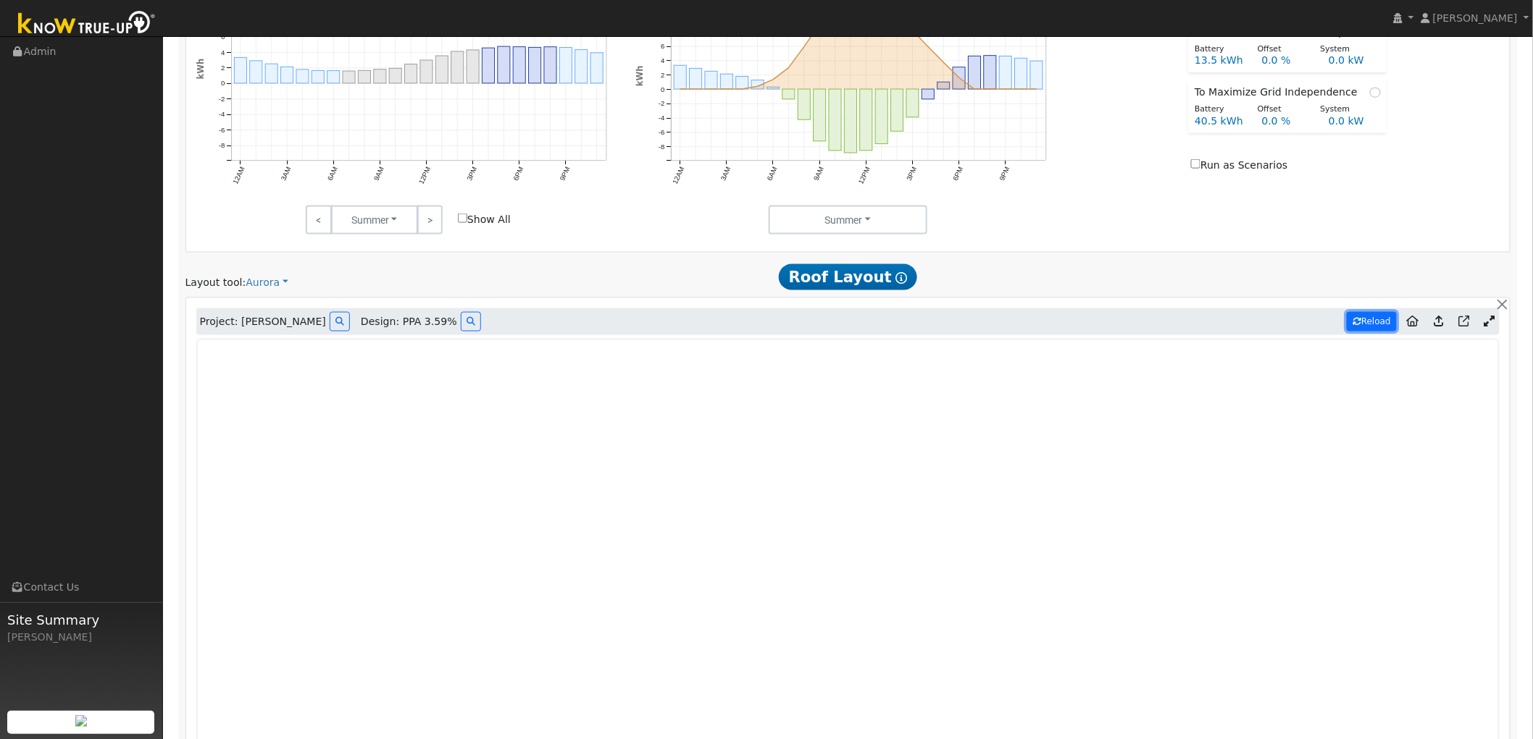
click at [1376, 320] on button "Reload" at bounding box center [1371, 322] width 50 height 20
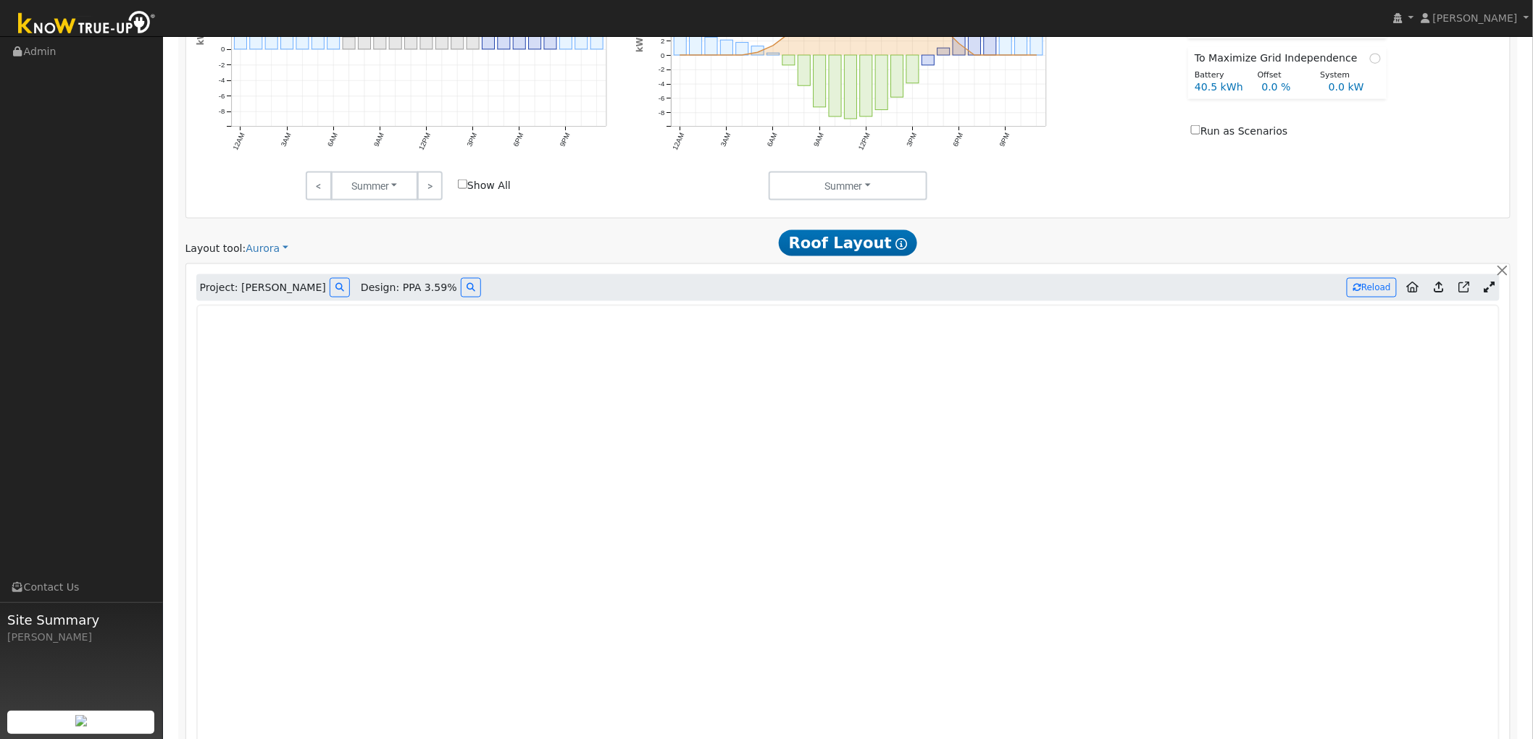
scroll to position [745, 0]
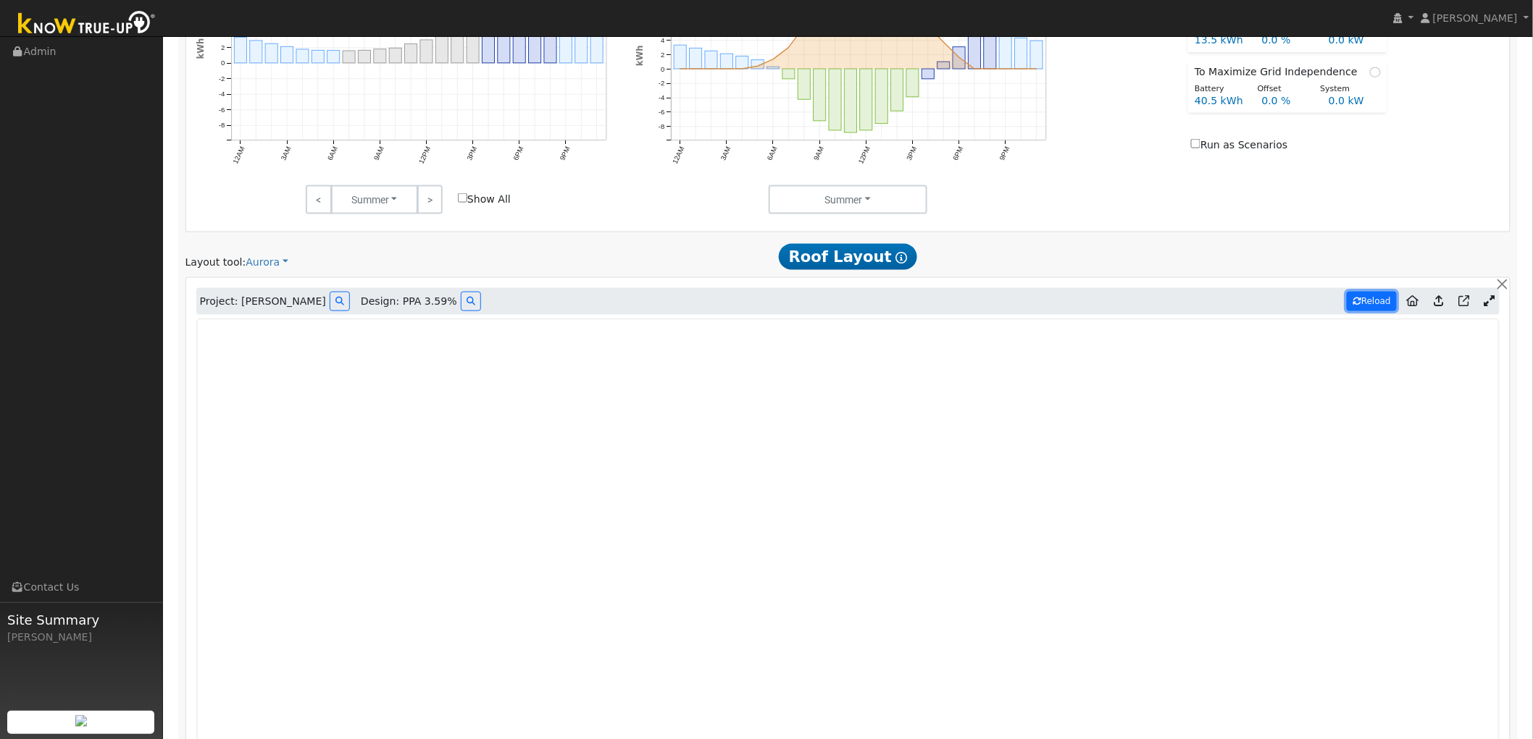
click at [1367, 301] on button "Reload" at bounding box center [1371, 302] width 50 height 20
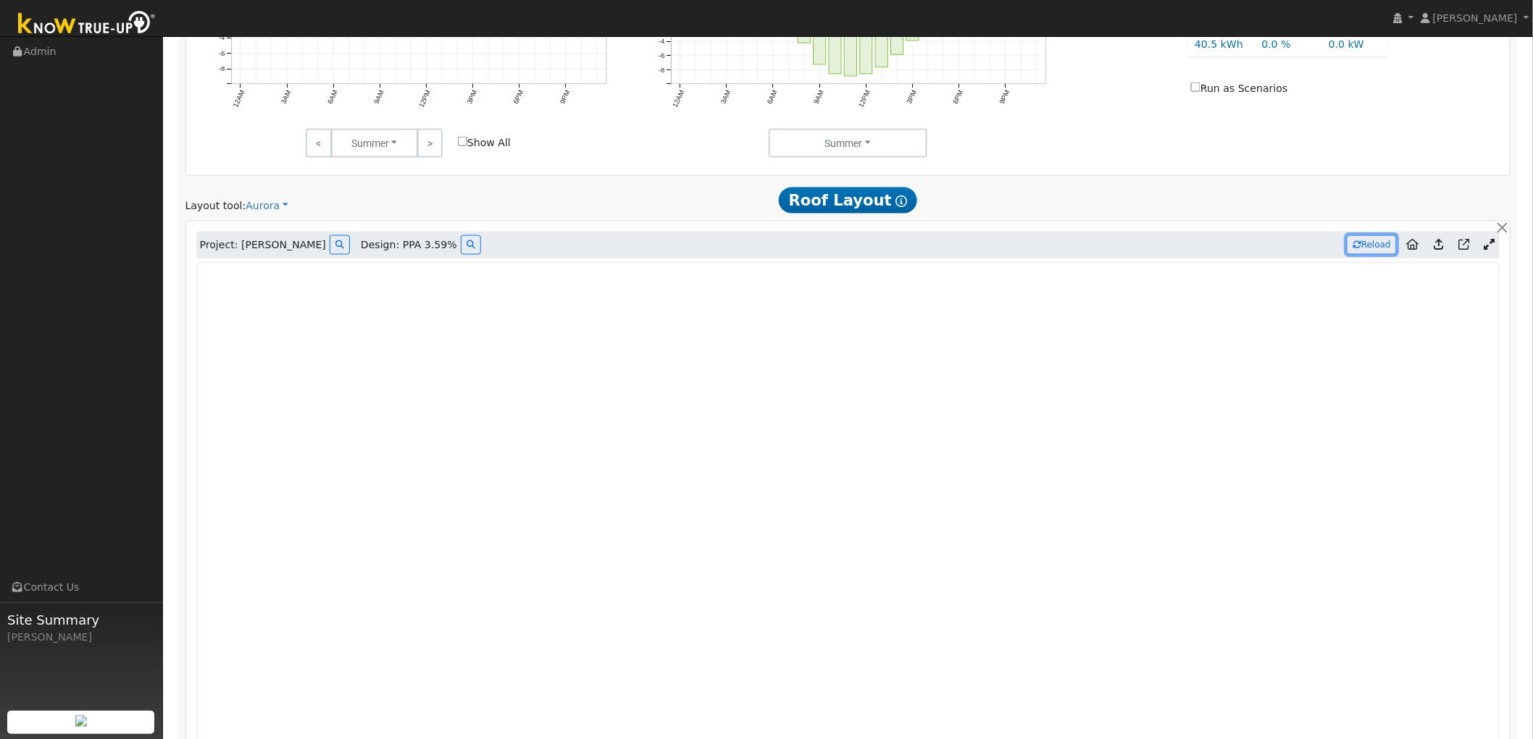
scroll to position [791, 0]
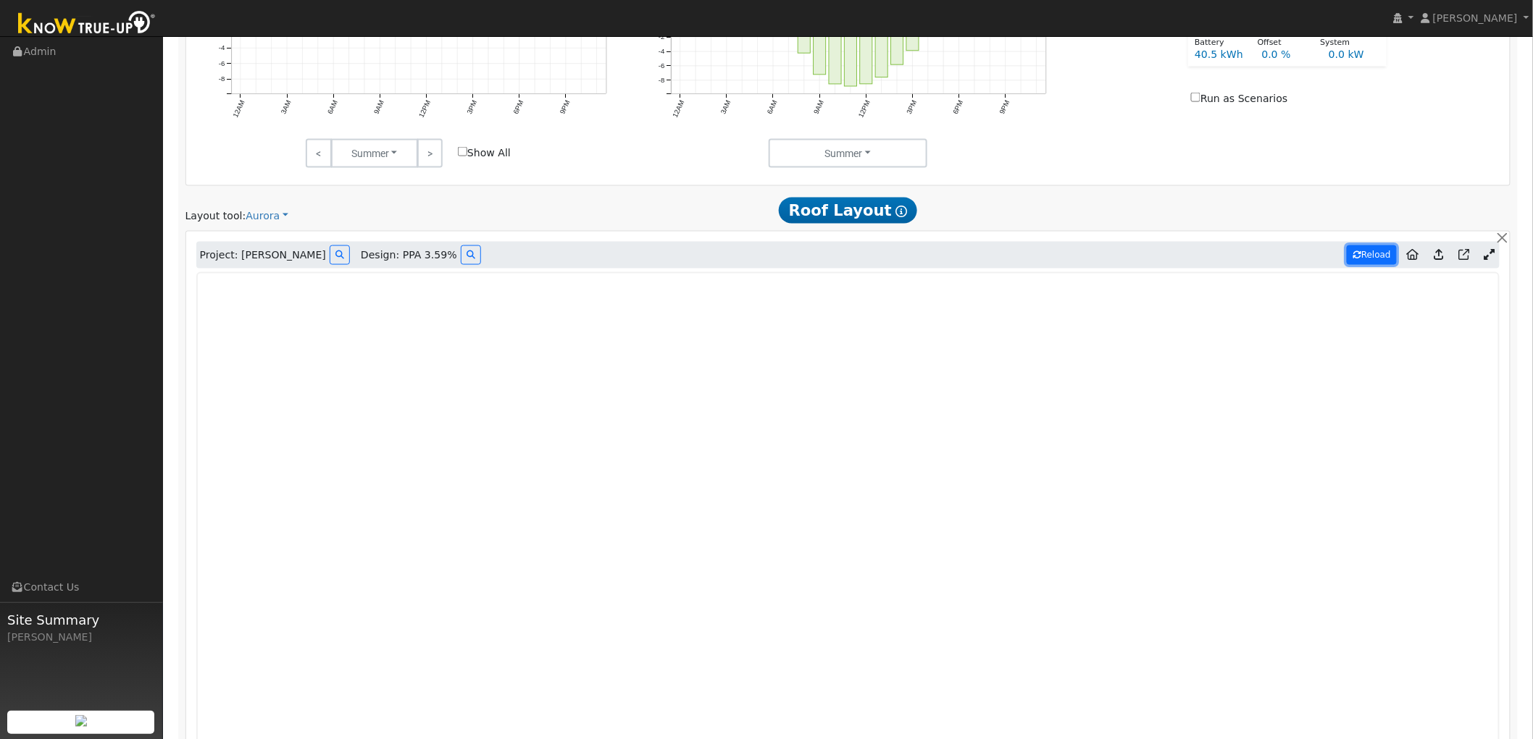
click at [1359, 257] on icon at bounding box center [1356, 255] width 9 height 9
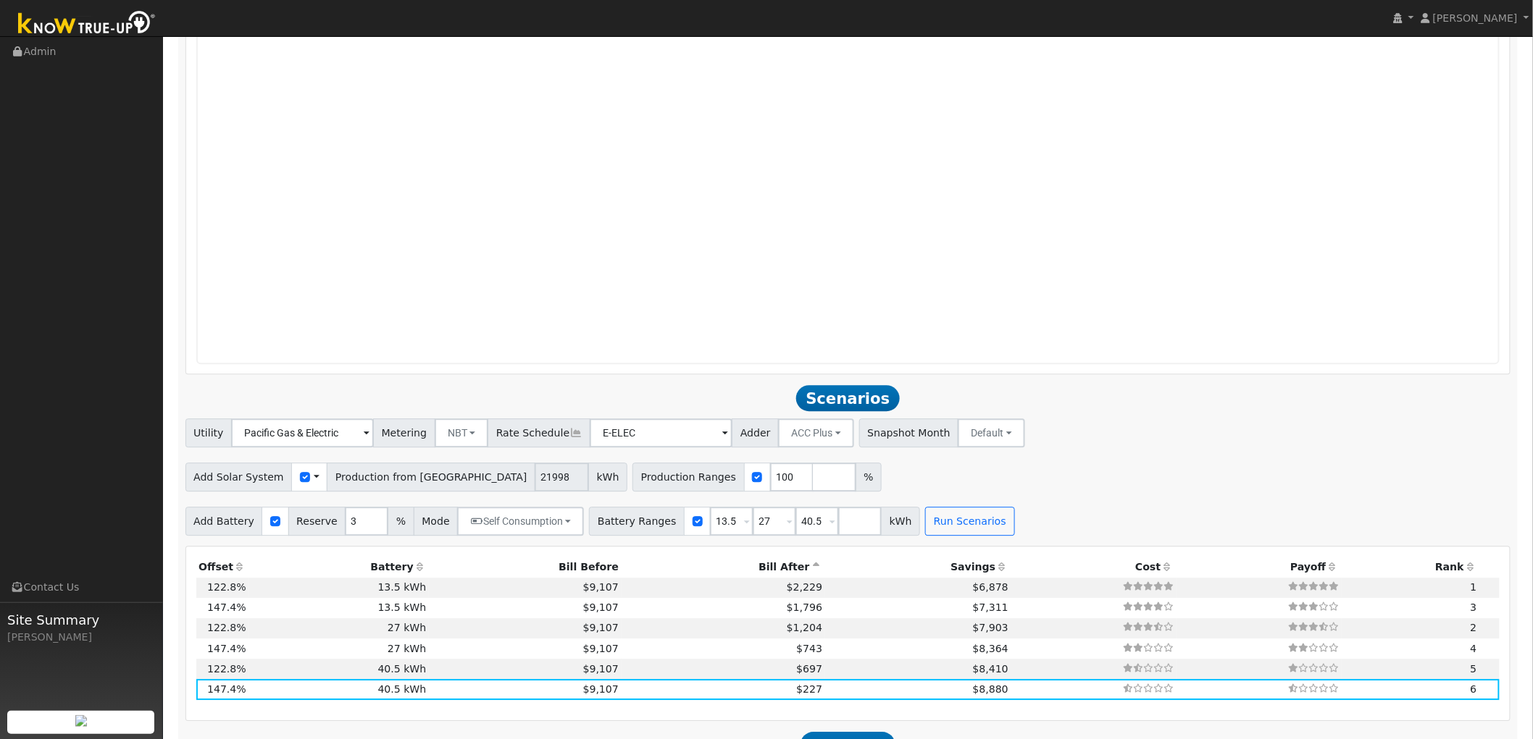
scroll to position [1401, 0]
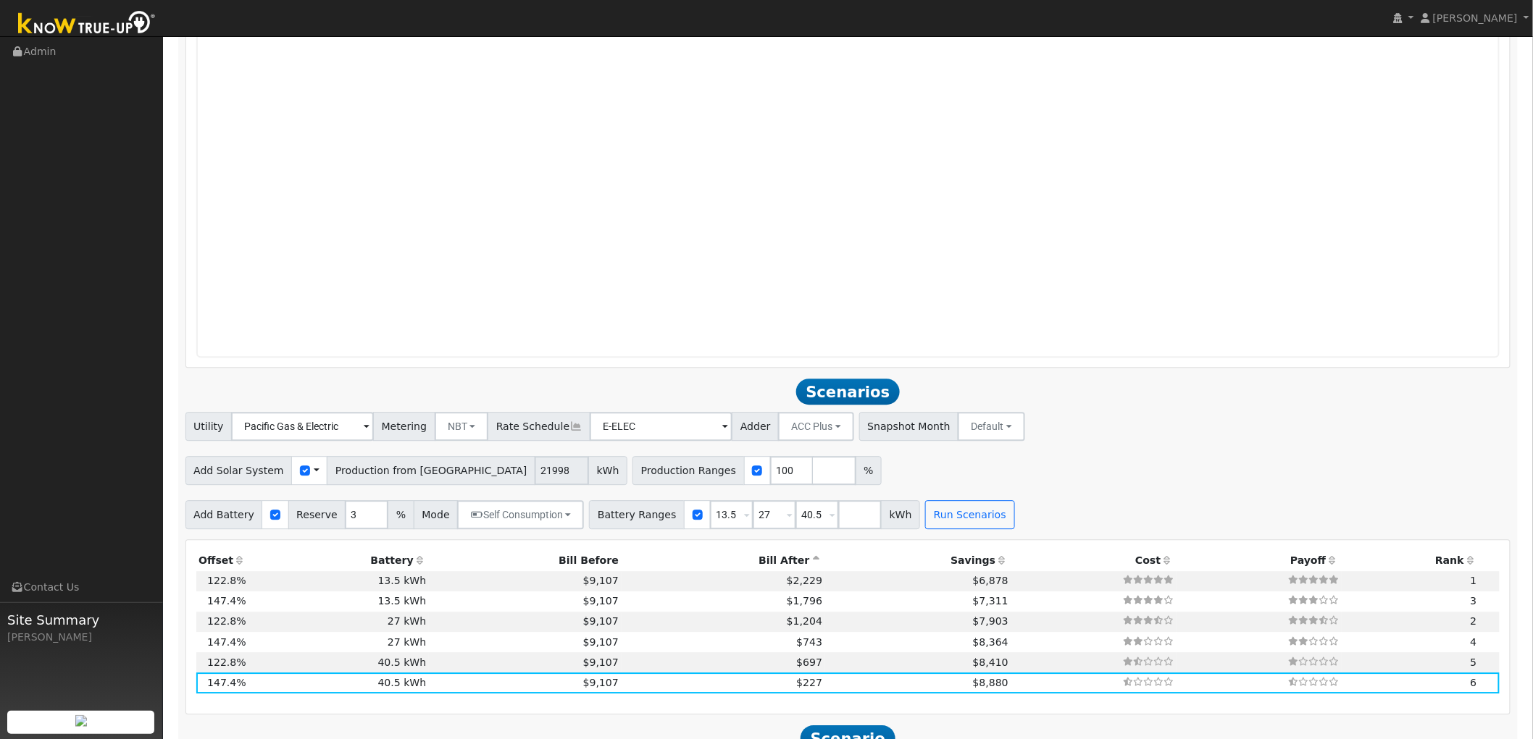
click at [314, 472] on span at bounding box center [317, 471] width 6 height 15
click at [300, 472] on input "checkbox" at bounding box center [305, 471] width 10 height 10
checkbox input "true"
click at [314, 473] on span at bounding box center [317, 471] width 6 height 15
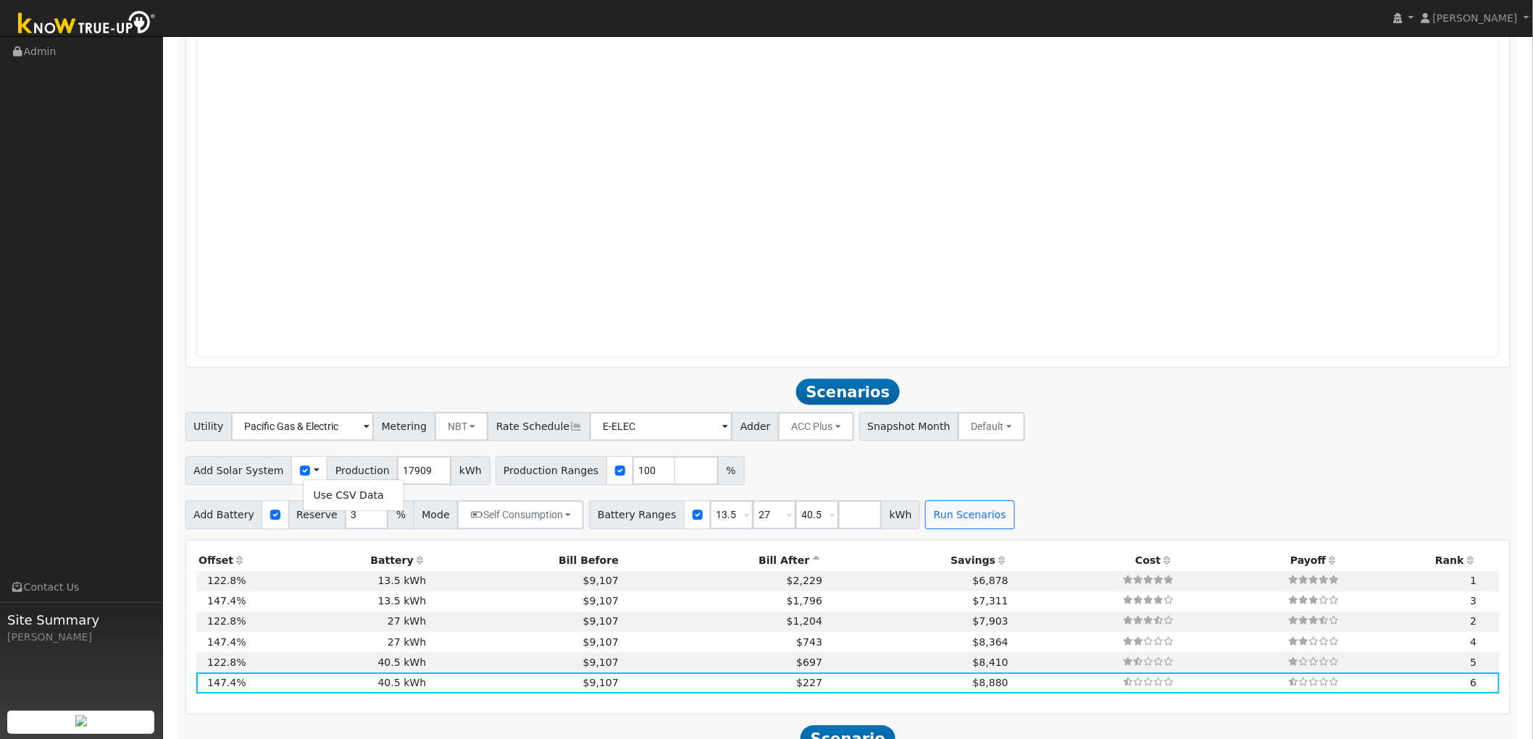
click at [314, 473] on span at bounding box center [317, 471] width 6 height 15
click at [834, 482] on div "Add Solar System Use CSV Data Production 17909 kWh Production Ranges 100 %" at bounding box center [848, 468] width 1330 height 34
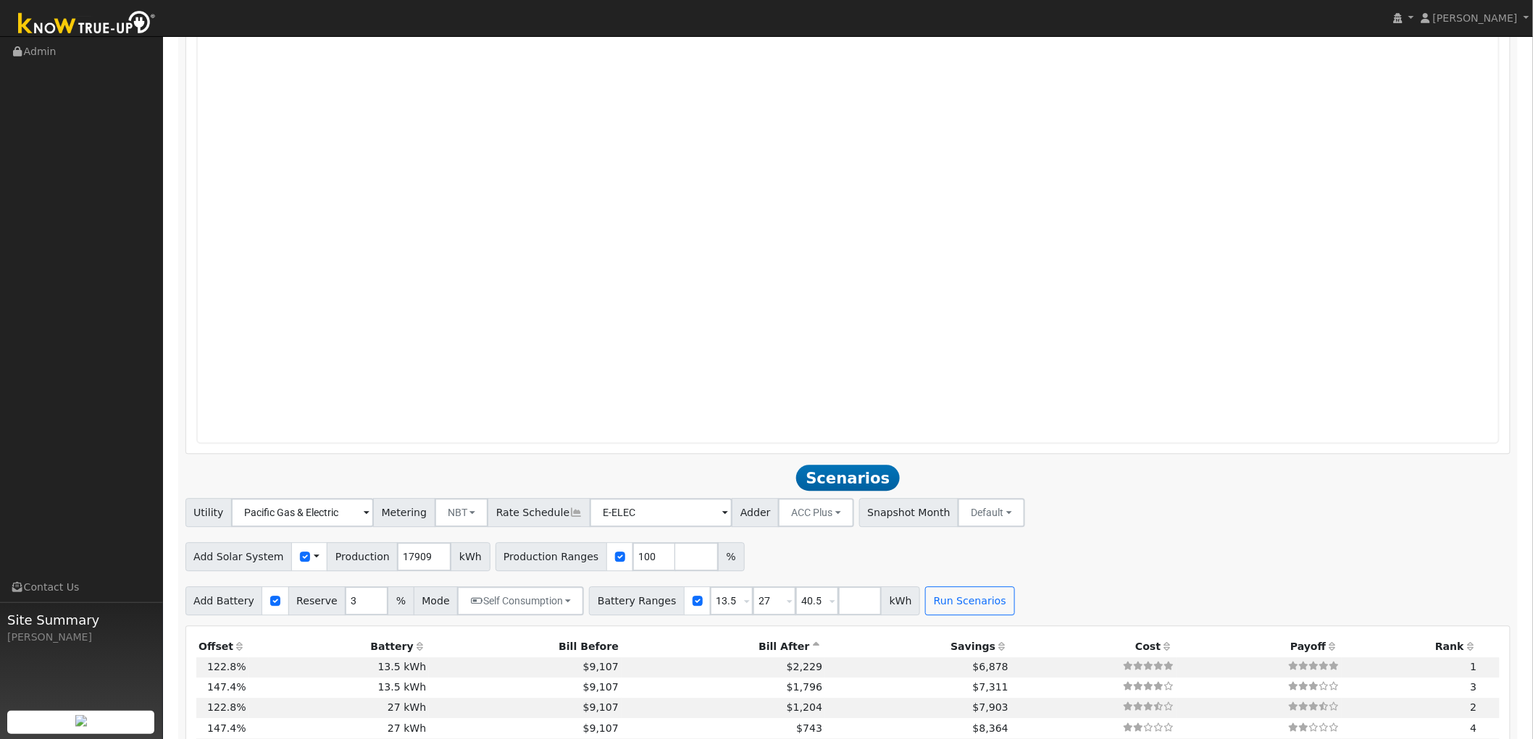
scroll to position [1321, 0]
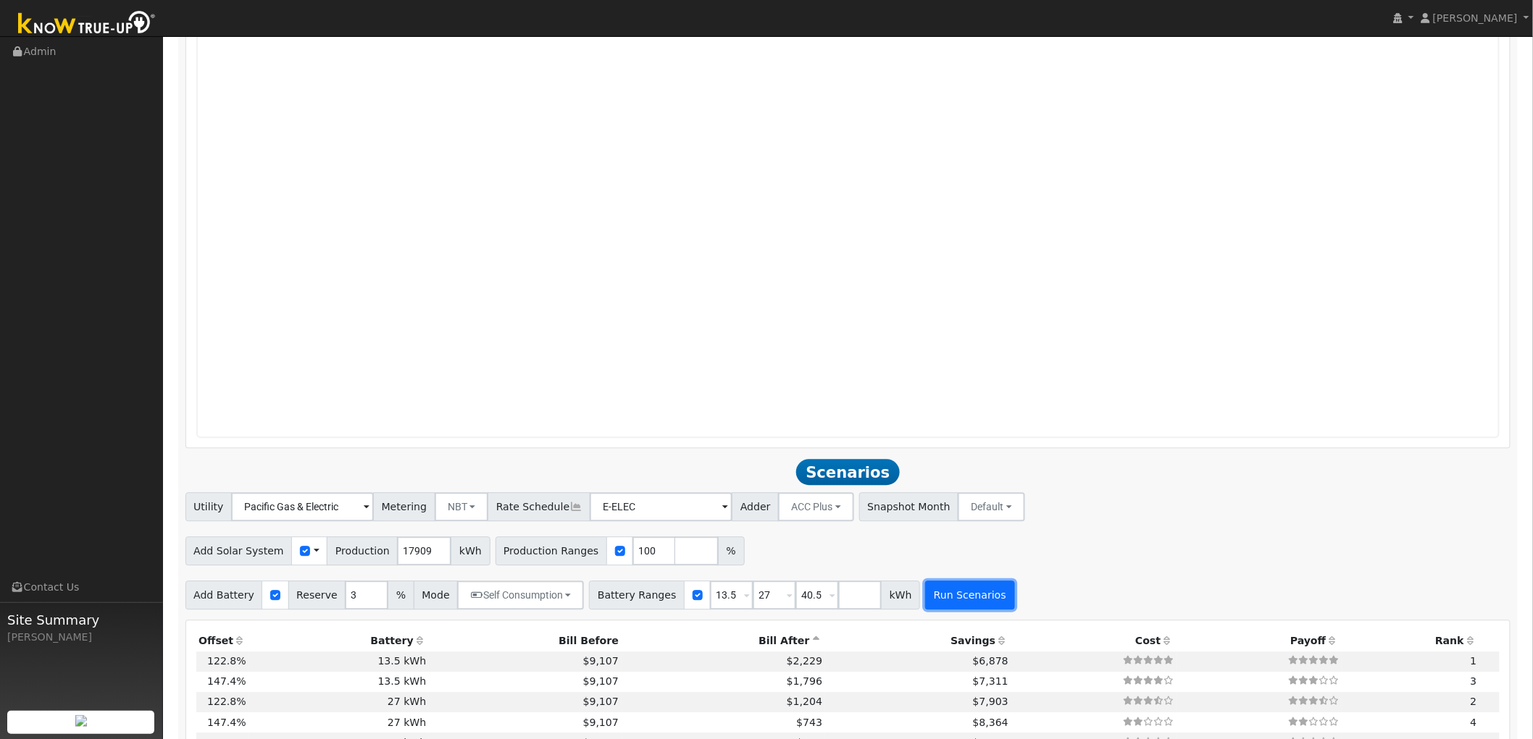
click at [932, 606] on button "Run Scenarios" at bounding box center [969, 595] width 89 height 29
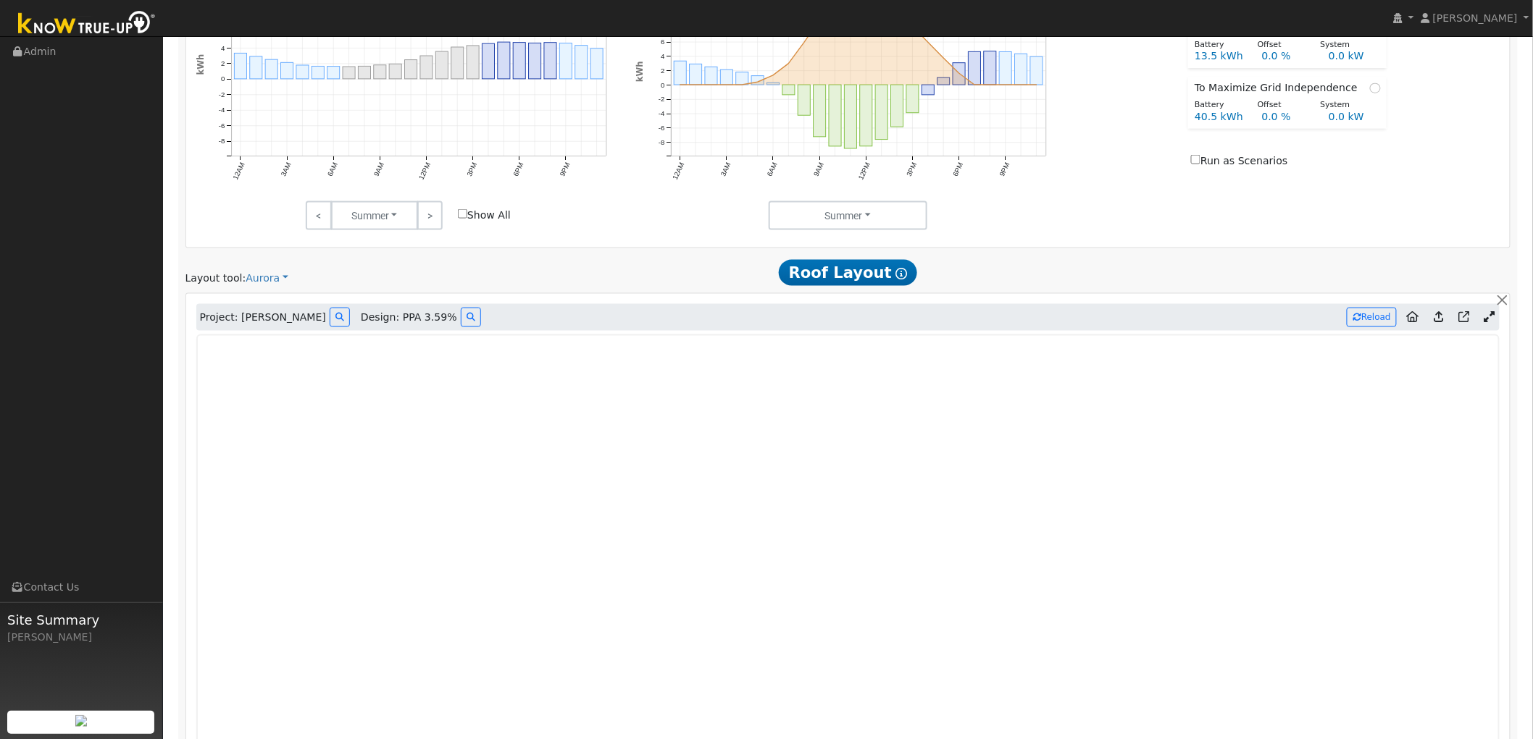
scroll to position [724, 0]
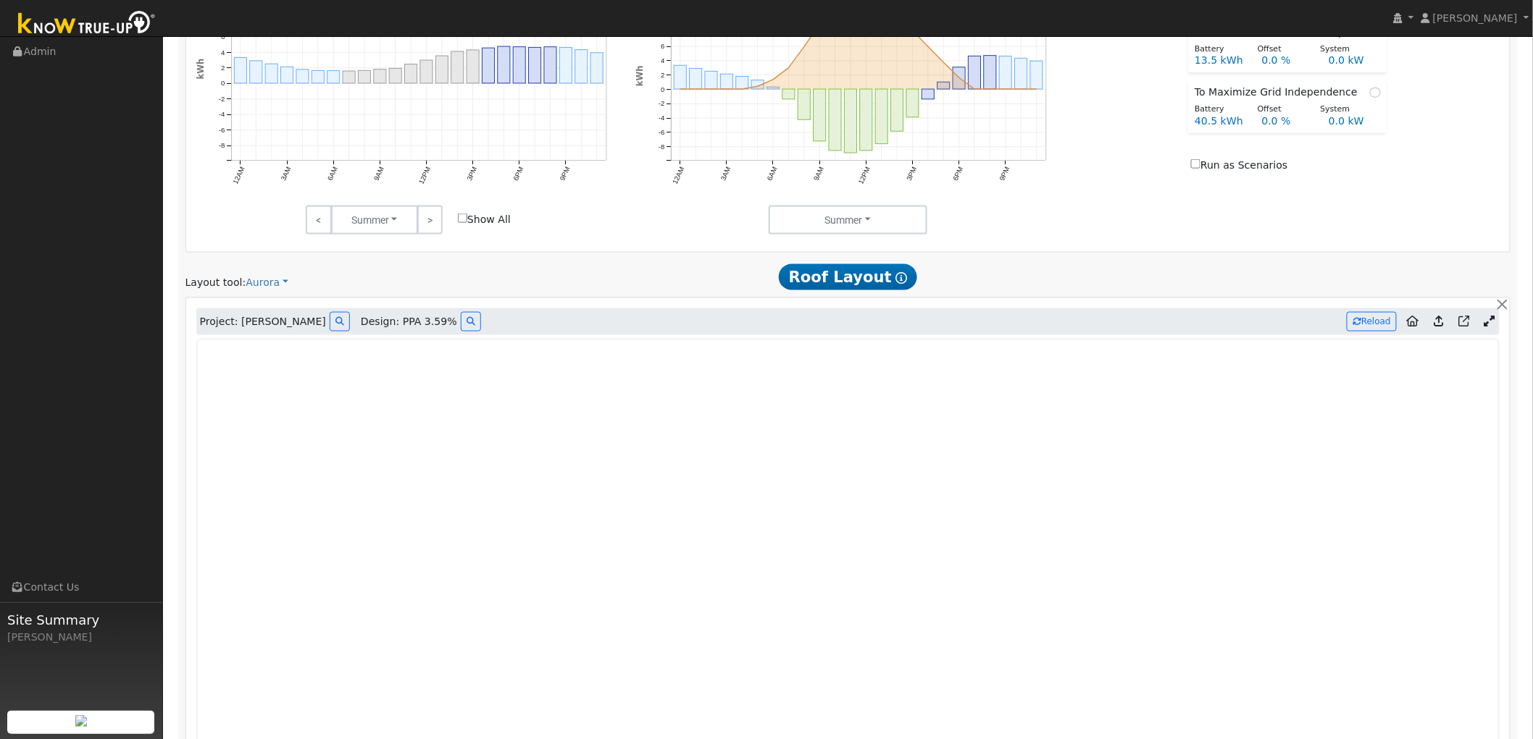
type input "11.9"
type input "$41,788"
type input "$16,200"
type input "$17,396"
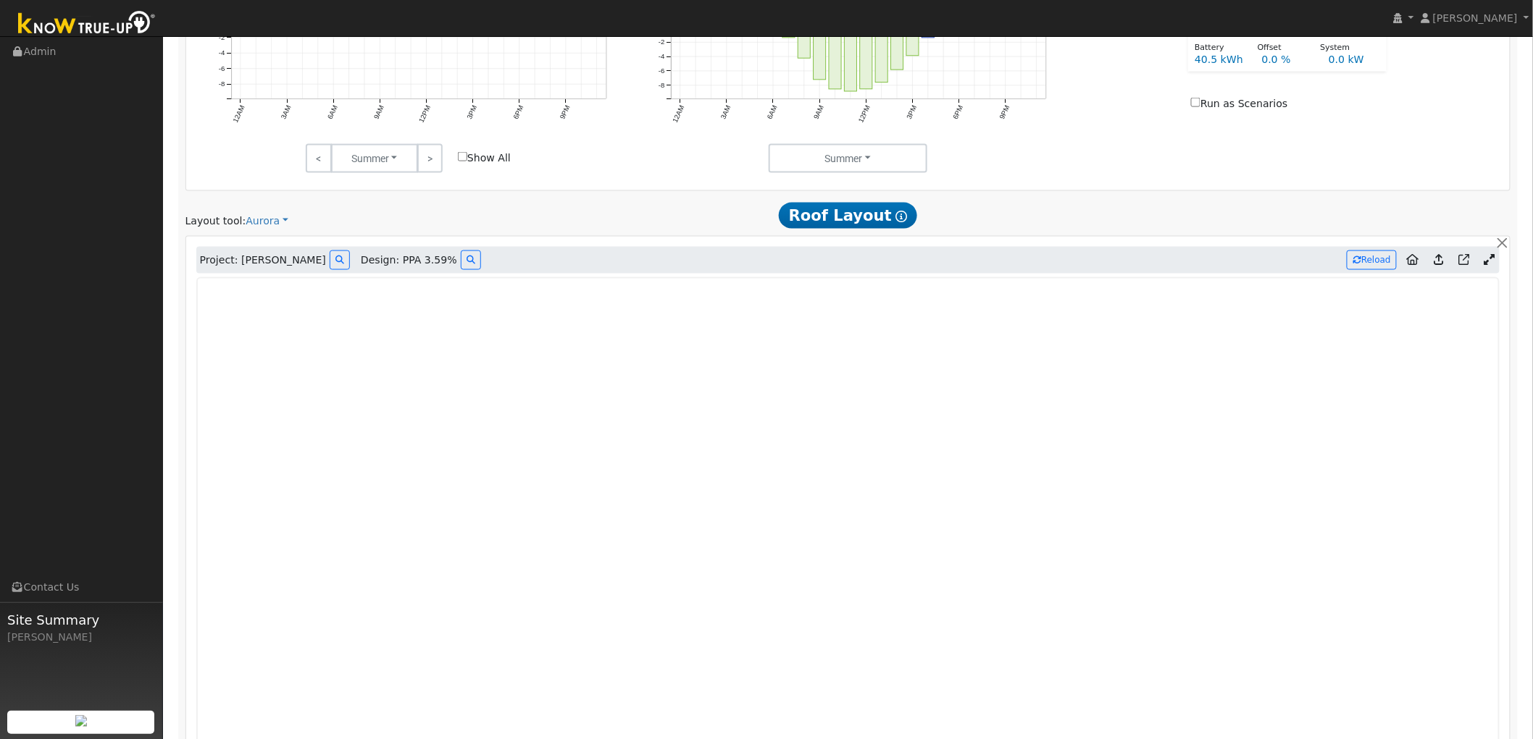
scroll to position [771, 0]
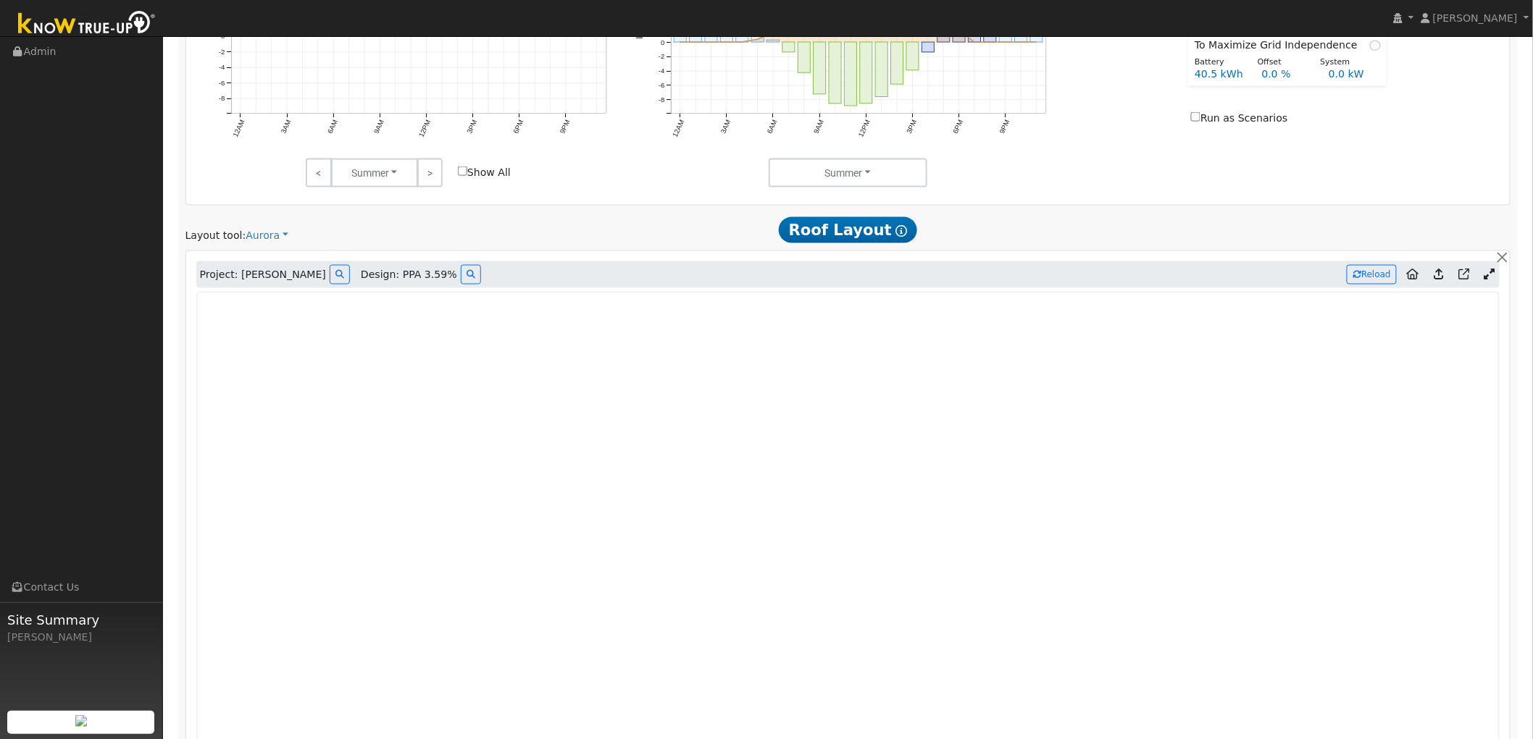
click at [1390, 273] on icon at bounding box center [1437, 274] width 9 height 11
click at [1365, 270] on button "Reload" at bounding box center [1371, 274] width 50 height 20
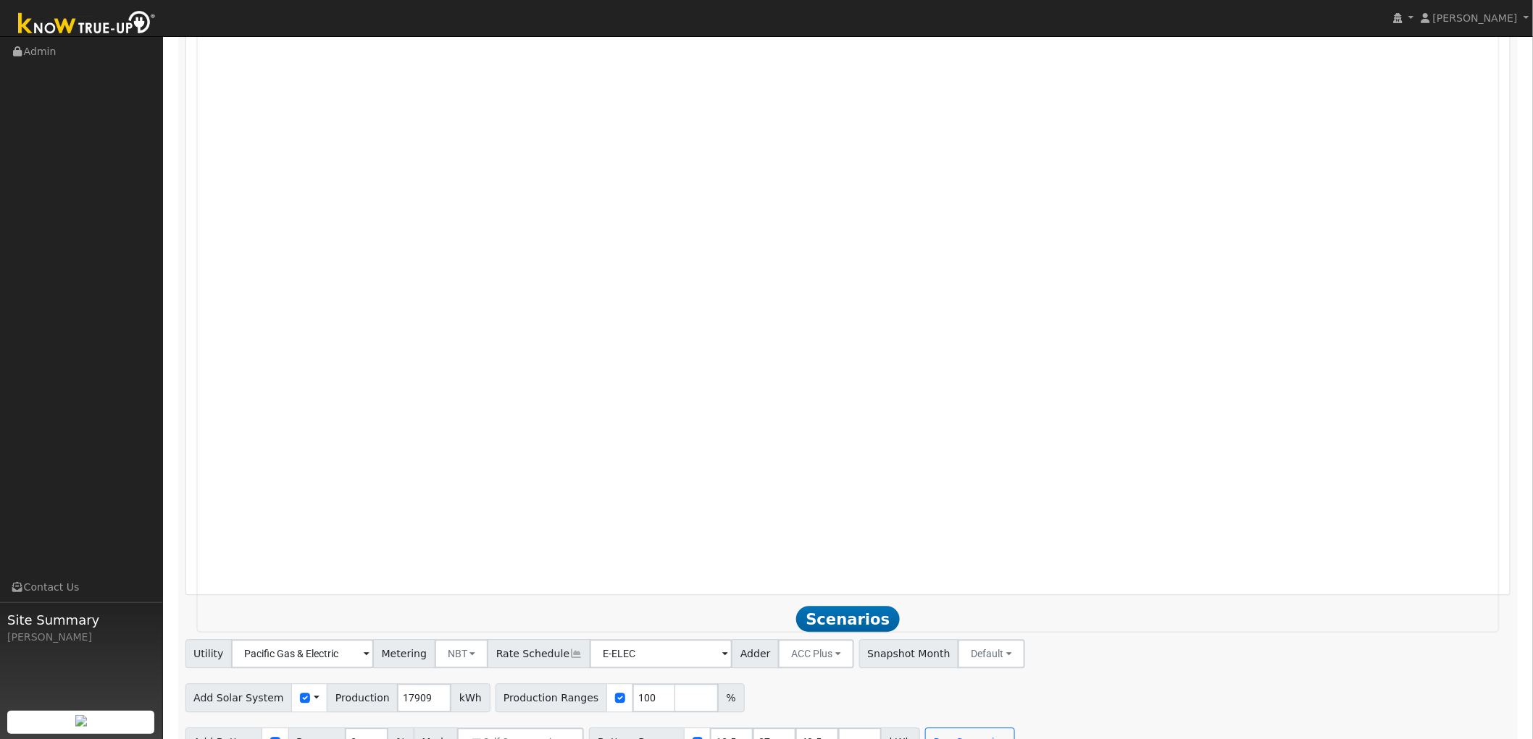
type input "21998"
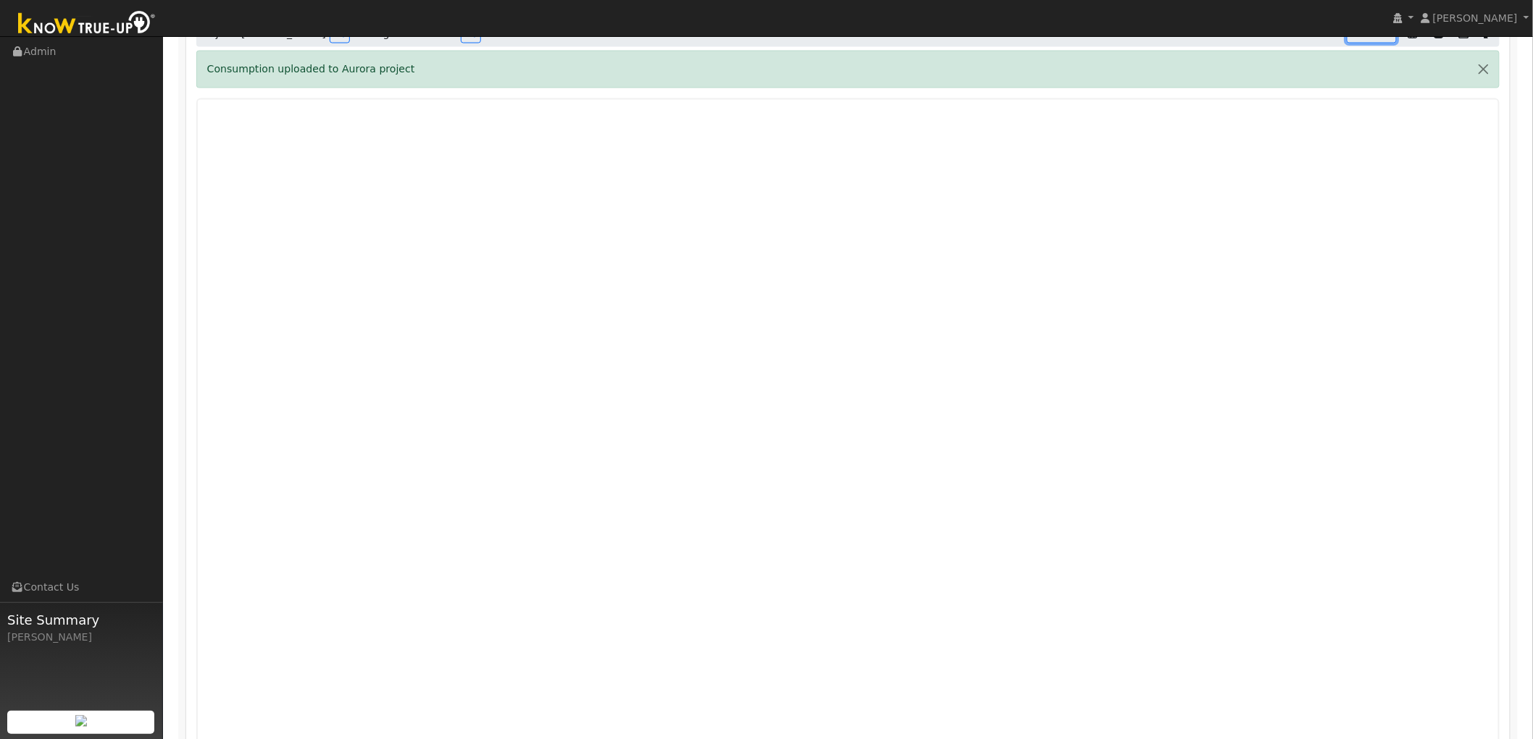
scroll to position [1576, 0]
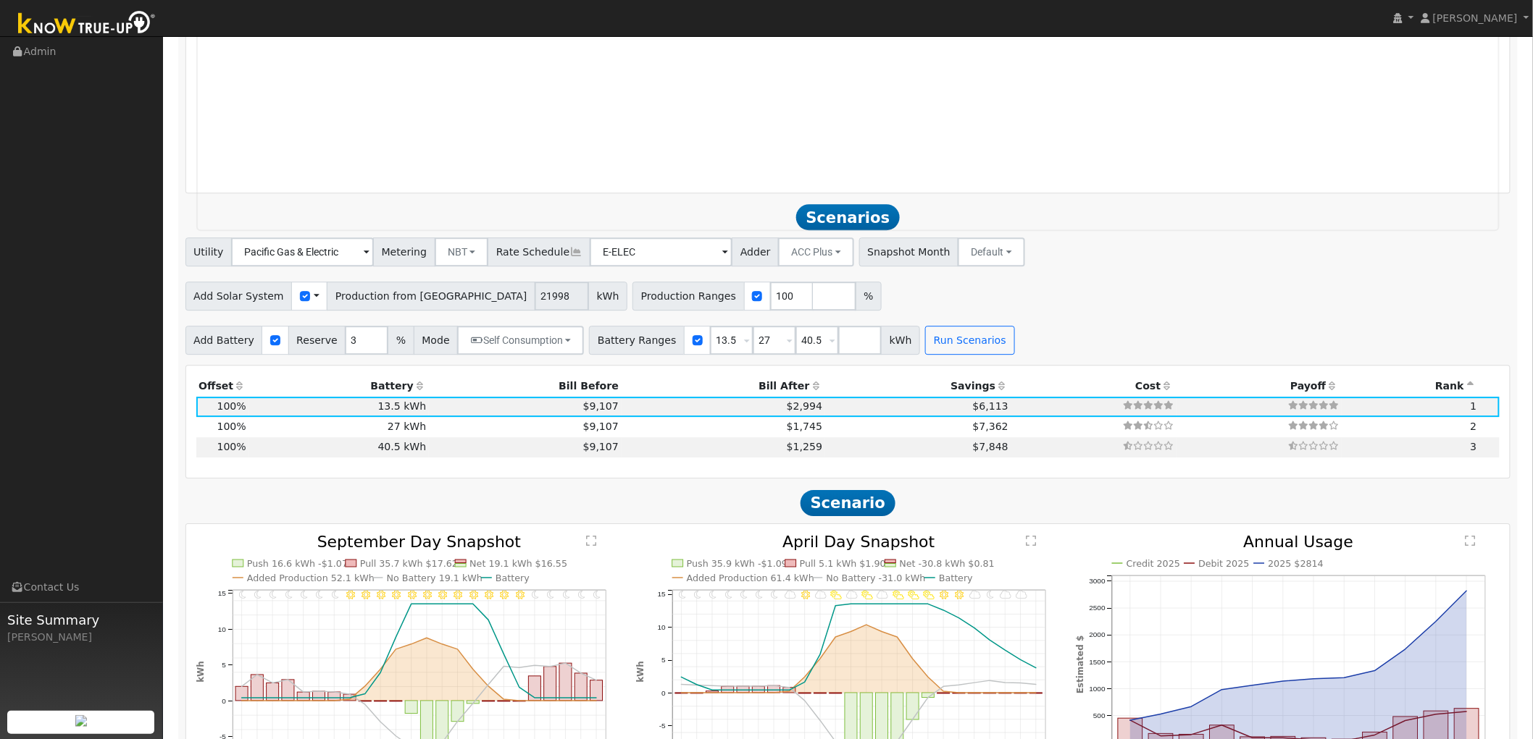
click at [371, 294] on span "Production from [GEOGRAPHIC_DATA]" at bounding box center [431, 296] width 209 height 29
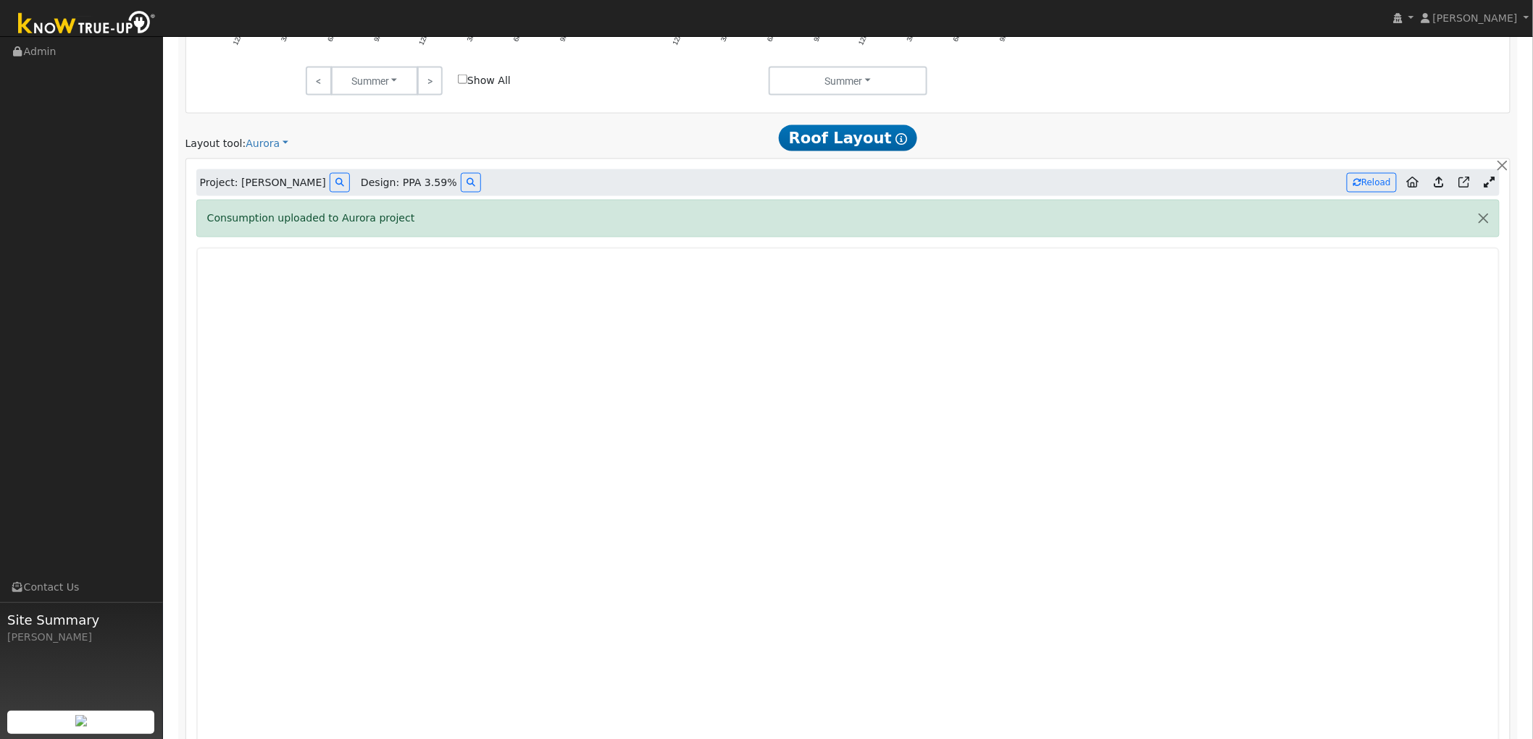
scroll to position [826, 0]
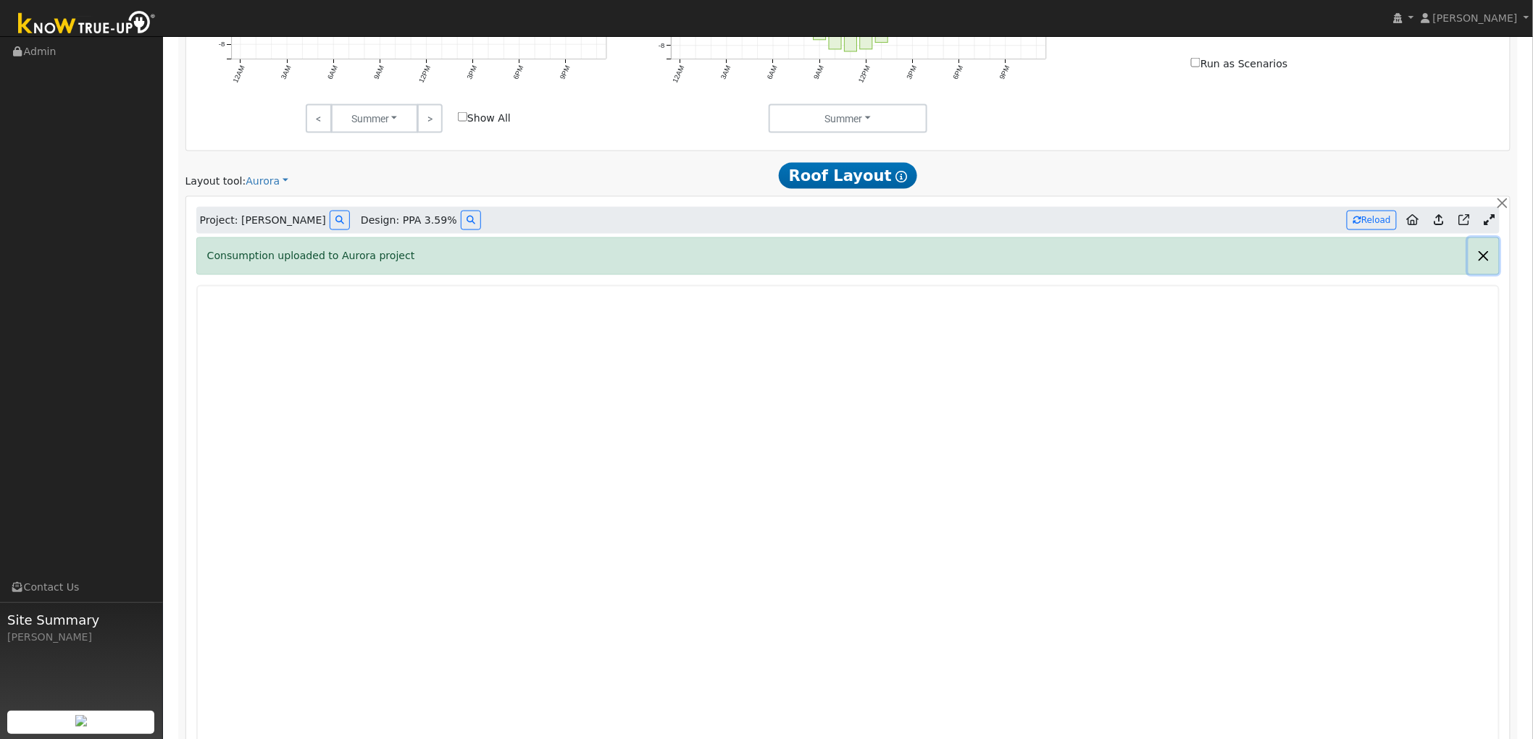
click at [1390, 265] on button "button" at bounding box center [1483, 255] width 30 height 35
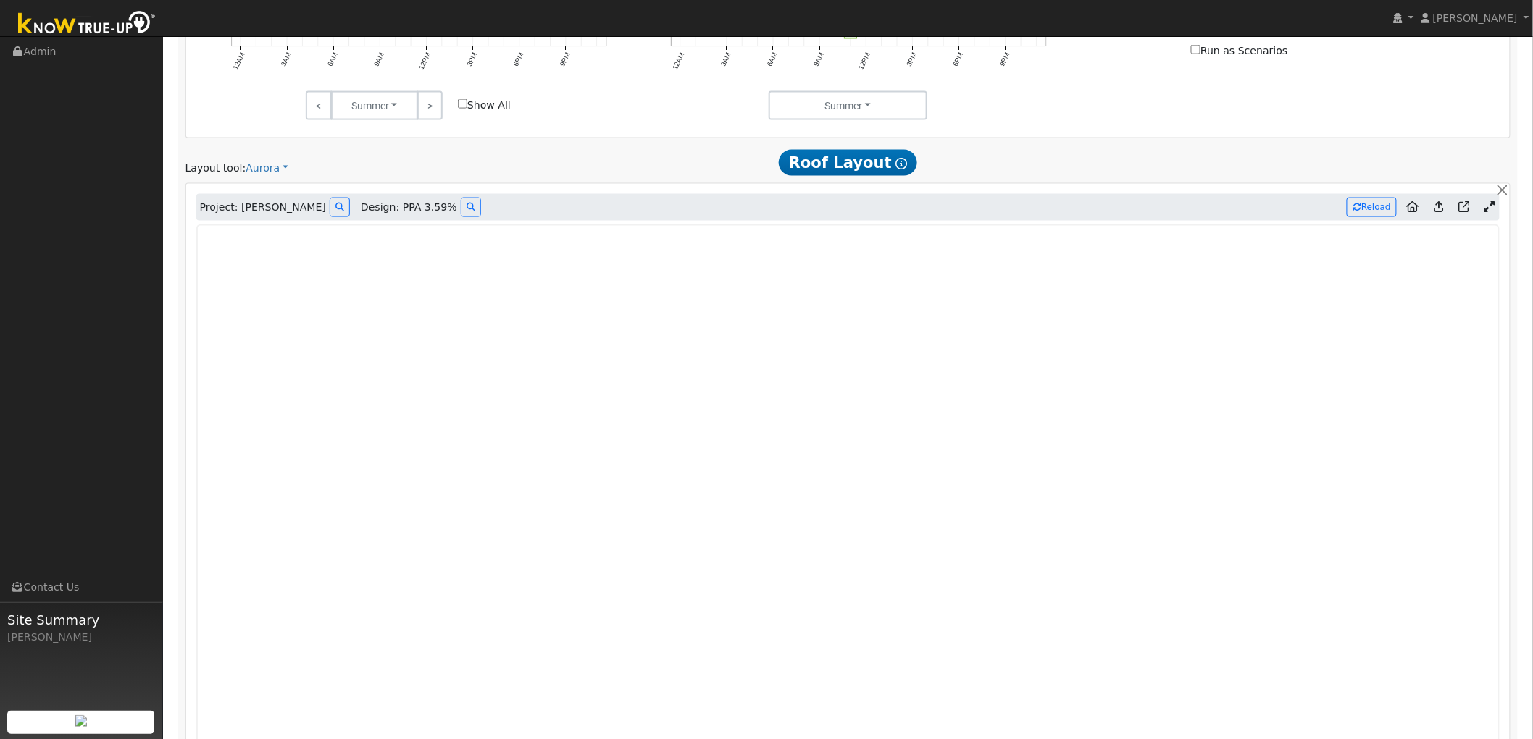
scroll to position [759, 0]
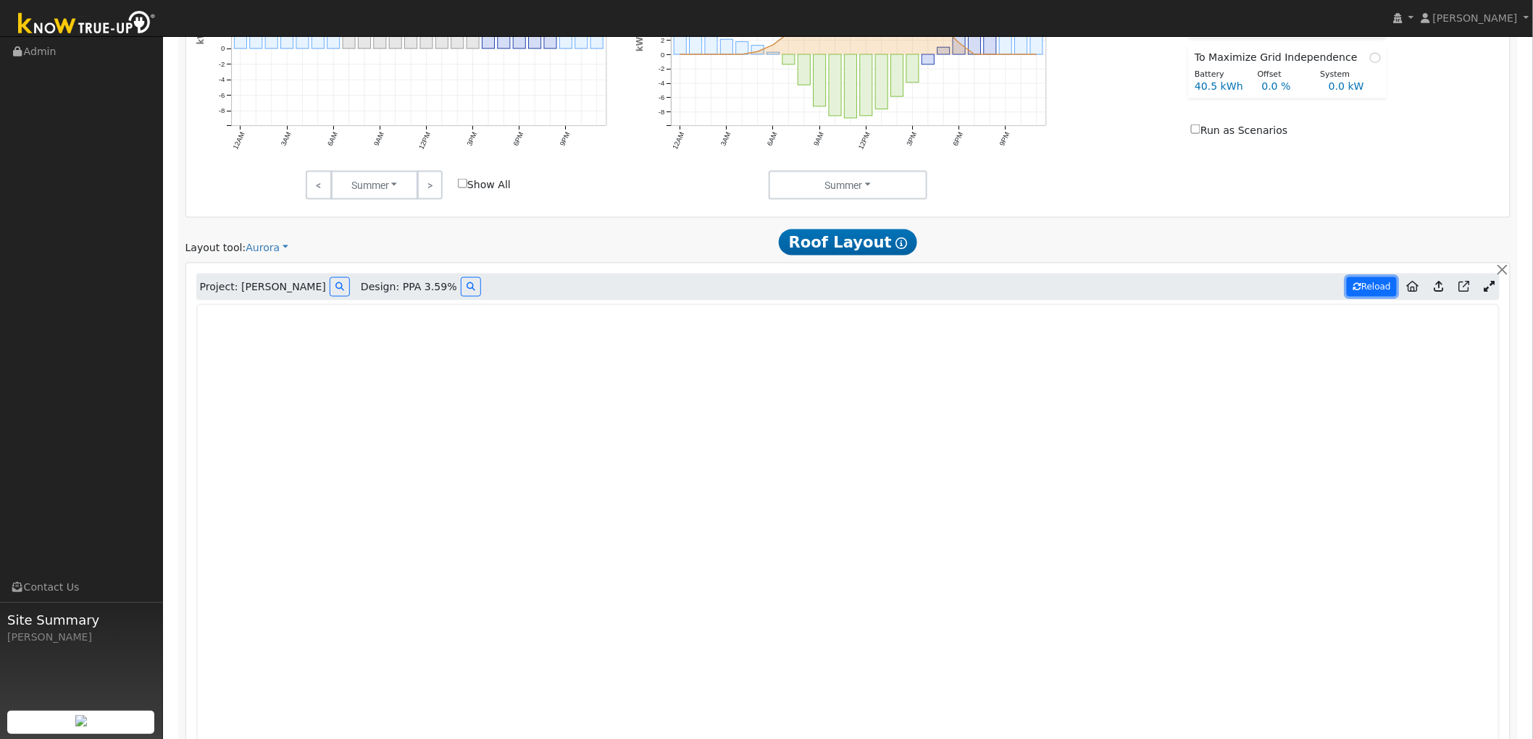
click at [1358, 293] on button "Reload" at bounding box center [1371, 287] width 50 height 20
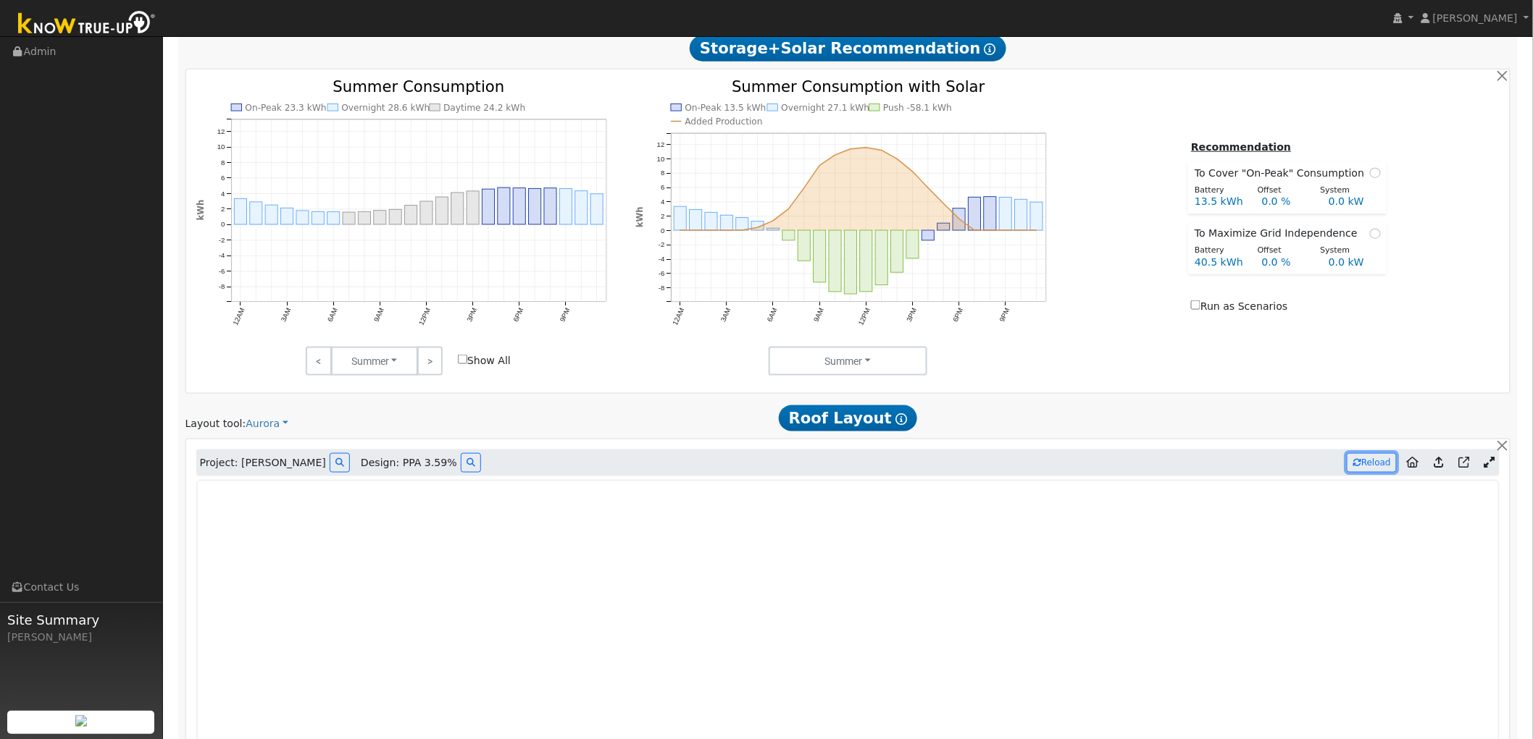
scroll to position [517, 0]
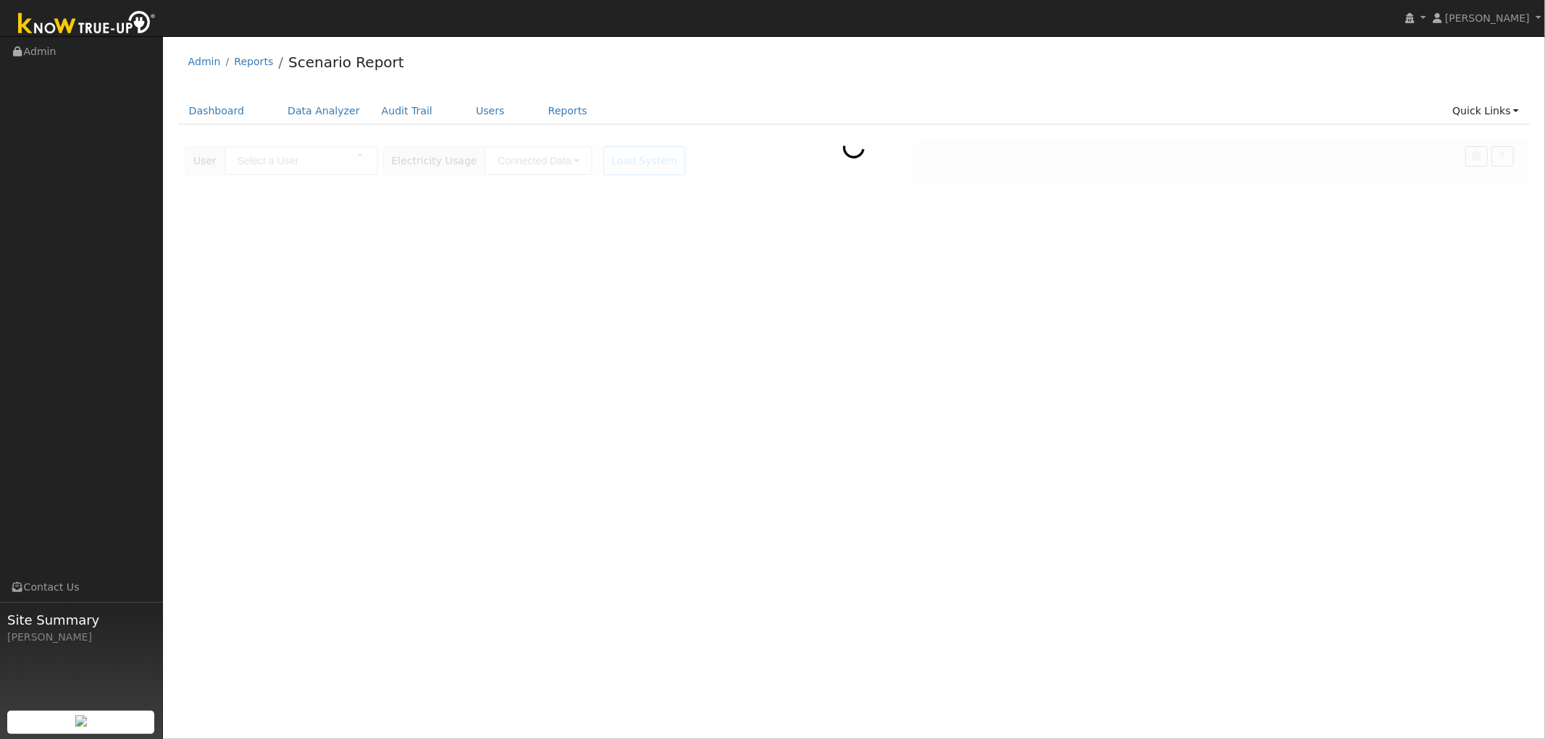
type input "[PERSON_NAME]"
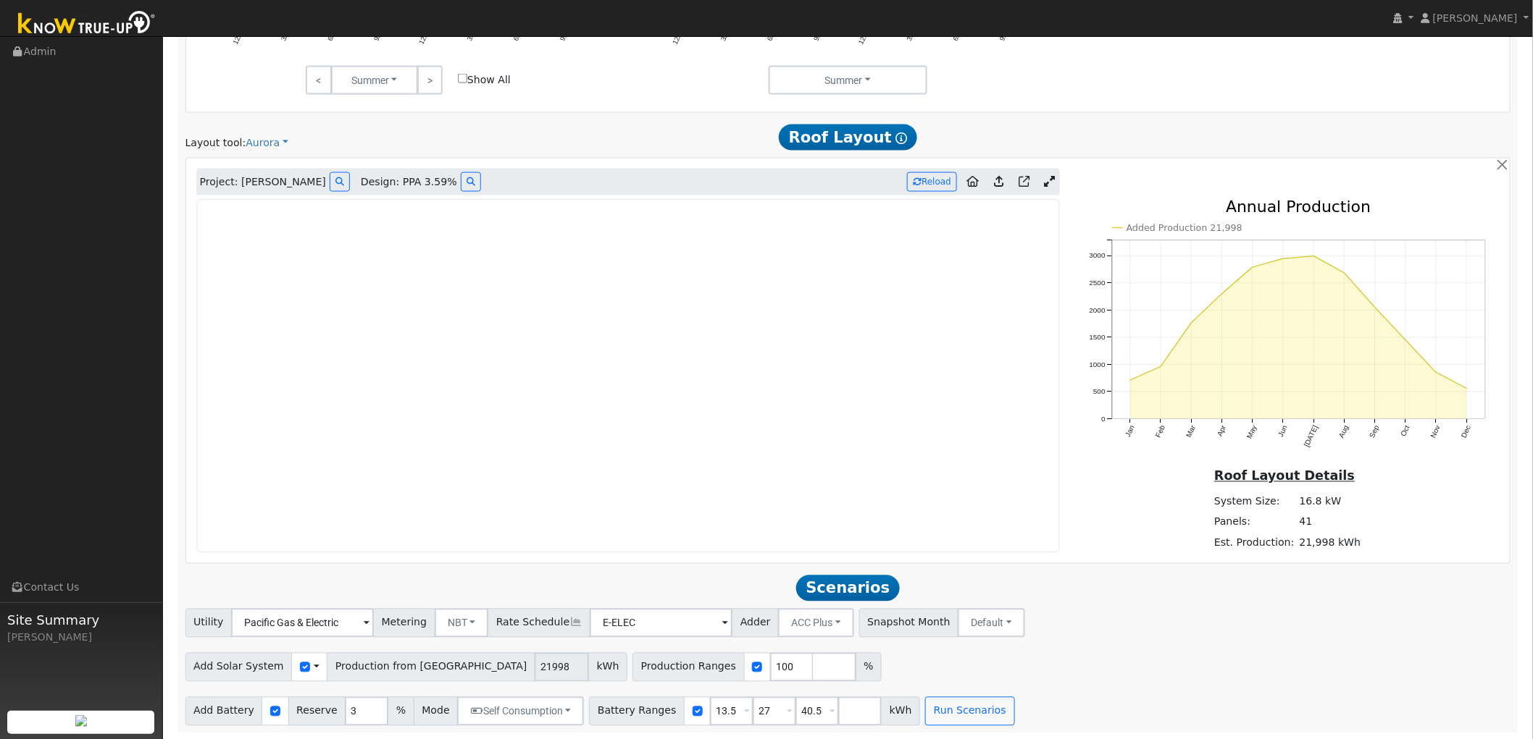
scroll to position [865, 0]
click at [466, 183] on icon at bounding box center [470, 180] width 9 height 9
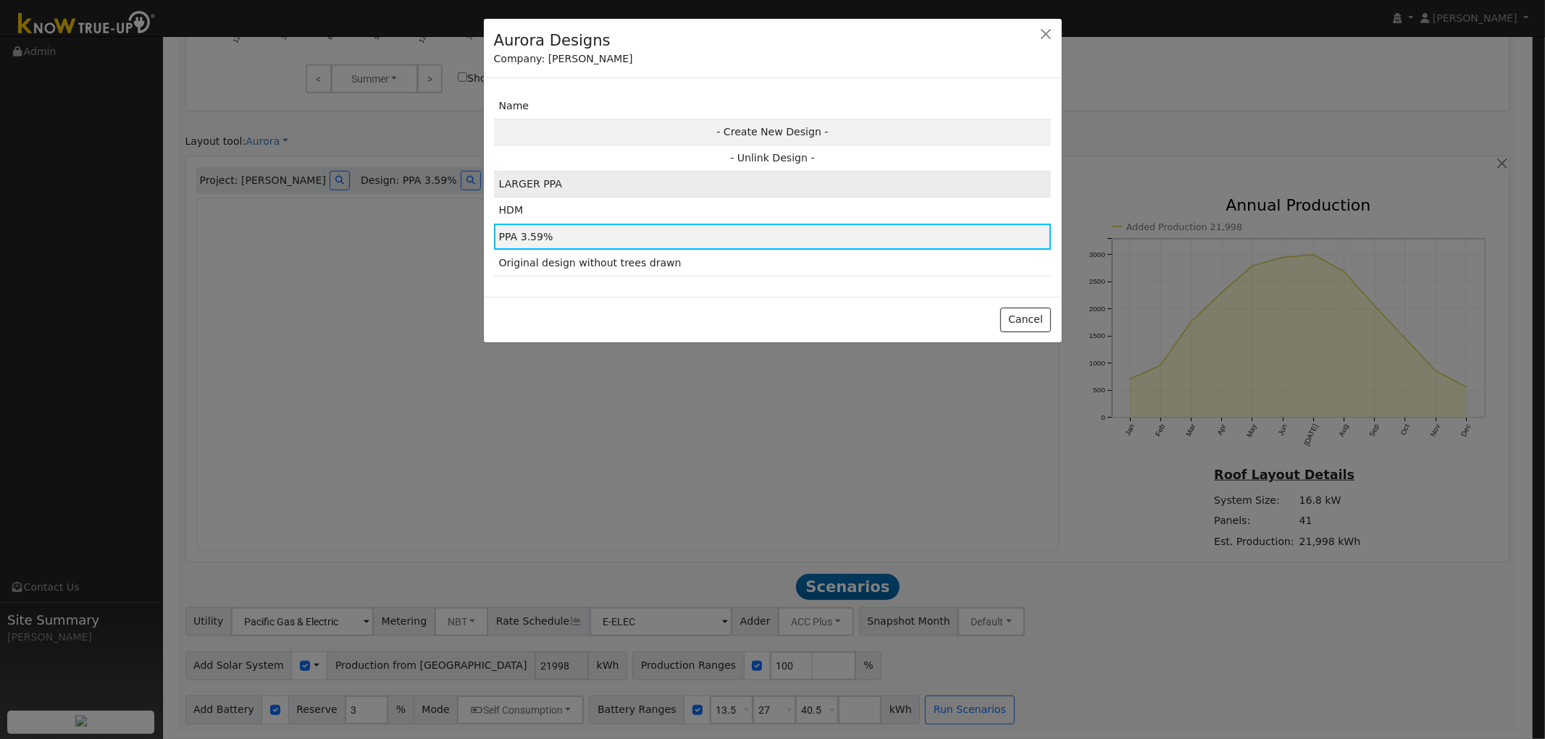
click at [541, 181] on td "LARGER PPA" at bounding box center [773, 185] width 558 height 26
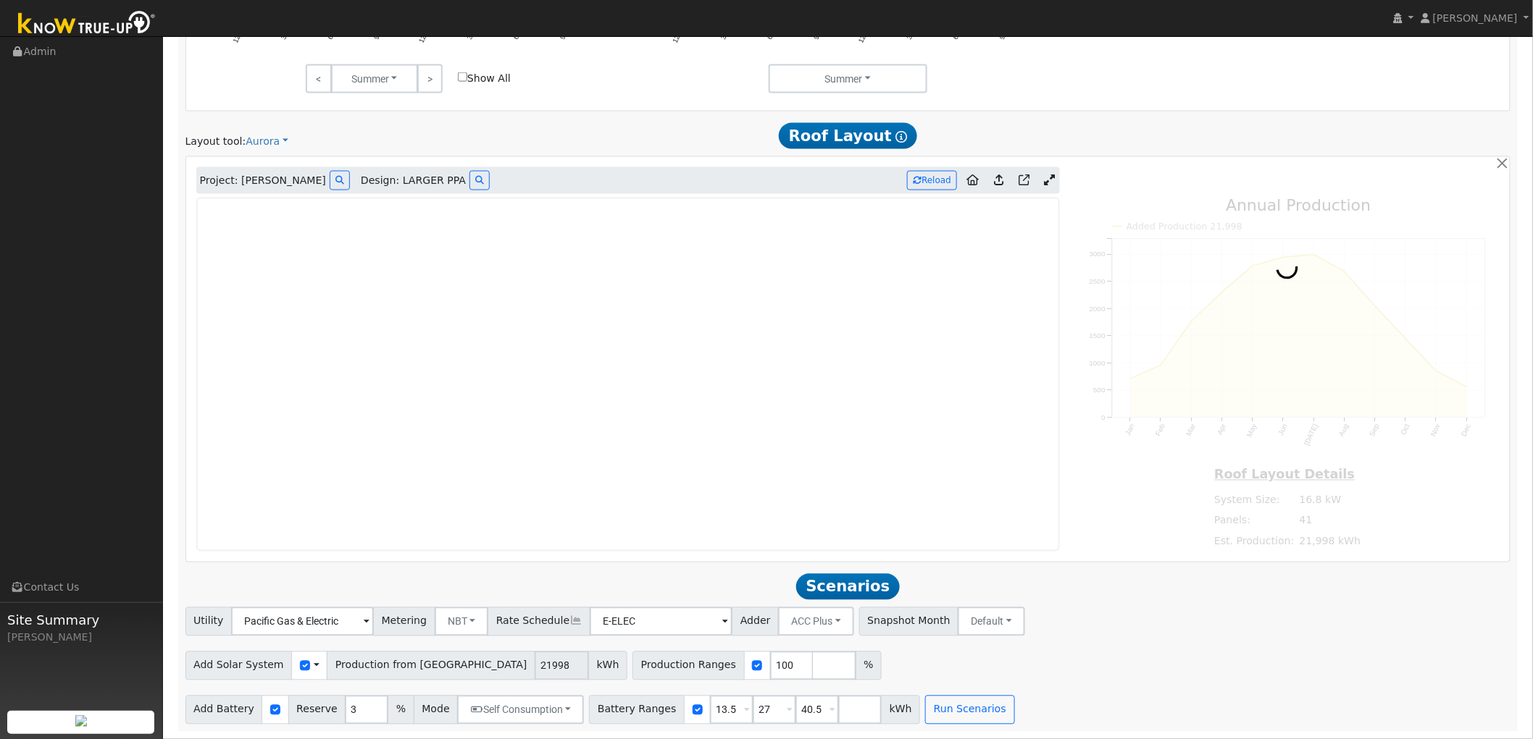
type input "25431"
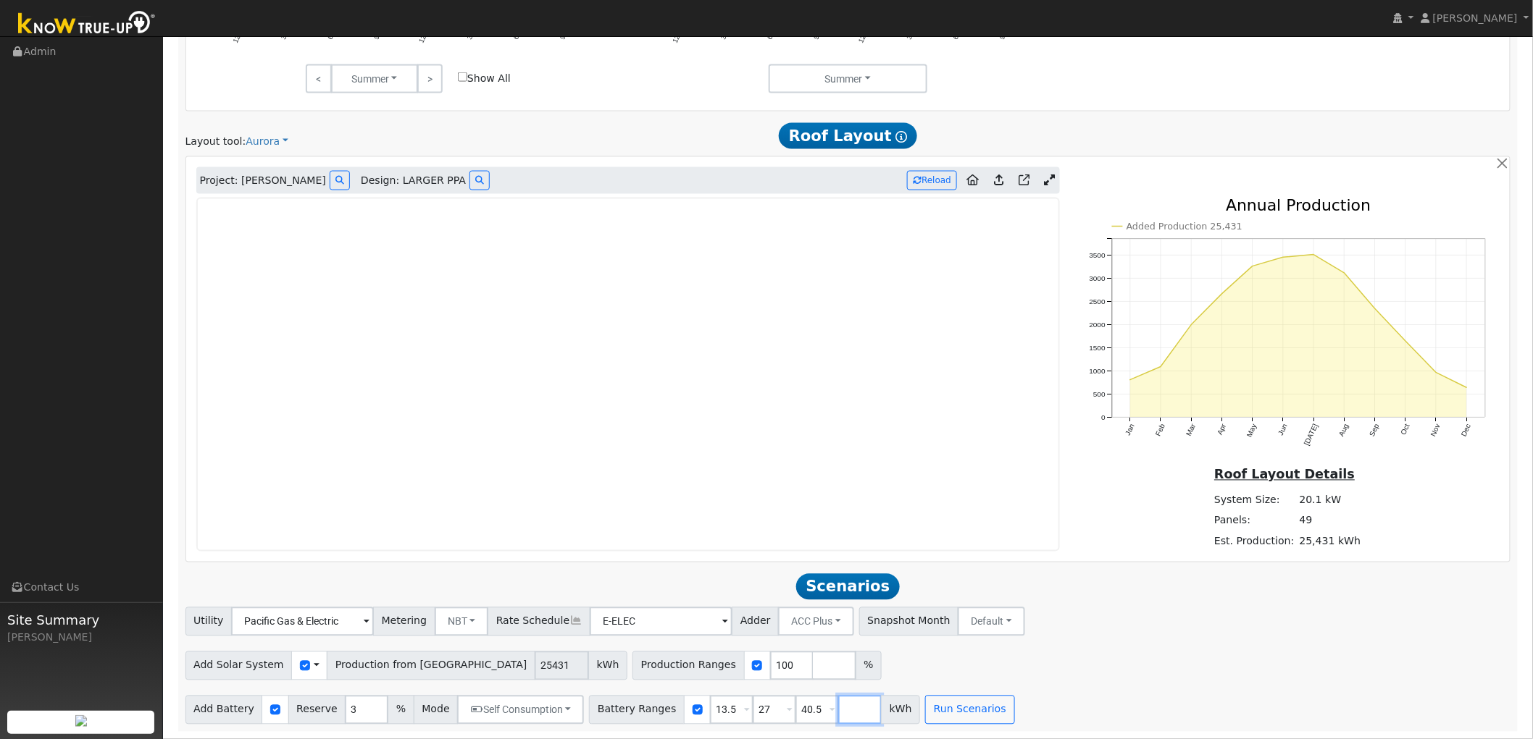
click at [838, 705] on input "number" at bounding box center [859, 710] width 43 height 29
type input "54"
click at [968, 716] on button "Run Scenarios" at bounding box center [1012, 710] width 89 height 29
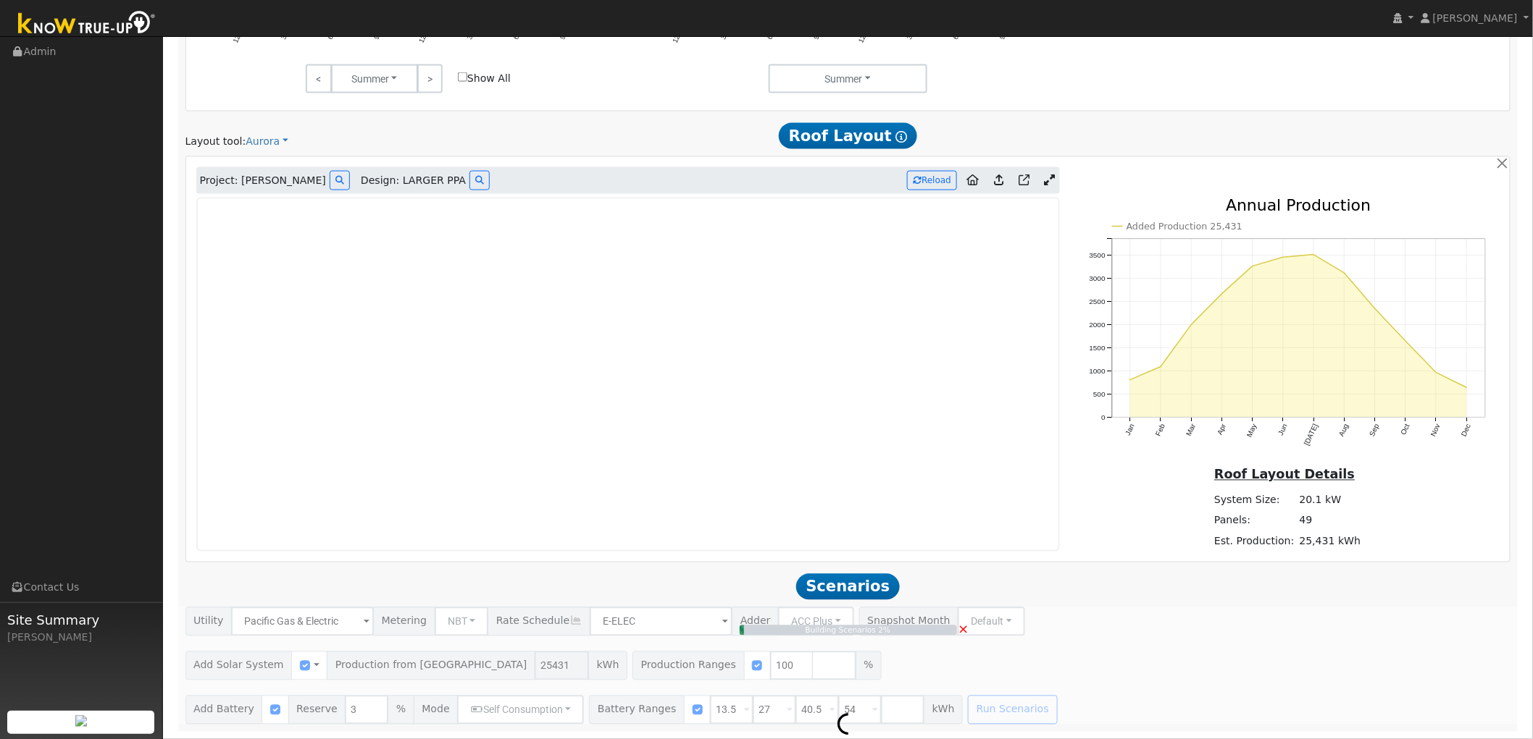
type input "17.0"
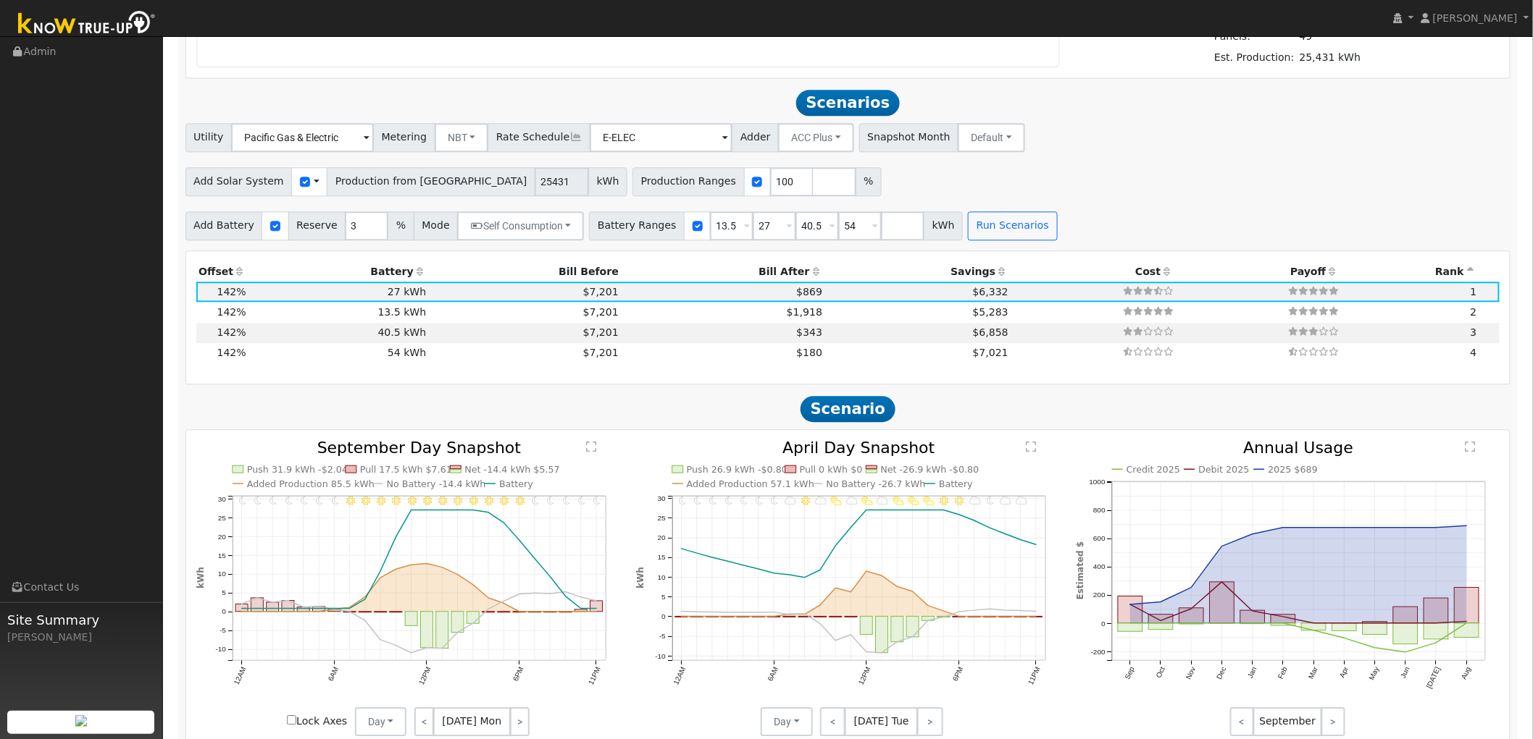
scroll to position [1395, 0]
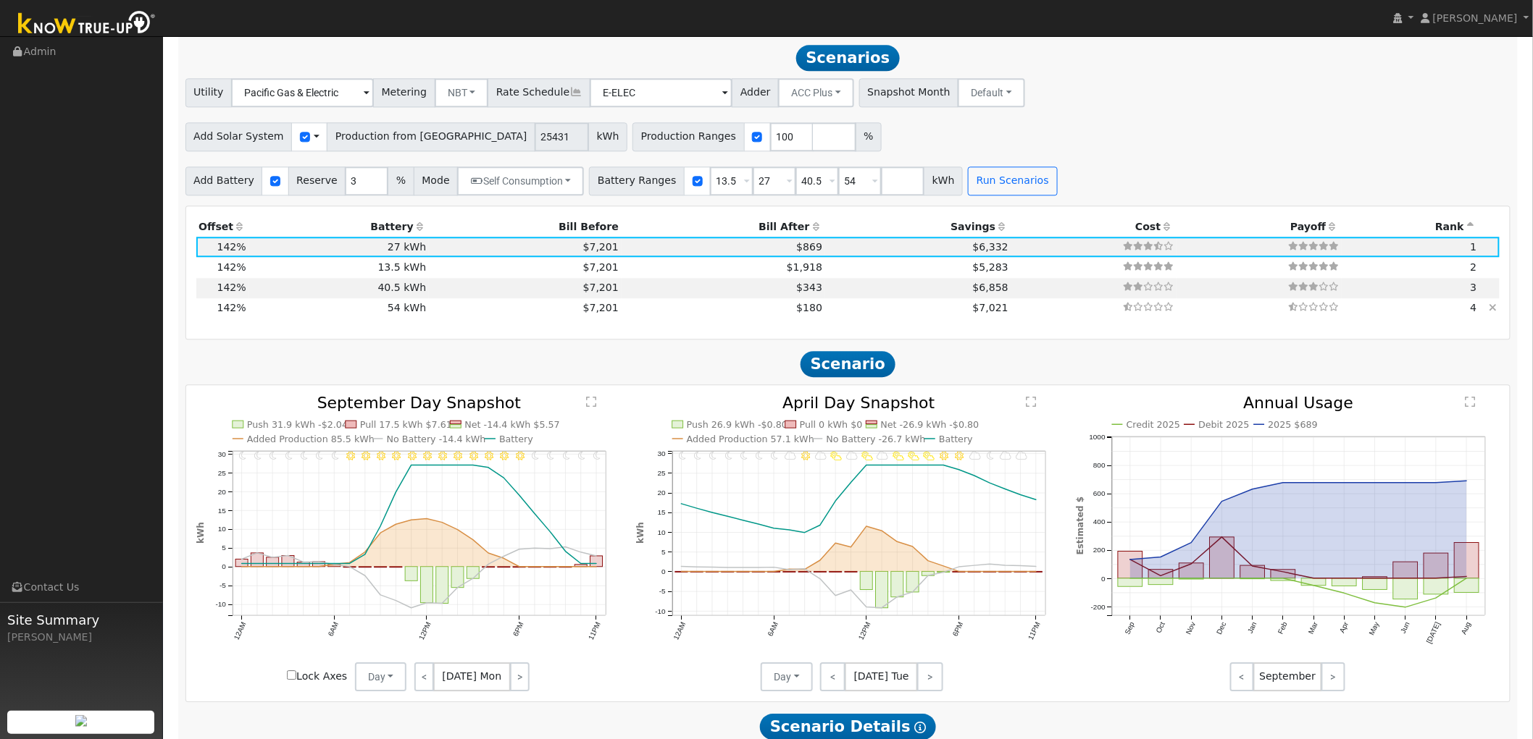
click at [527, 306] on td "$7,201" at bounding box center [525, 308] width 193 height 20
type input "$64,800"
type input "$37,242"
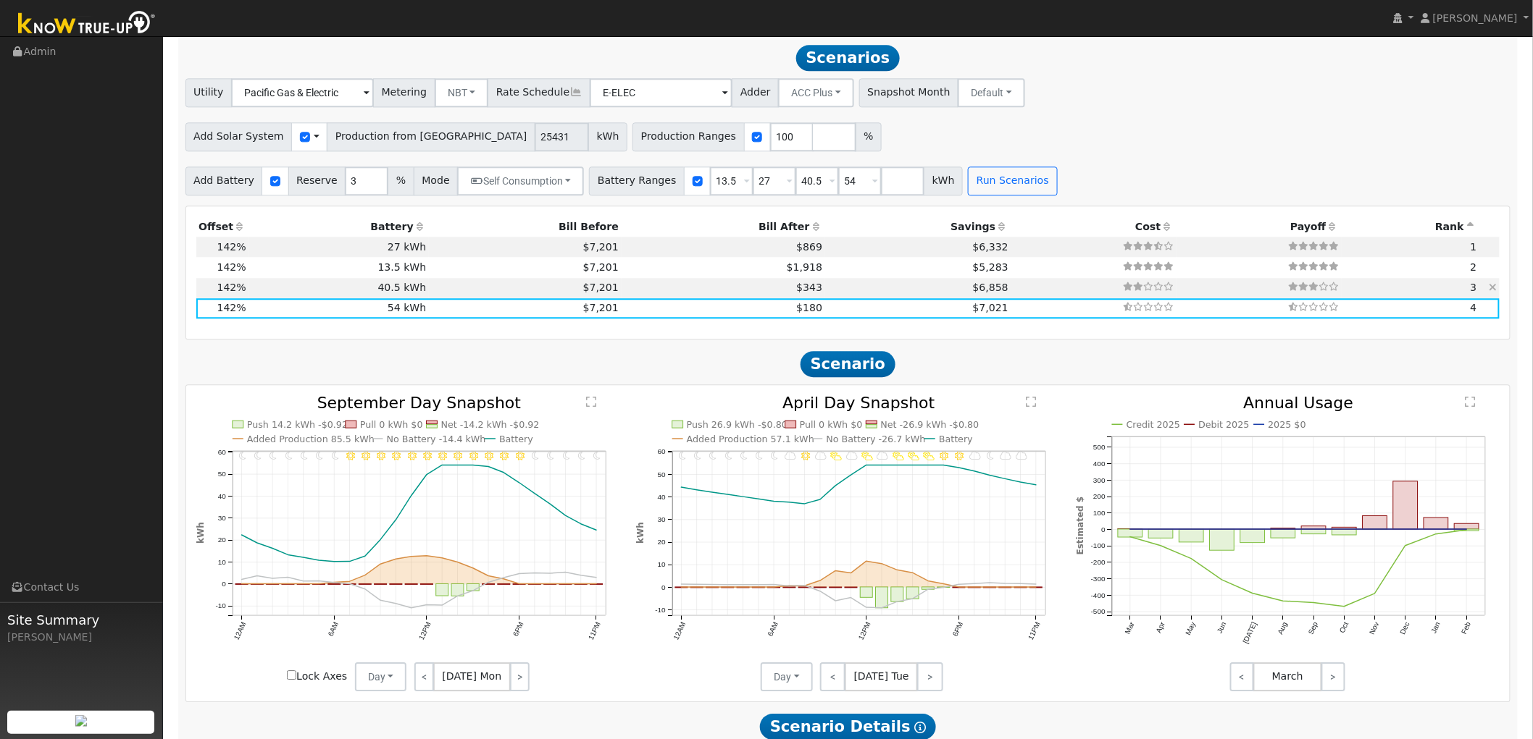
click at [696, 290] on td "$343" at bounding box center [723, 288] width 204 height 20
type input "$48,600"
type input "$32,382"
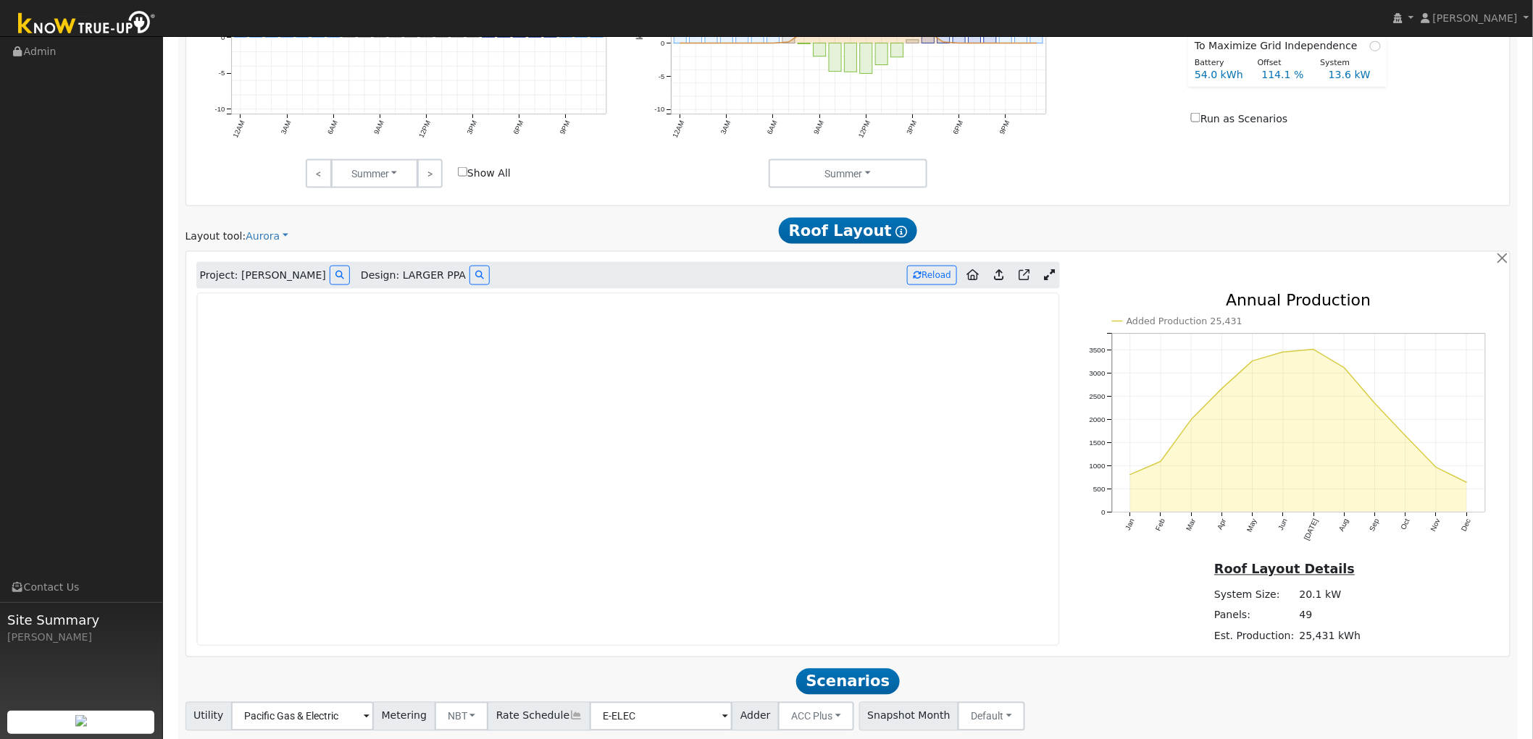
scroll to position [751, 0]
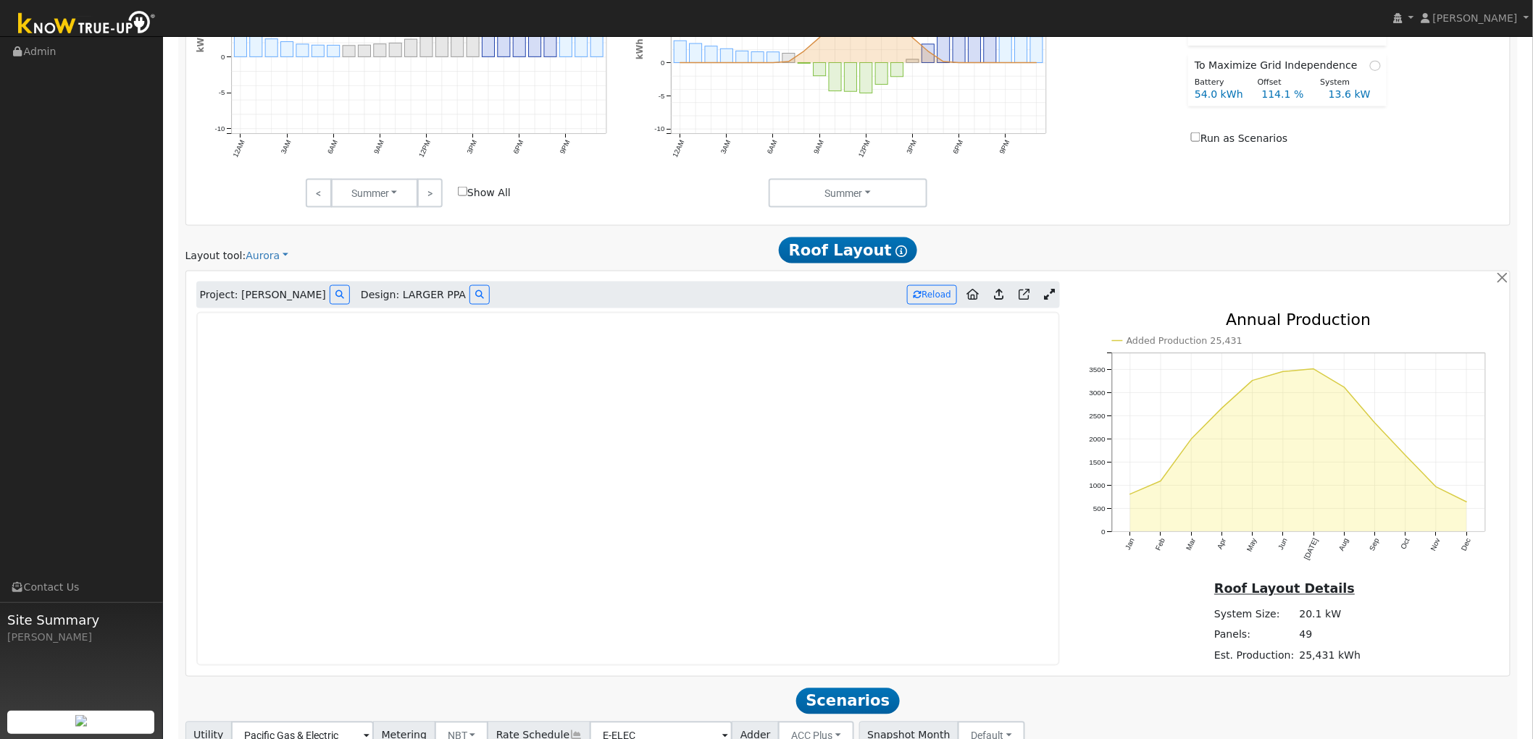
click at [1046, 292] on icon at bounding box center [1049, 294] width 11 height 11
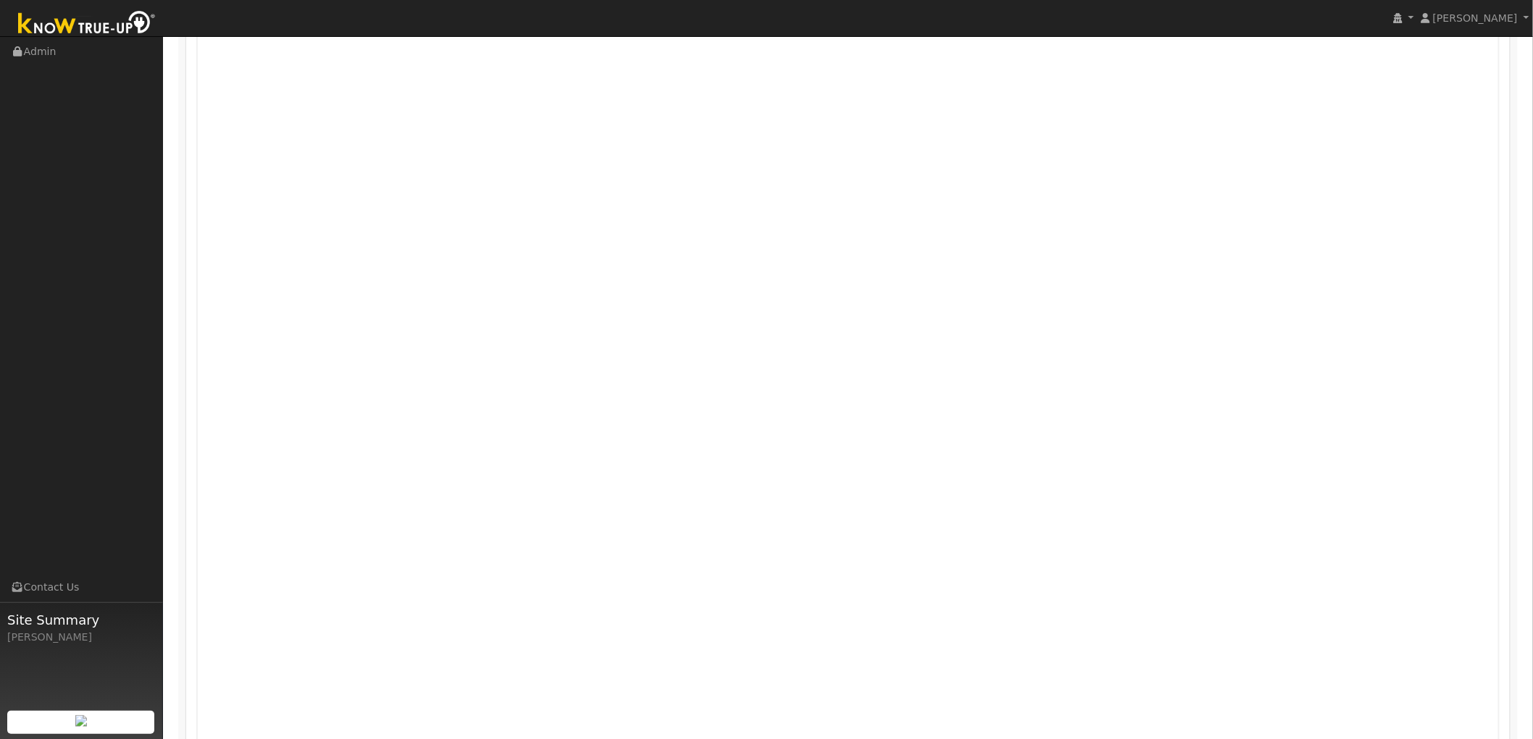
scroll to position [721, 0]
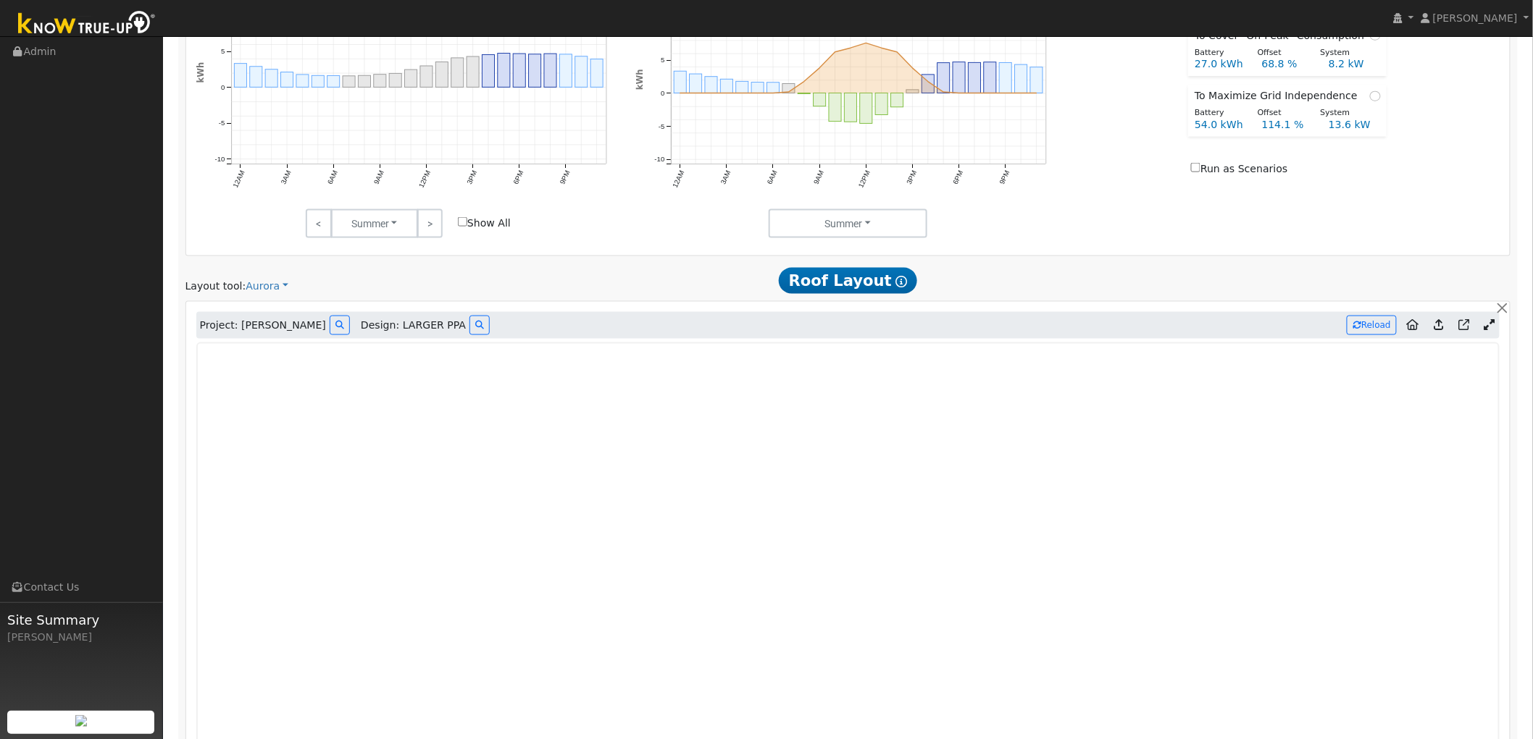
click at [604, 337] on div "Project: [PERSON_NAME] Design: LARGER PPA Reload" at bounding box center [848, 326] width 1304 height 28
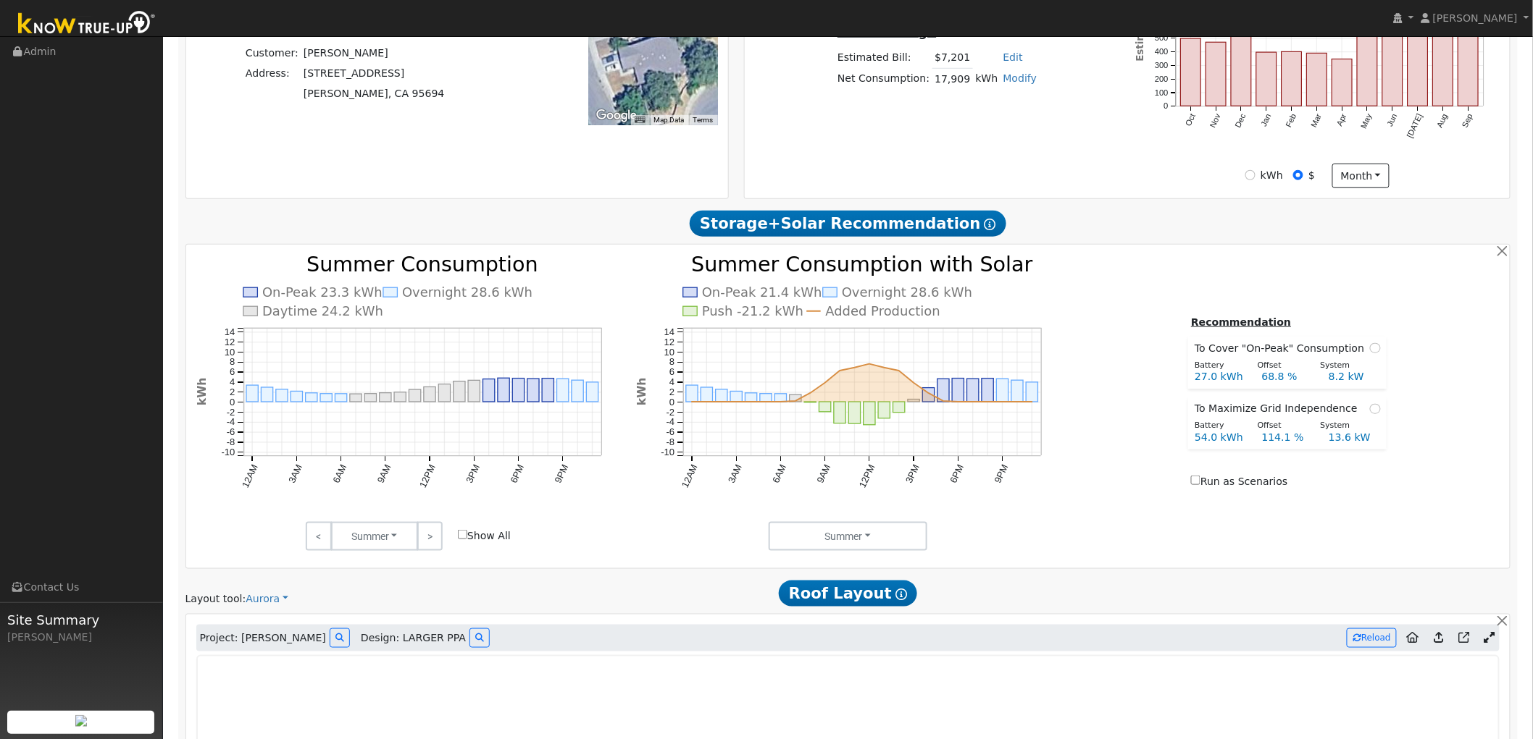
scroll to position [409, 0]
